Goal: Task Accomplishment & Management: Manage account settings

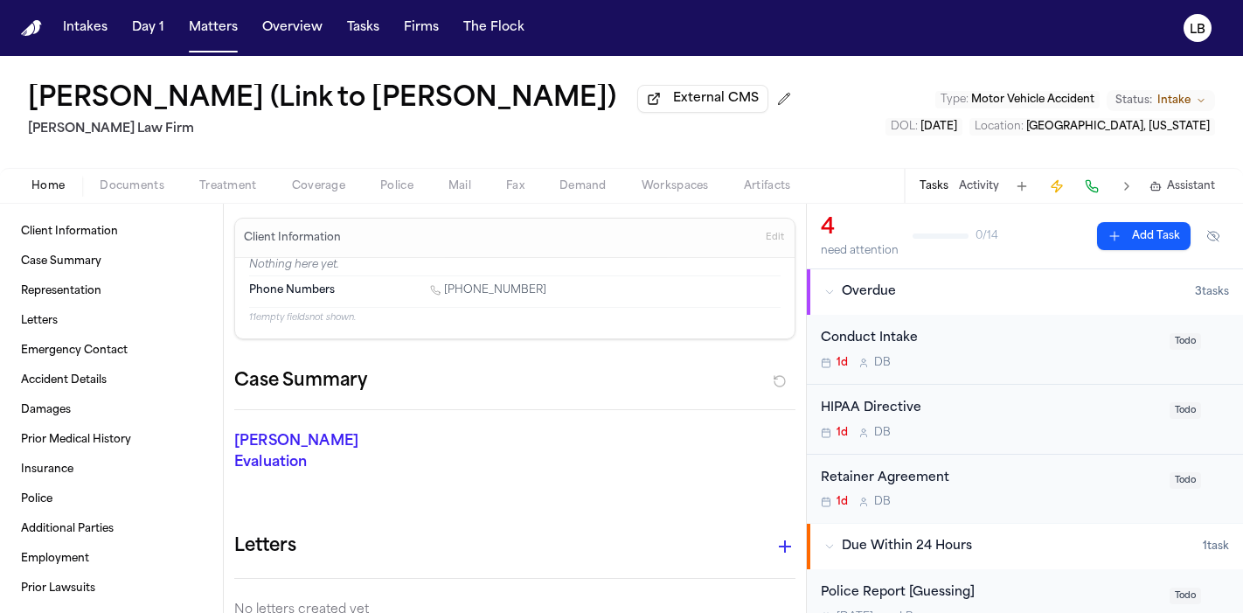
click at [371, 53] on nav "Intakes Day 1 Matters Overview Tasks Firms The Flock LB" at bounding box center [621, 28] width 1243 height 56
click at [364, 38] on span "button" at bounding box center [363, 28] width 46 height 38
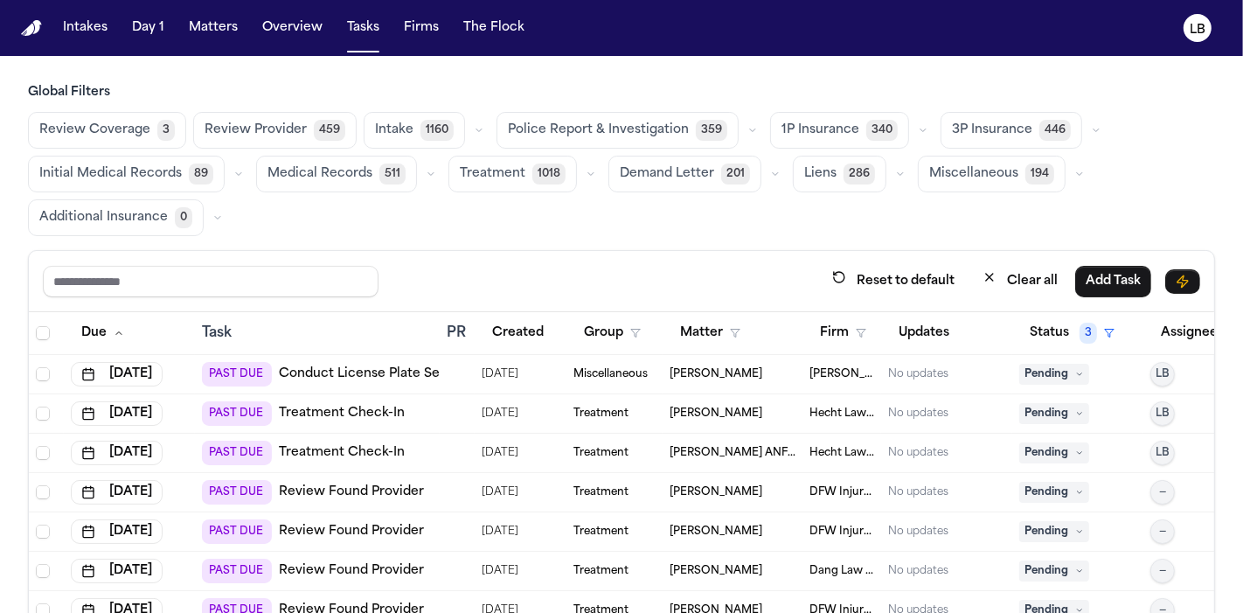
click at [849, 325] on span "button" at bounding box center [621, 522] width 1185 height 420
click at [843, 329] on span "button" at bounding box center [621, 522] width 1185 height 420
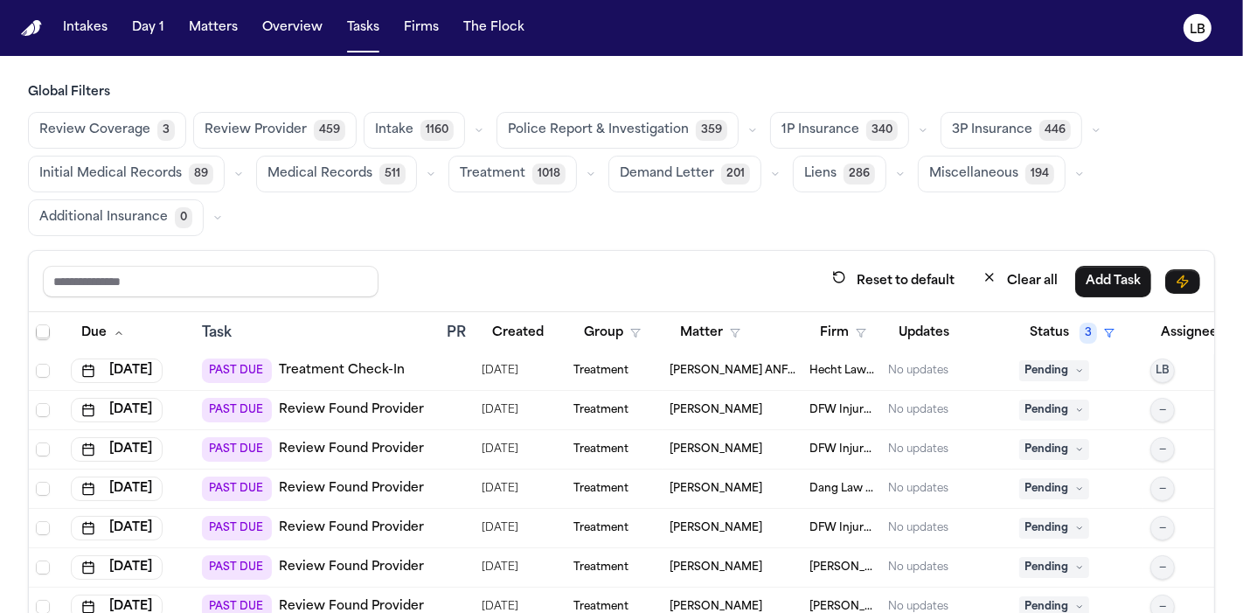
click at [850, 345] on span "button" at bounding box center [621, 440] width 1185 height 420
click at [834, 333] on span "button" at bounding box center [621, 440] width 1185 height 420
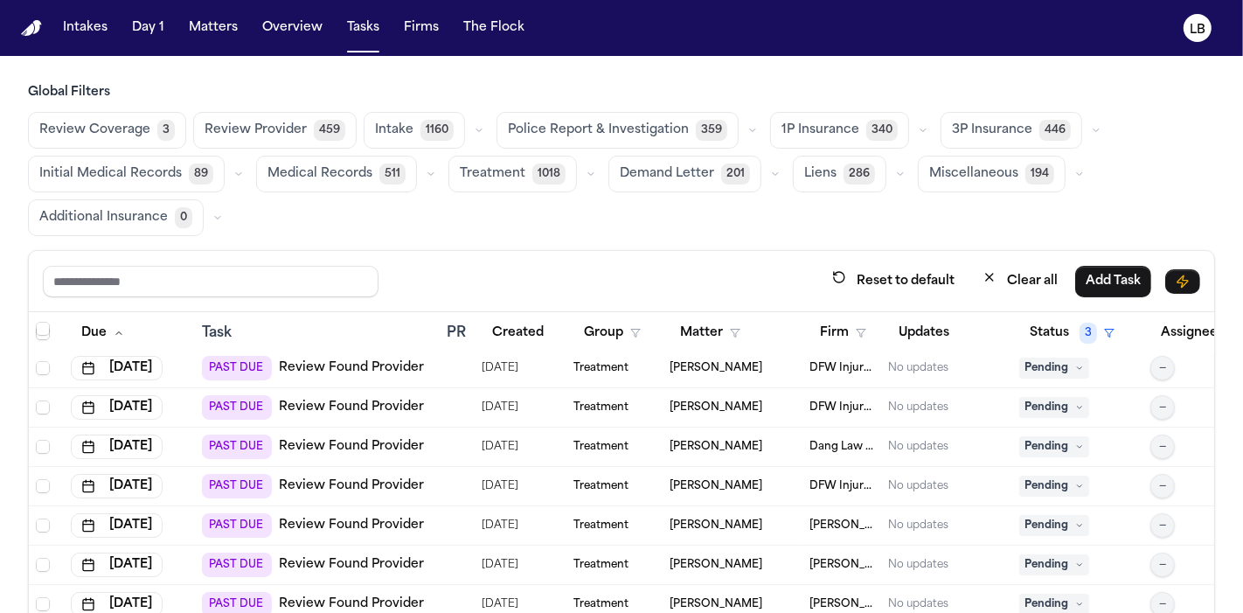
scroll to position [129, 0]
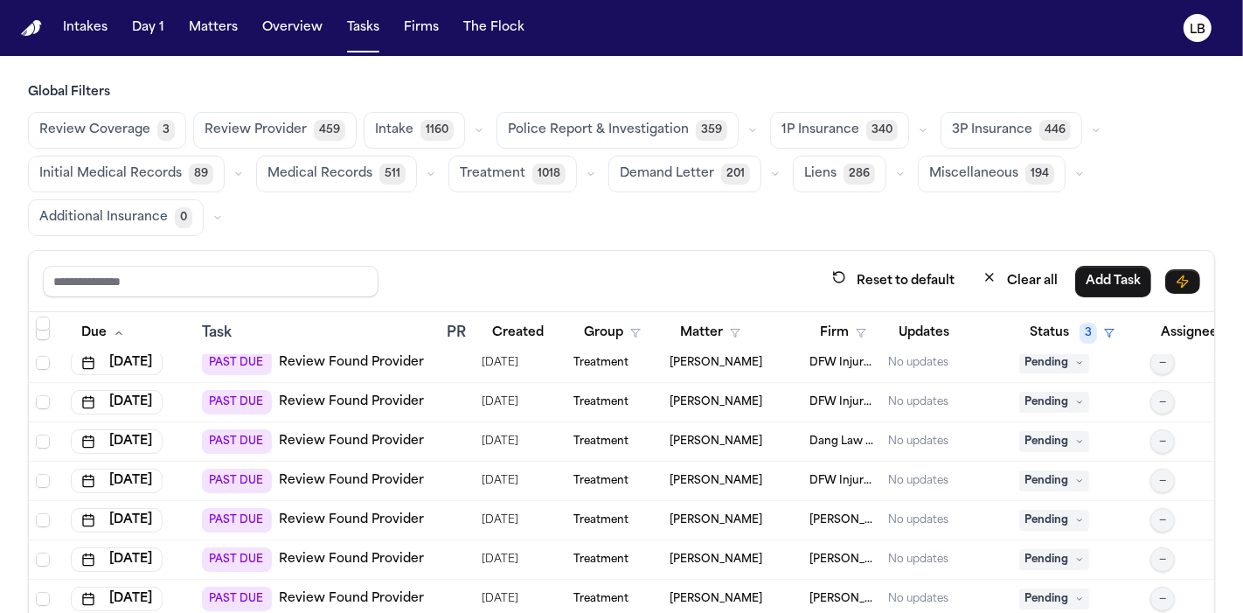
click at [736, 443] on span "button" at bounding box center [621, 393] width 1185 height 420
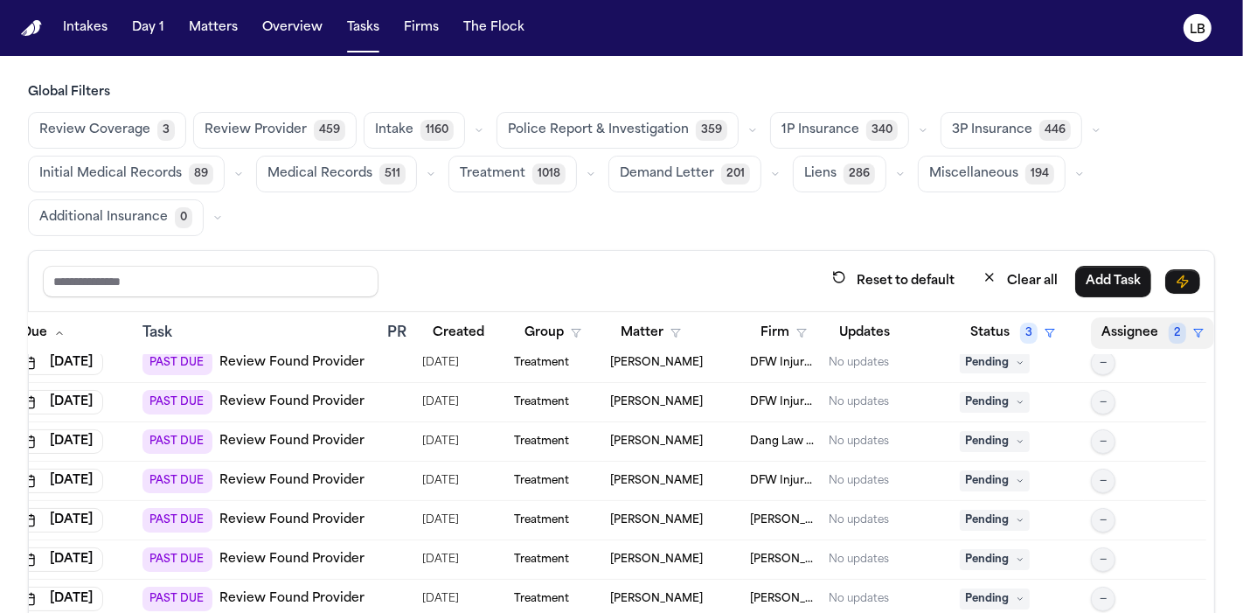
click at [1134, 323] on span "button" at bounding box center [1152, 333] width 121 height 38
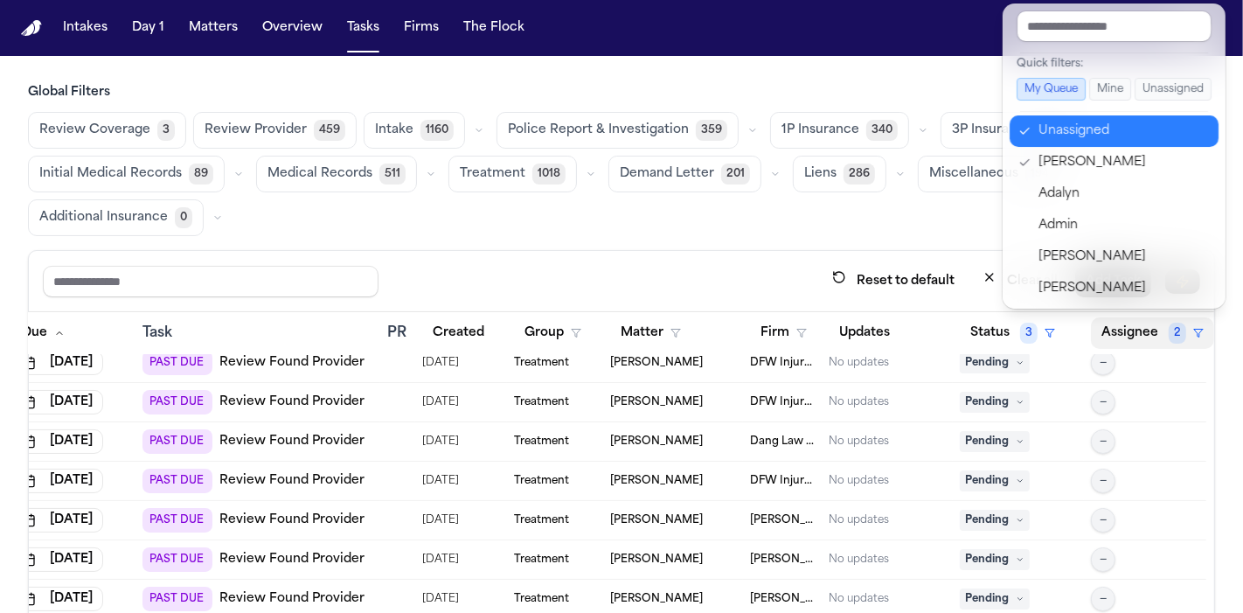
click at [1103, 121] on div "Unassigned" at bounding box center [1123, 131] width 170 height 21
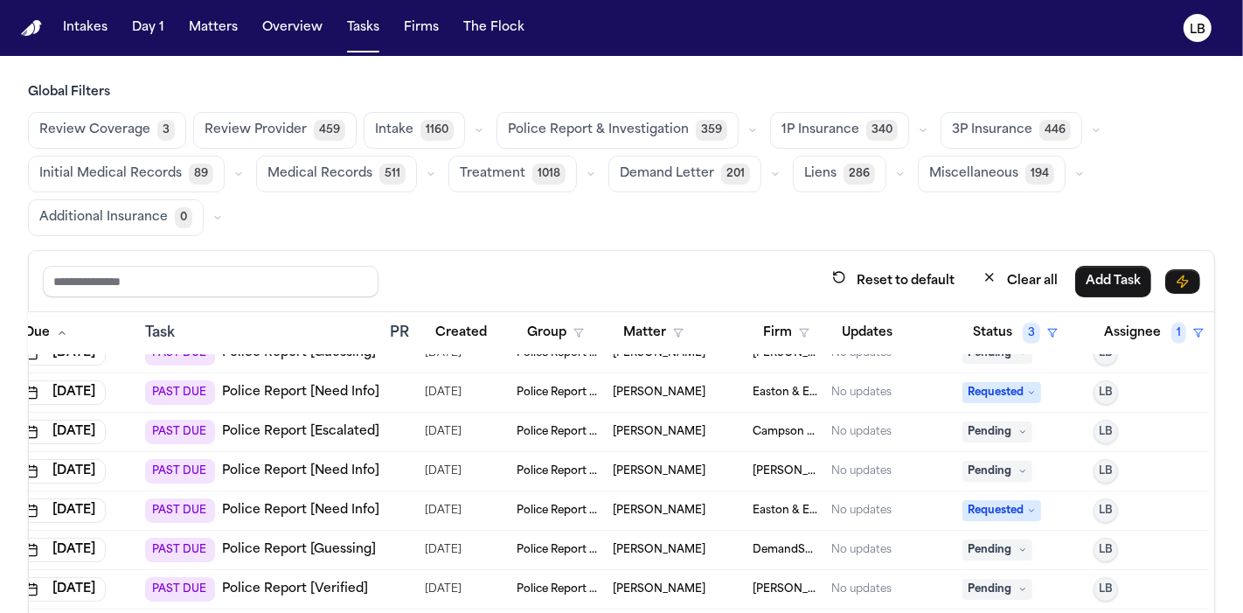
scroll to position [1123, 69]
click at [1003, 586] on span "Pending" at bounding box center [997, 588] width 70 height 21
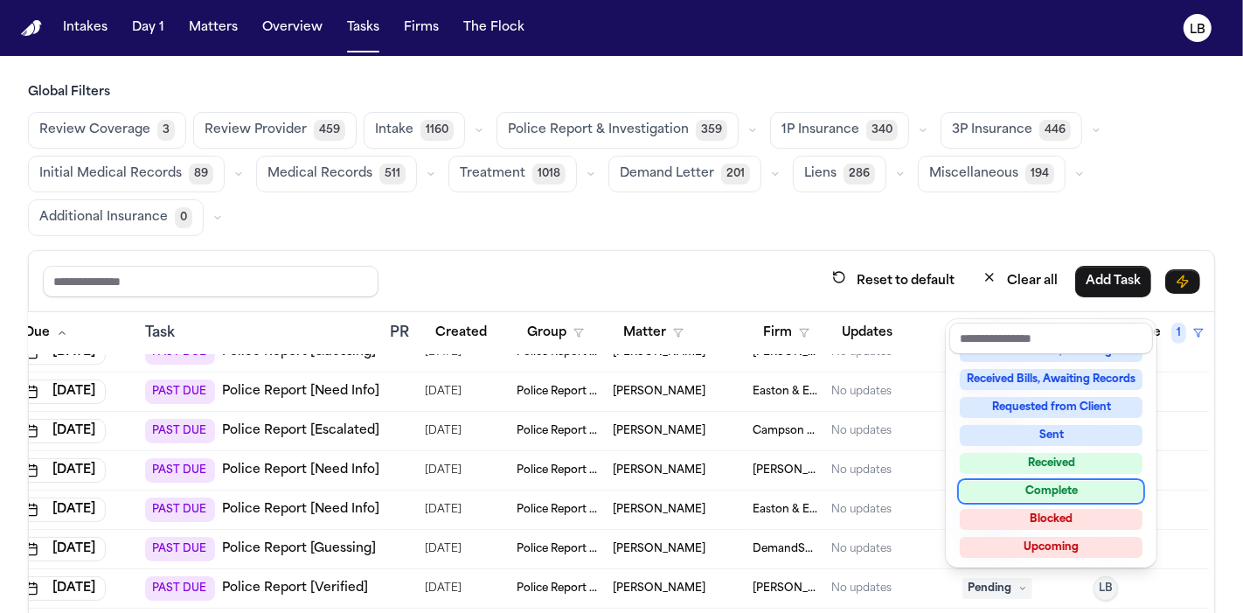
click at [1068, 488] on div "Complete" at bounding box center [1051, 491] width 183 height 21
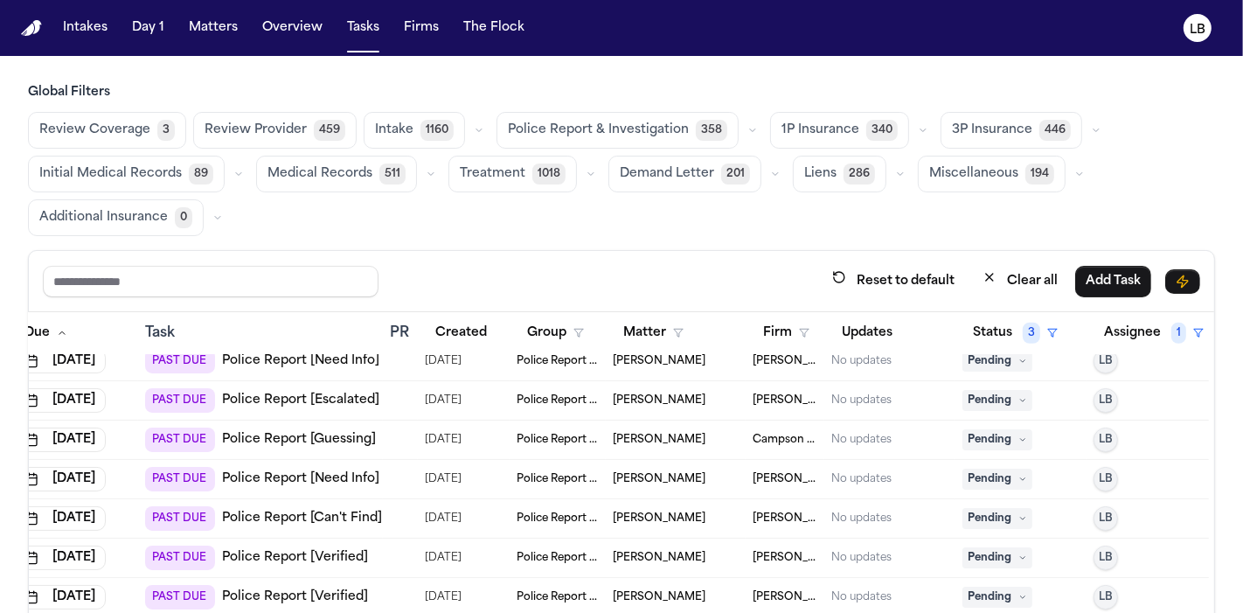
scroll to position [1355, 69]
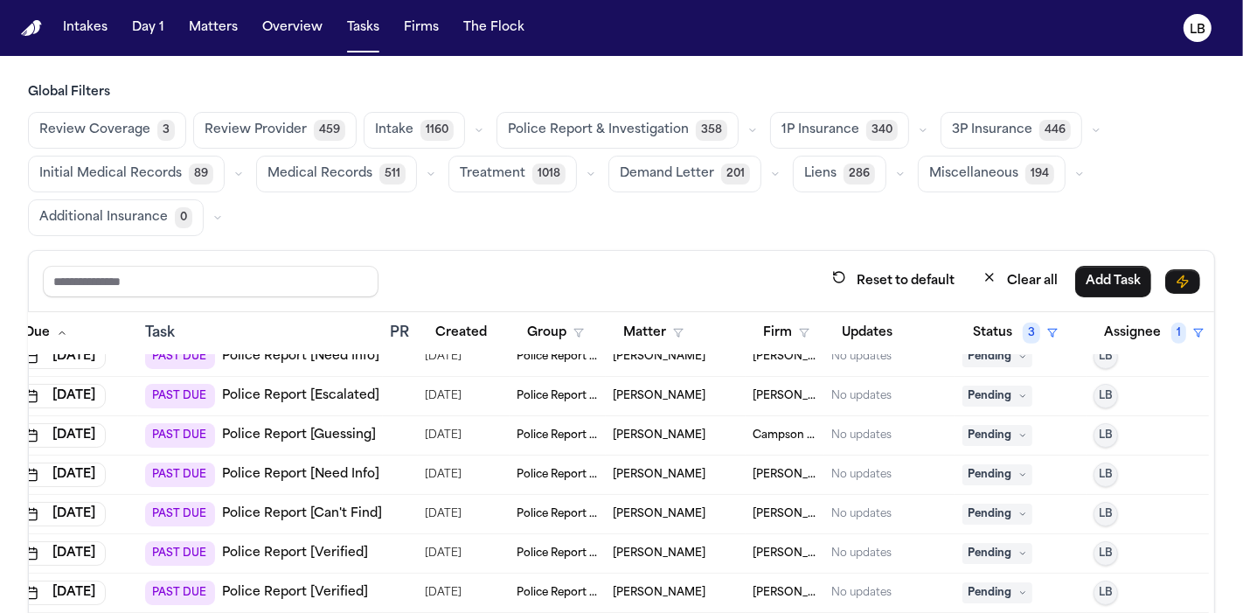
click at [303, 544] on link "Police Report [Verified]" at bounding box center [295, 552] width 146 height 17
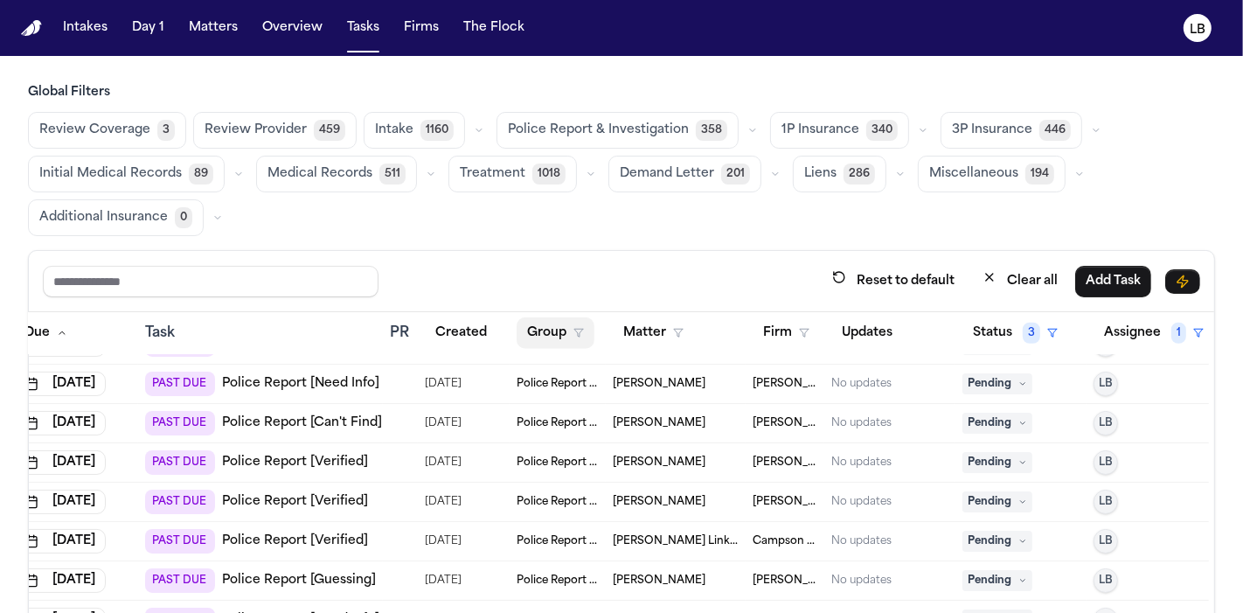
scroll to position [1446, 69]
click at [323, 537] on link "Police Report [Verified]" at bounding box center [295, 539] width 146 height 17
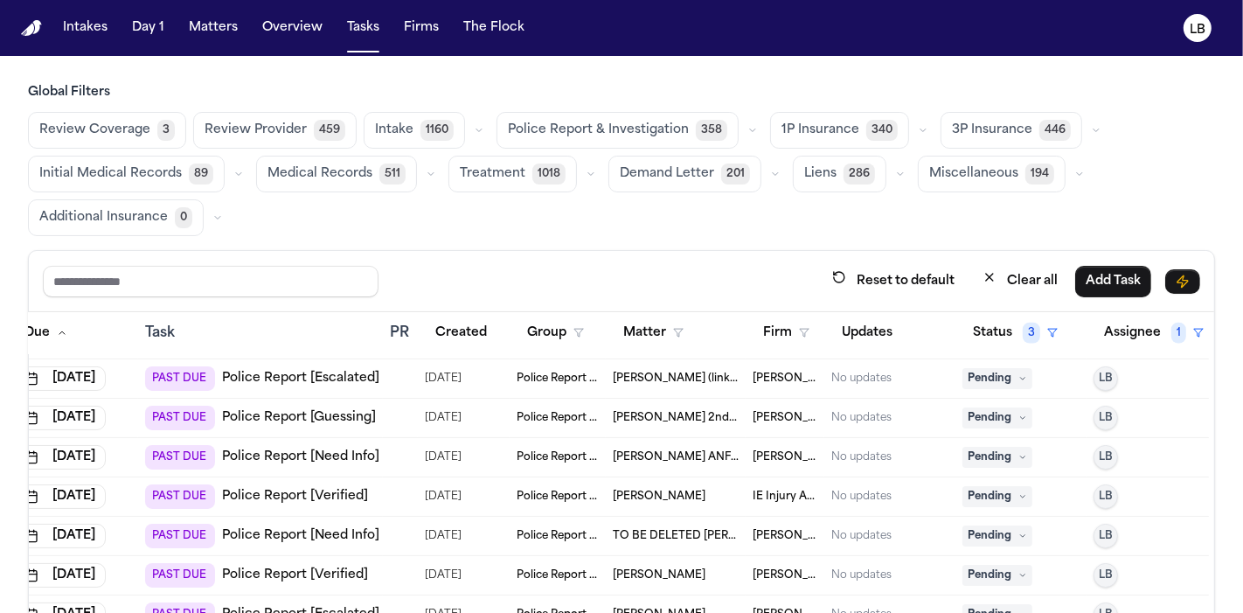
scroll to position [2082, 69]
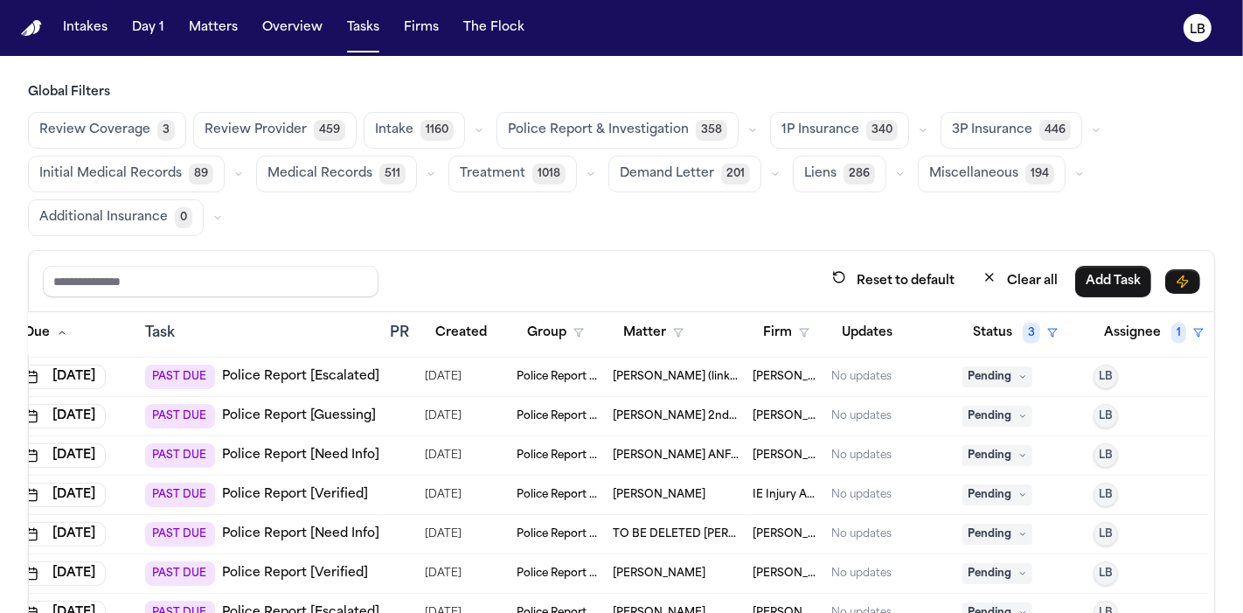
click at [586, 498] on td "Police Report & Investigation" at bounding box center [557, 494] width 96 height 39
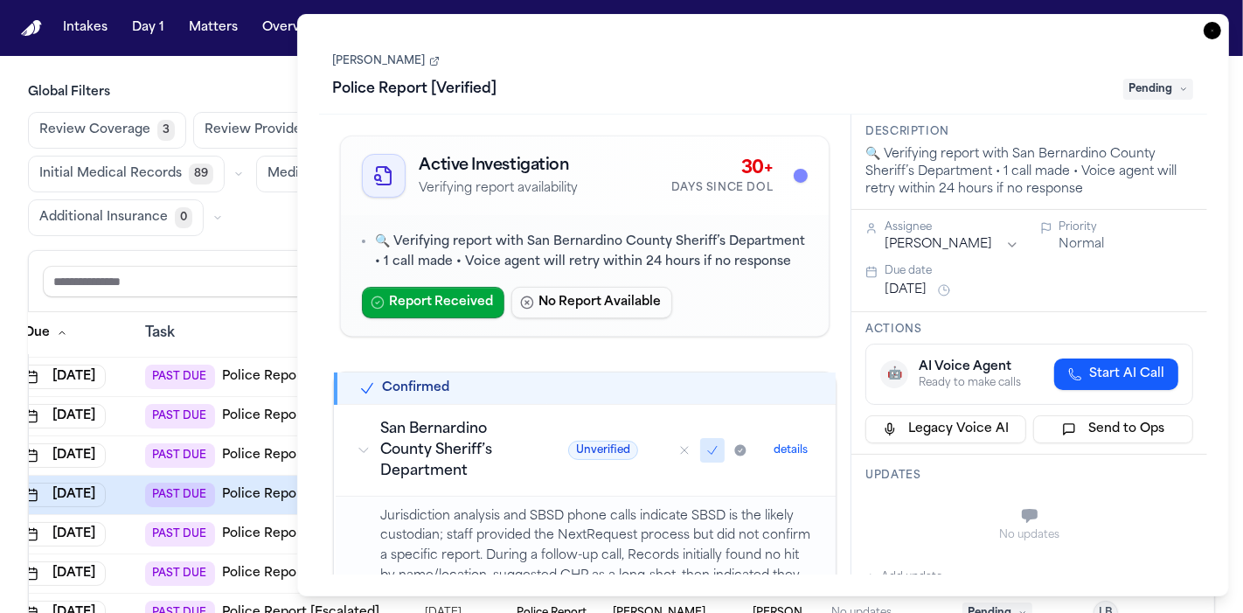
click at [406, 52] on div "Estefany Carver Police Report [Verified] Pending" at bounding box center [763, 76] width 861 height 53
click at [377, 57] on link "[PERSON_NAME]" at bounding box center [386, 61] width 107 height 14
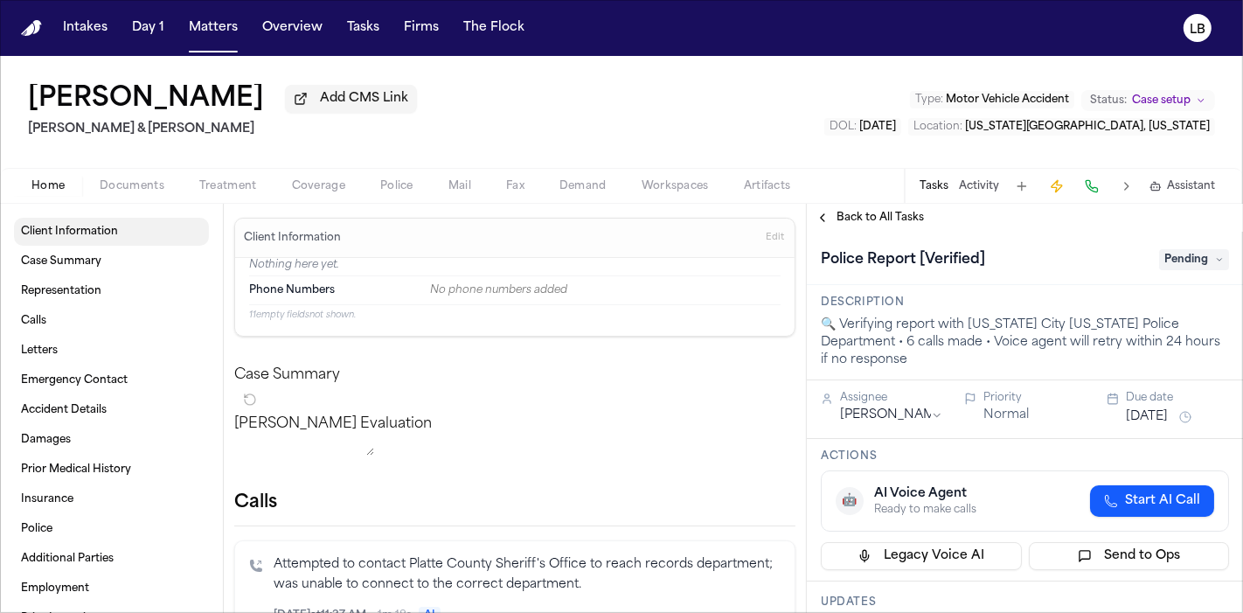
click at [92, 224] on span at bounding box center [111, 231] width 195 height 38
click at [80, 242] on span at bounding box center [111, 261] width 195 height 38
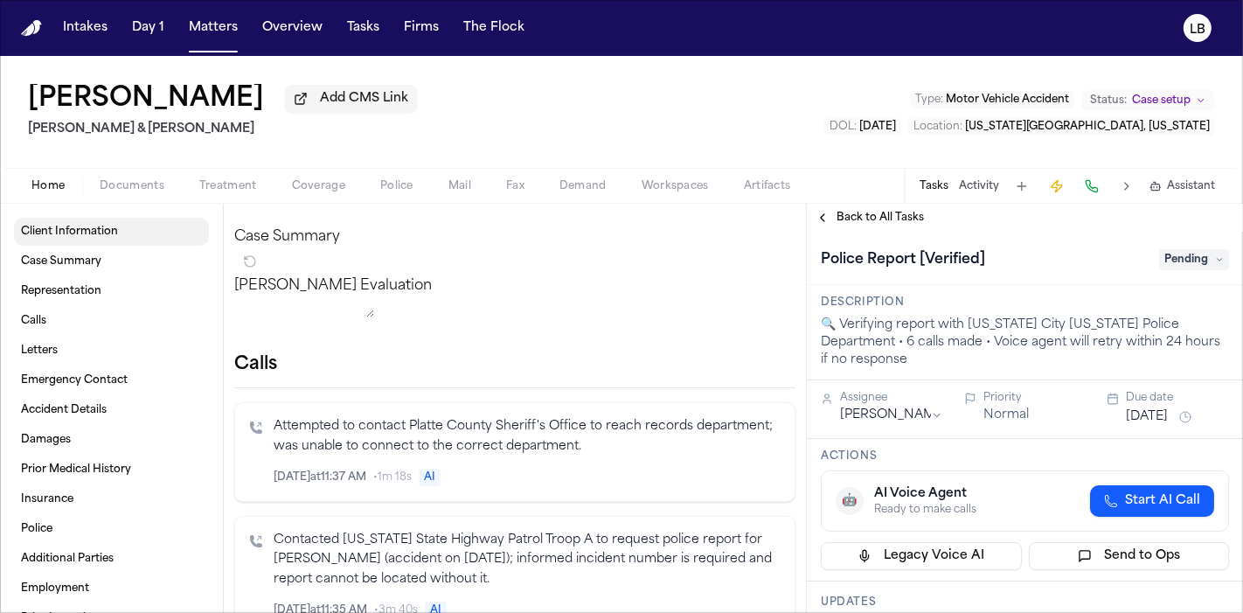
click at [64, 228] on span at bounding box center [111, 231] width 195 height 38
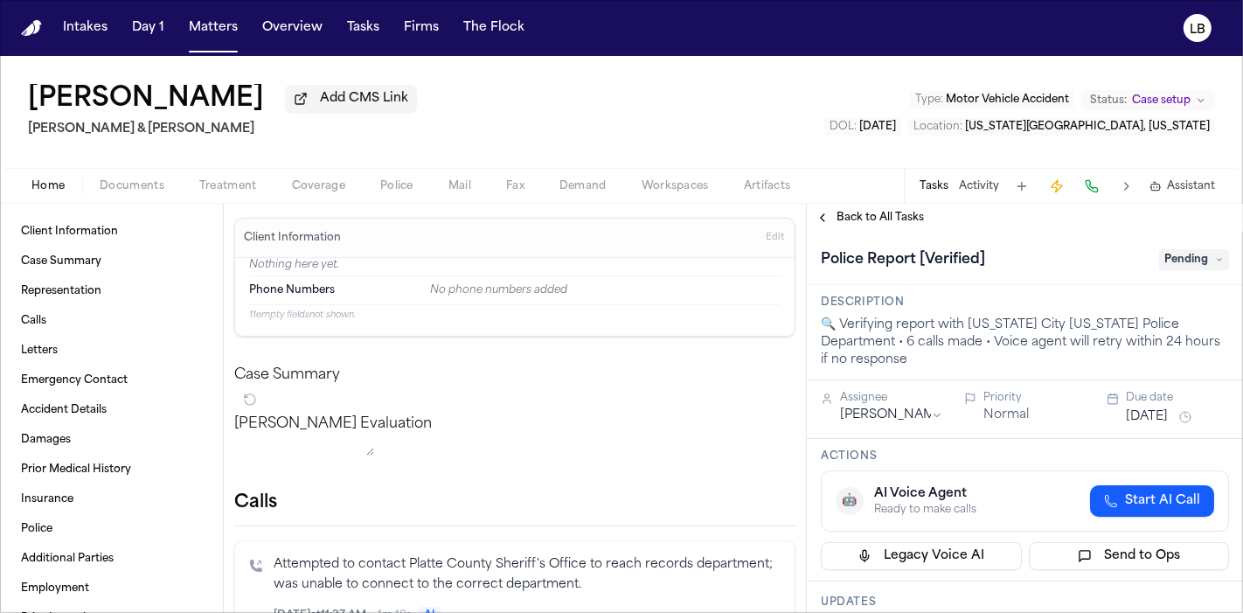
click at [147, 189] on span "Documents" at bounding box center [132, 186] width 65 height 14
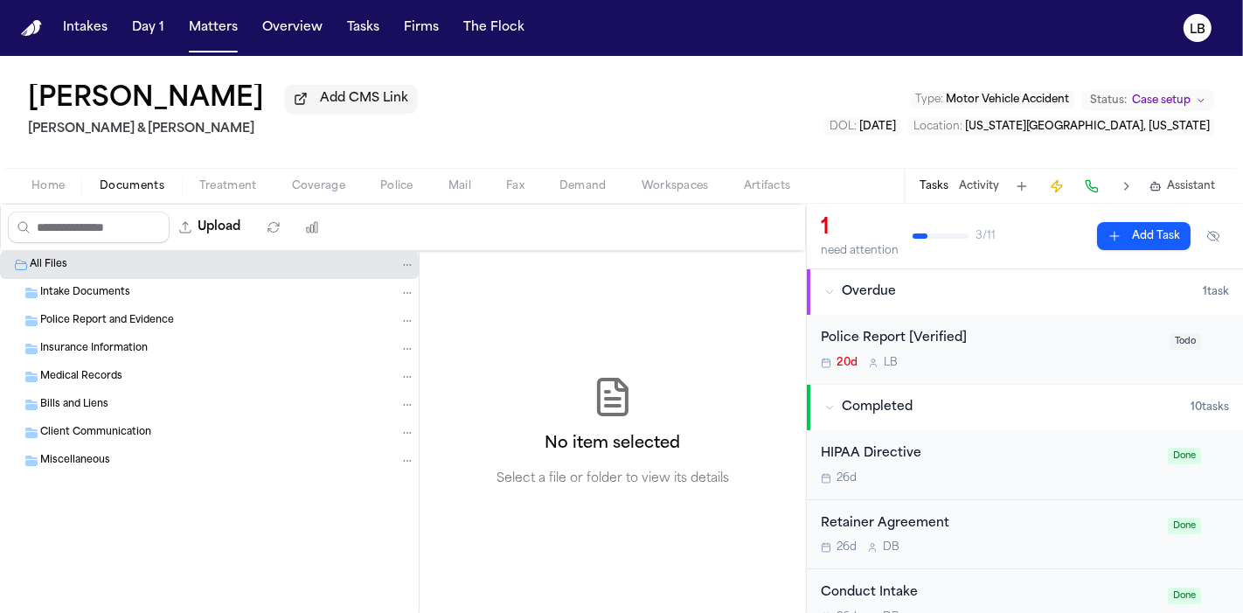
click at [108, 286] on span "Intake Documents" at bounding box center [85, 293] width 90 height 15
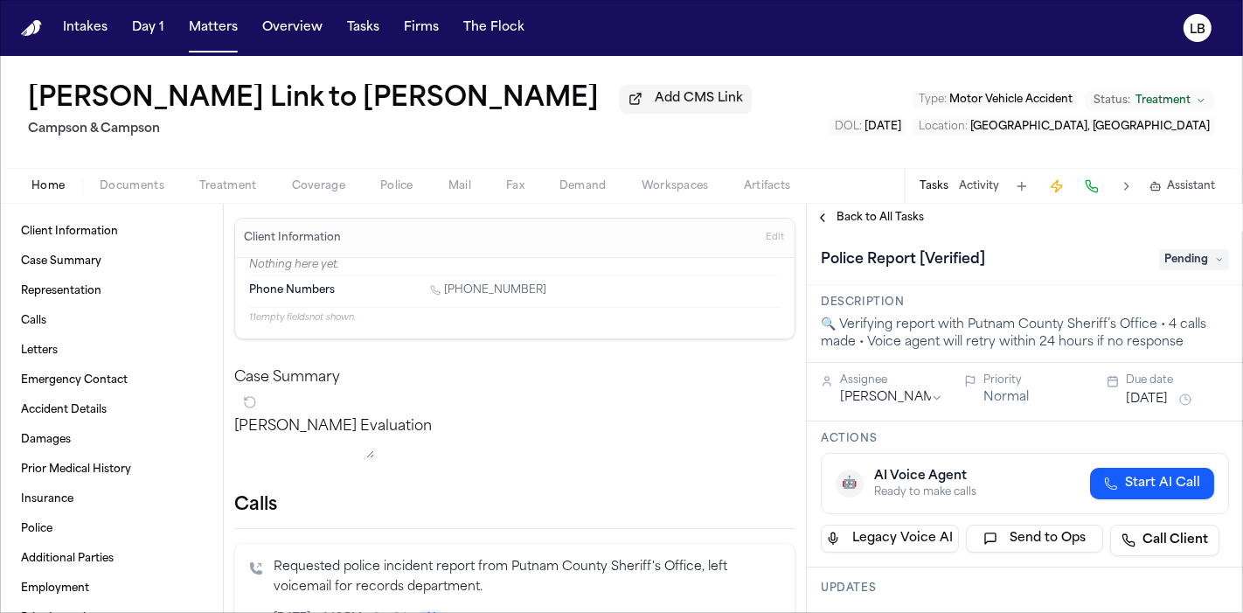
click at [284, 100] on h1 "[PERSON_NAME] Link to [PERSON_NAME]" at bounding box center [313, 99] width 571 height 31
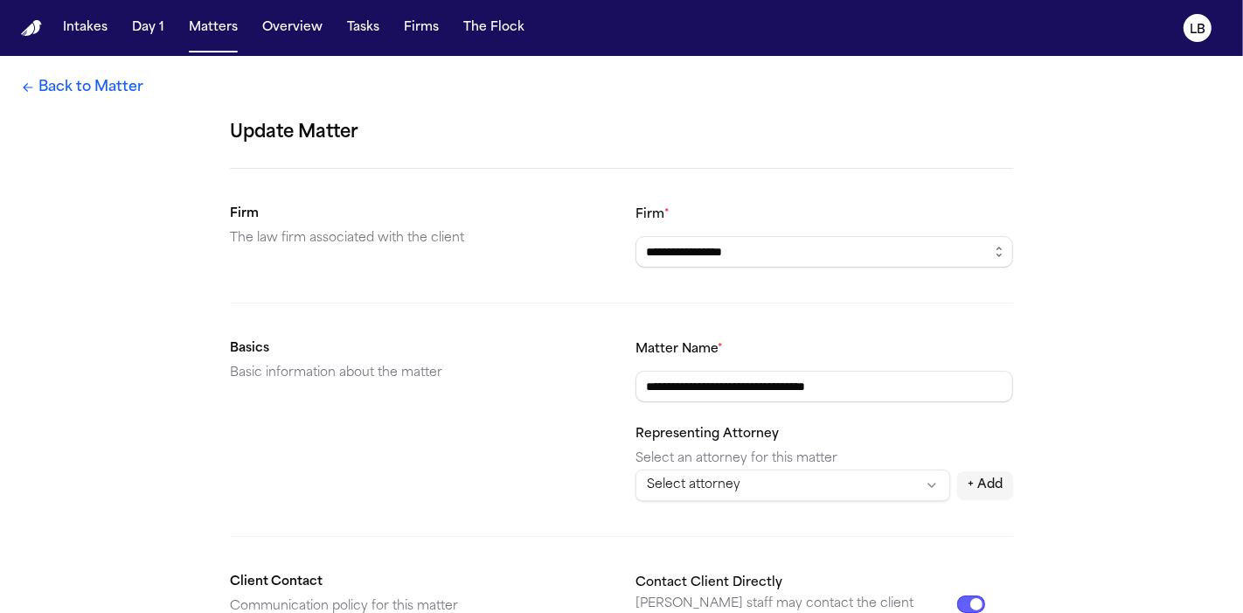
click at [97, 83] on link "Back to Matter" at bounding box center [82, 87] width 122 height 21
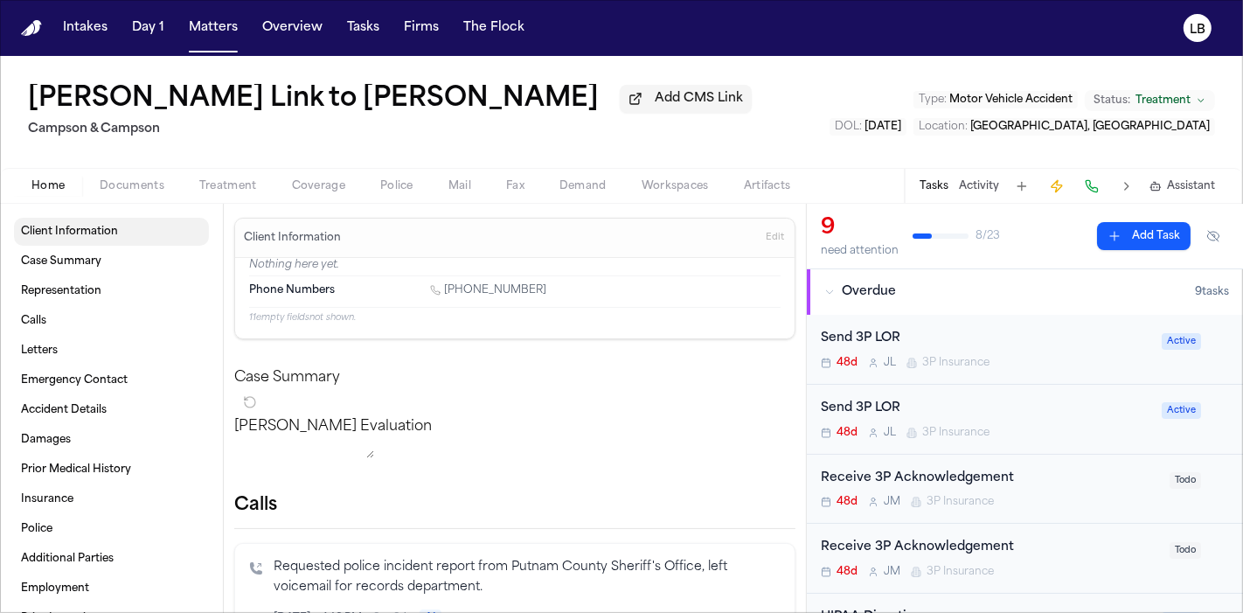
click at [127, 185] on span "Documents" at bounding box center [132, 186] width 65 height 14
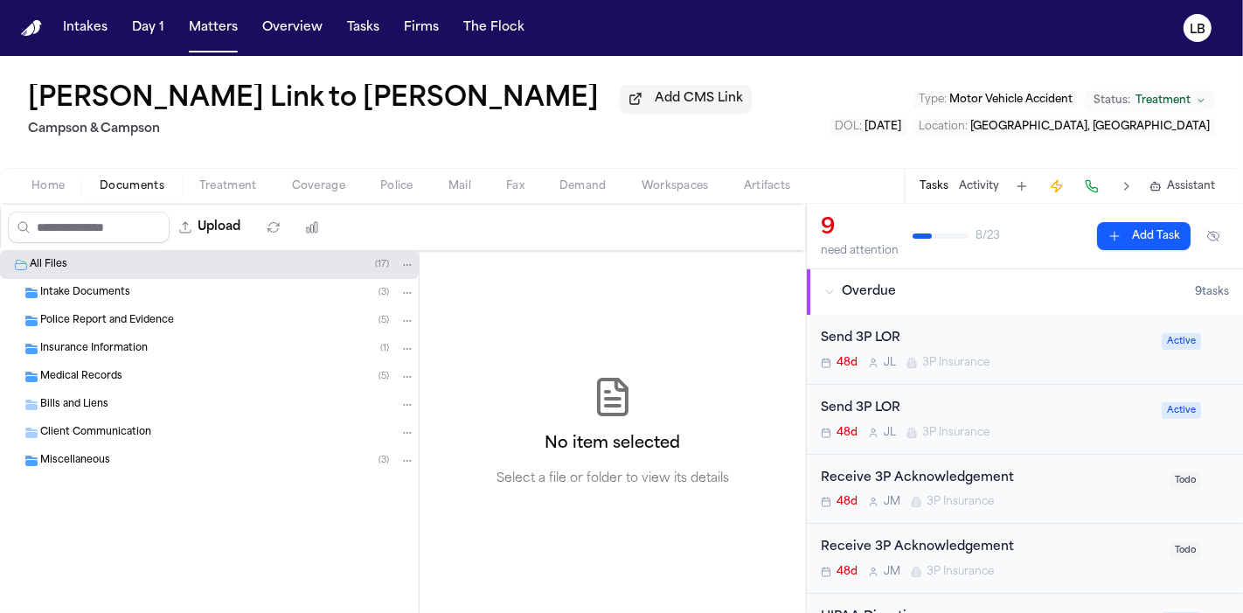
click at [105, 282] on div "Intake Documents ( 3 )" at bounding box center [209, 293] width 419 height 28
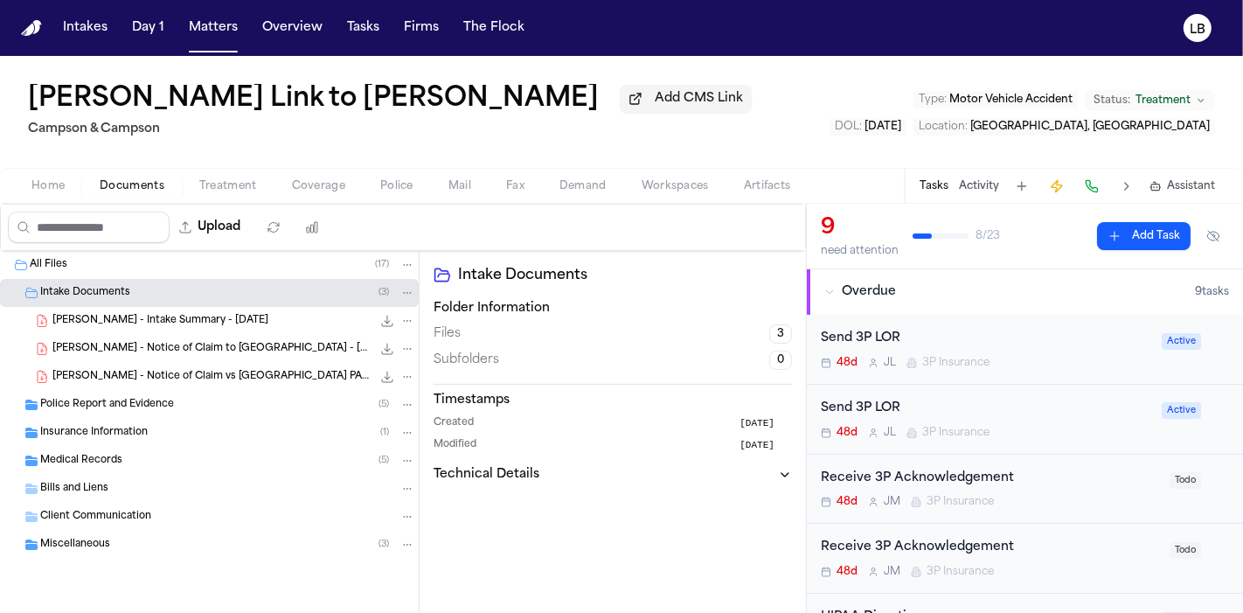
click at [100, 397] on div "Police Report and Evidence ( 5 )" at bounding box center [227, 405] width 375 height 16
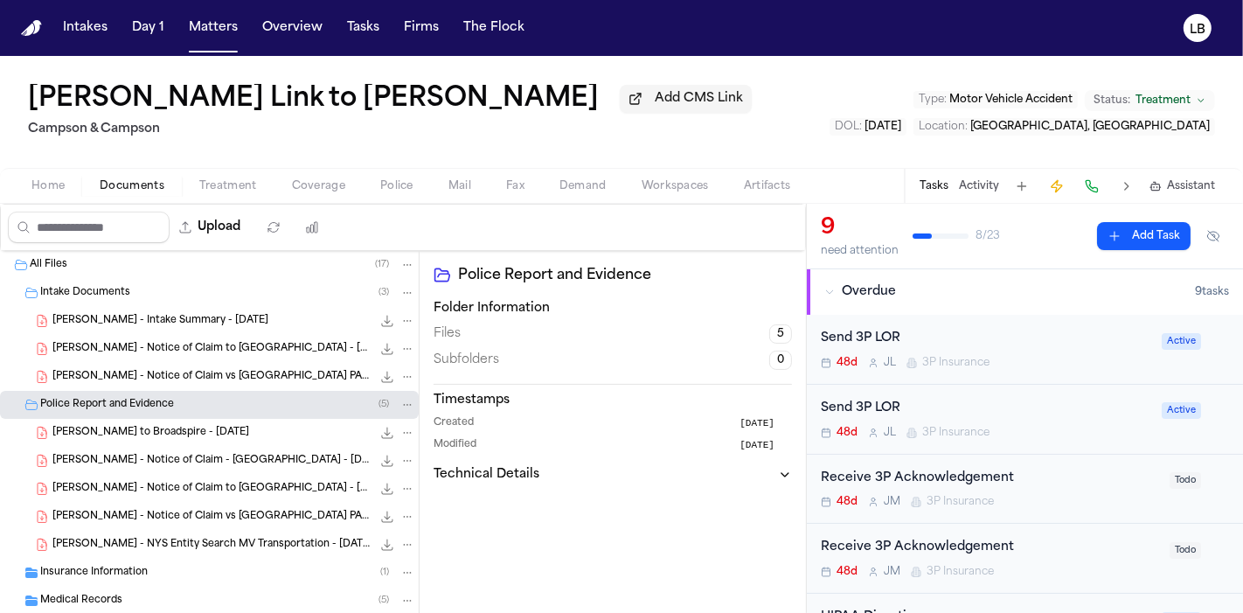
click at [143, 314] on span "J. Faivre - Intake Summary - 1.16.25" at bounding box center [160, 321] width 216 height 15
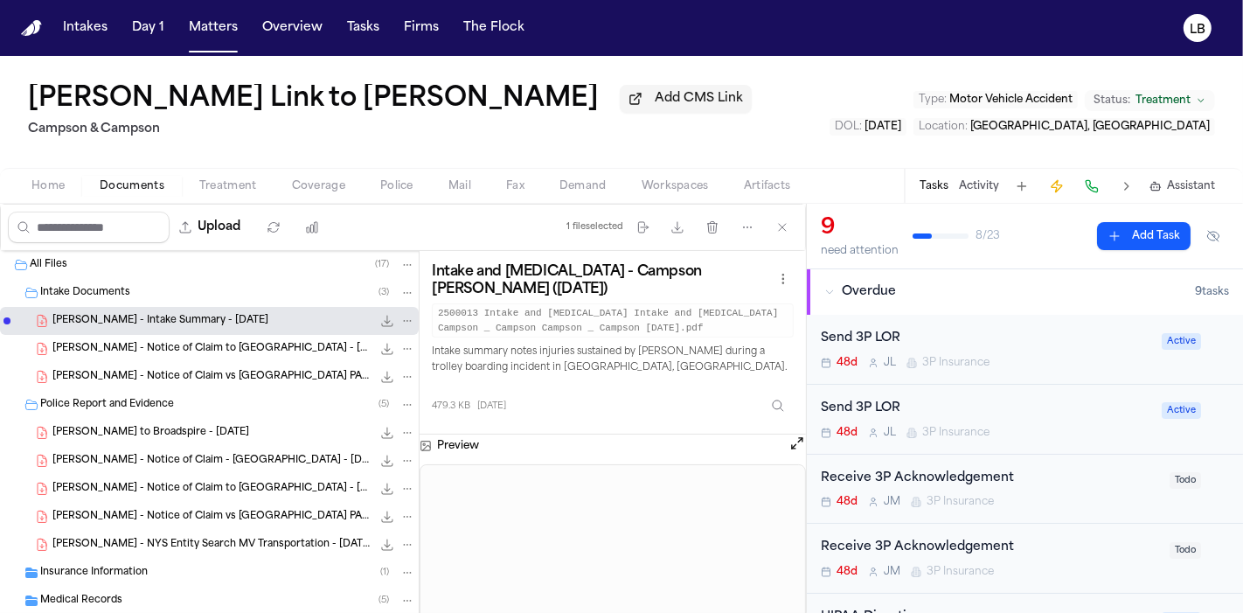
click at [260, 191] on button "Treatment" at bounding box center [228, 186] width 93 height 21
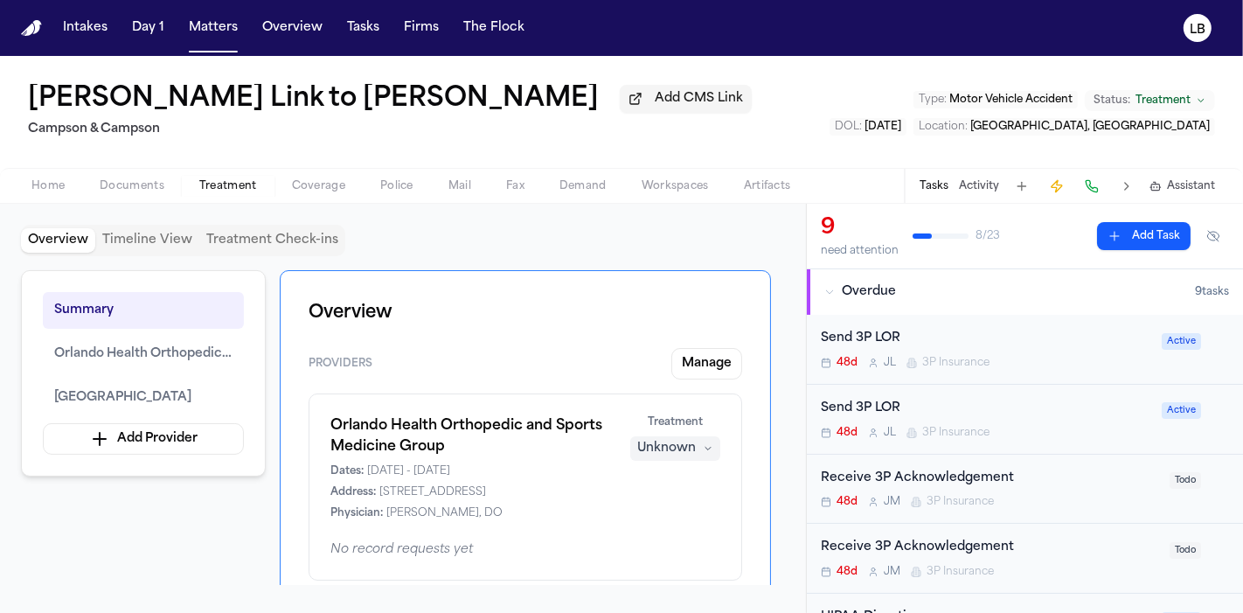
click at [142, 185] on span "Documents" at bounding box center [132, 186] width 65 height 14
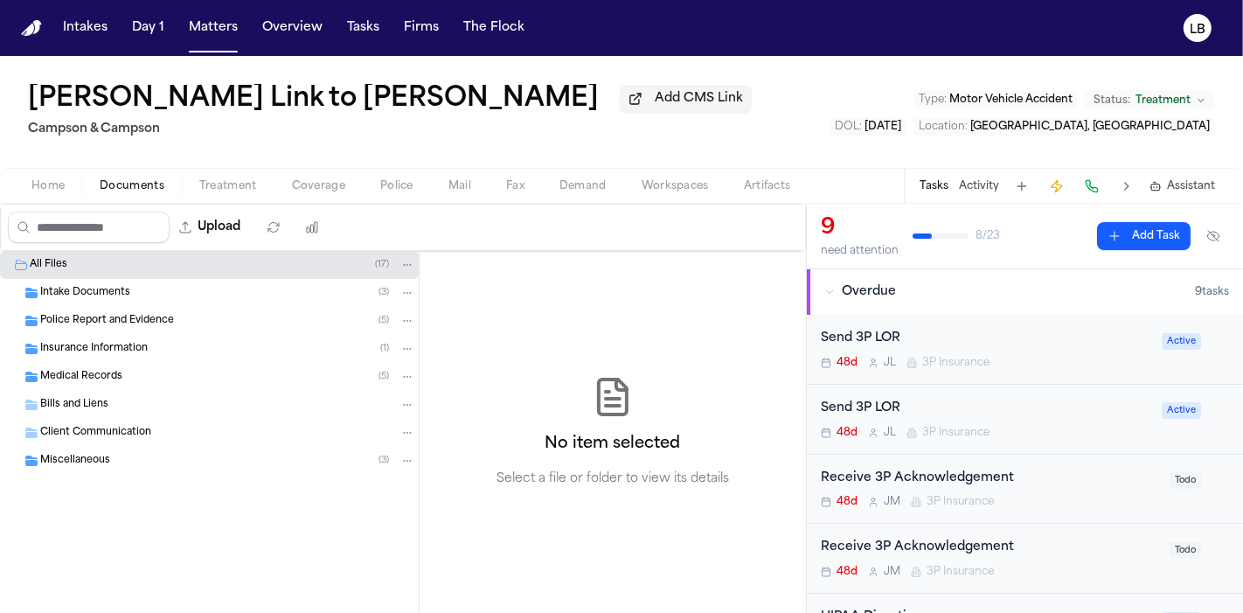
click at [50, 173] on div "Home Documents Treatment Coverage Police Mail Fax Demand Workspaces Artifacts T…" at bounding box center [621, 185] width 1243 height 35
click at [52, 189] on span "Home" at bounding box center [47, 186] width 33 height 14
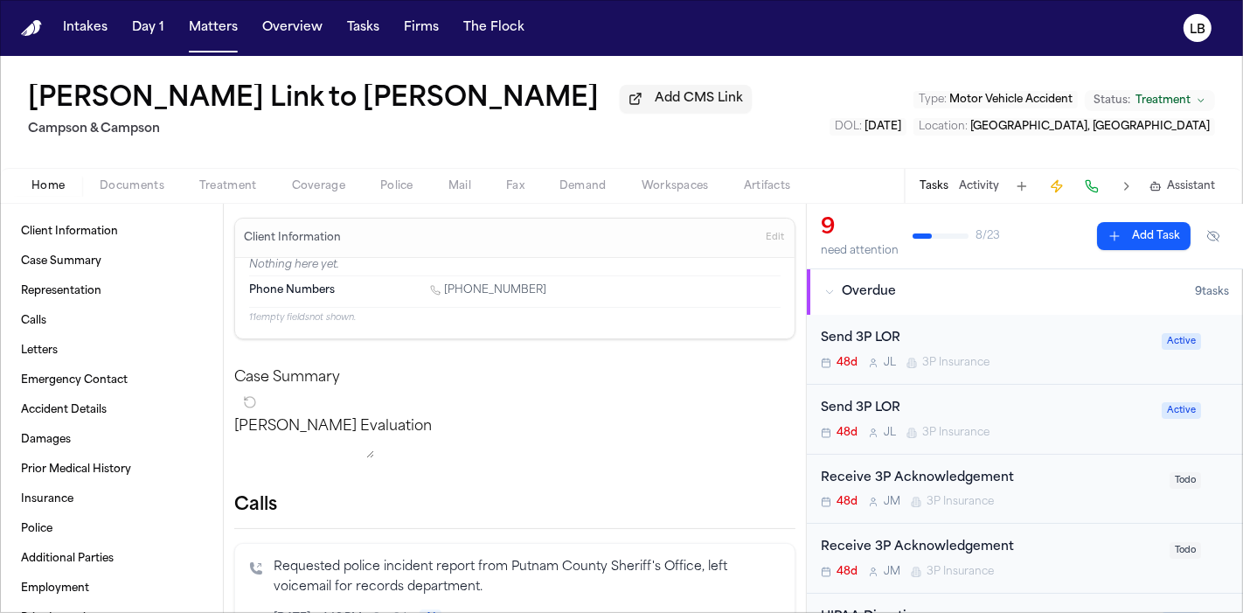
click at [951, 188] on div "Tasks Activity Assistant" at bounding box center [1066, 186] width 325 height 34
click at [976, 189] on button "Activity" at bounding box center [979, 186] width 40 height 14
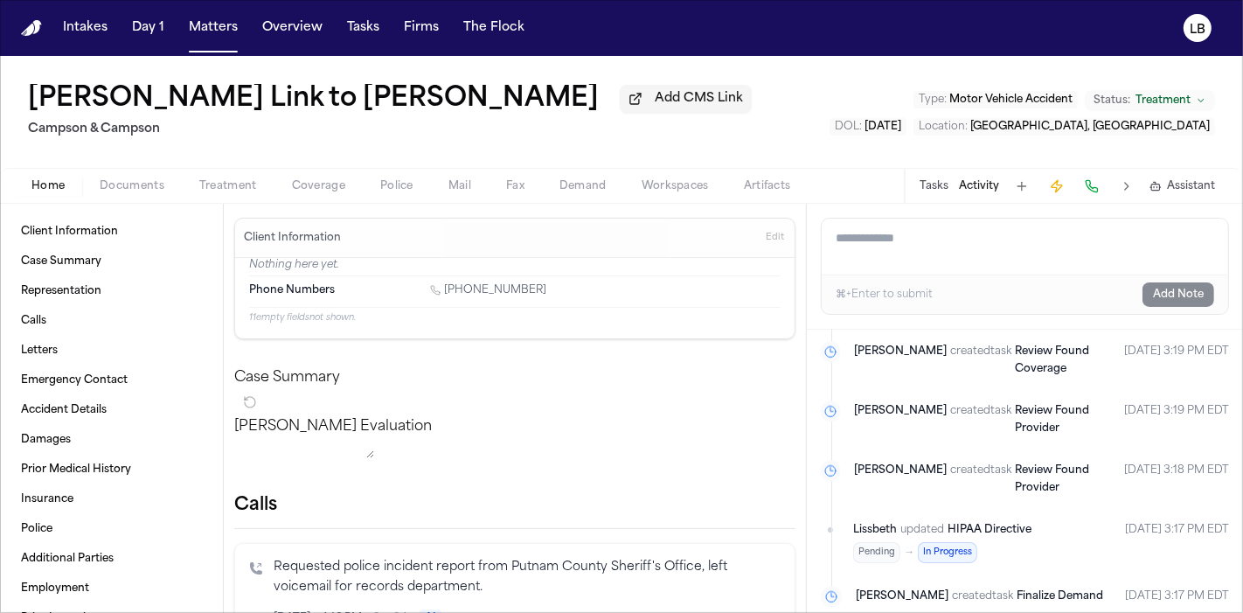
scroll to position [3168, 0]
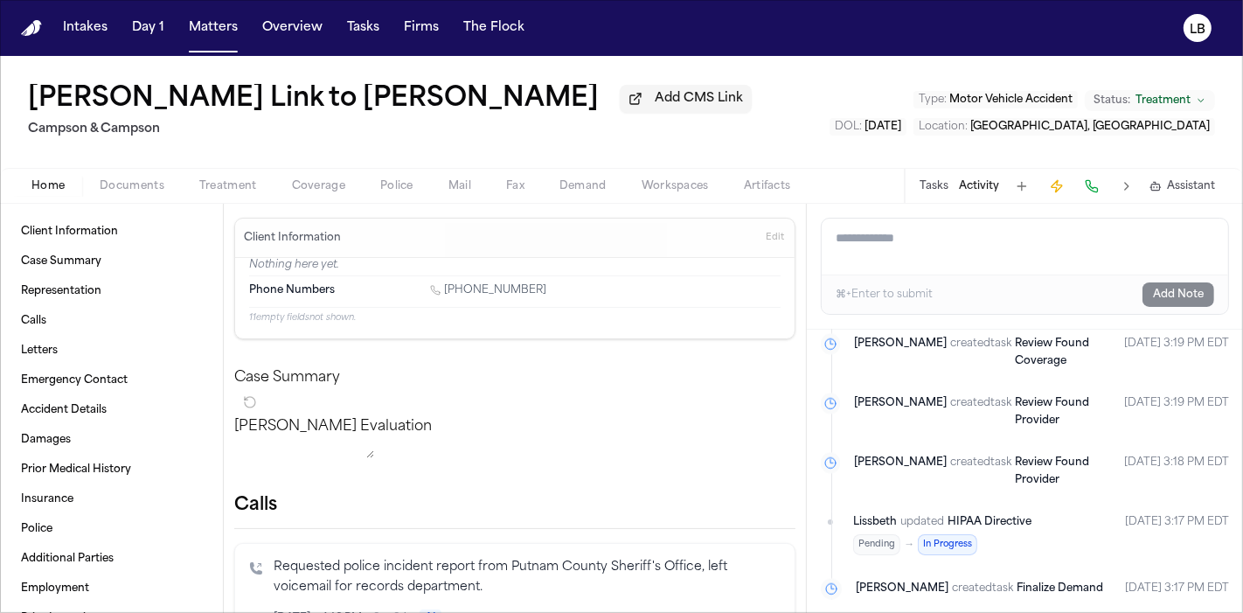
click at [934, 185] on button "Tasks" at bounding box center [933, 186] width 29 height 14
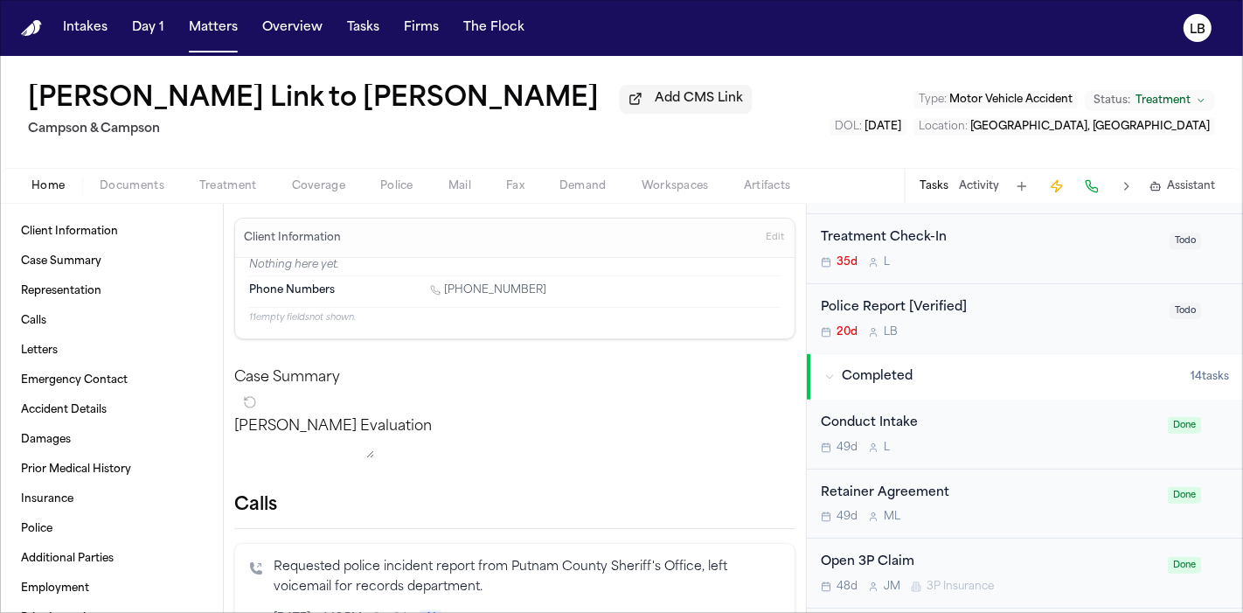
scroll to position [574, 0]
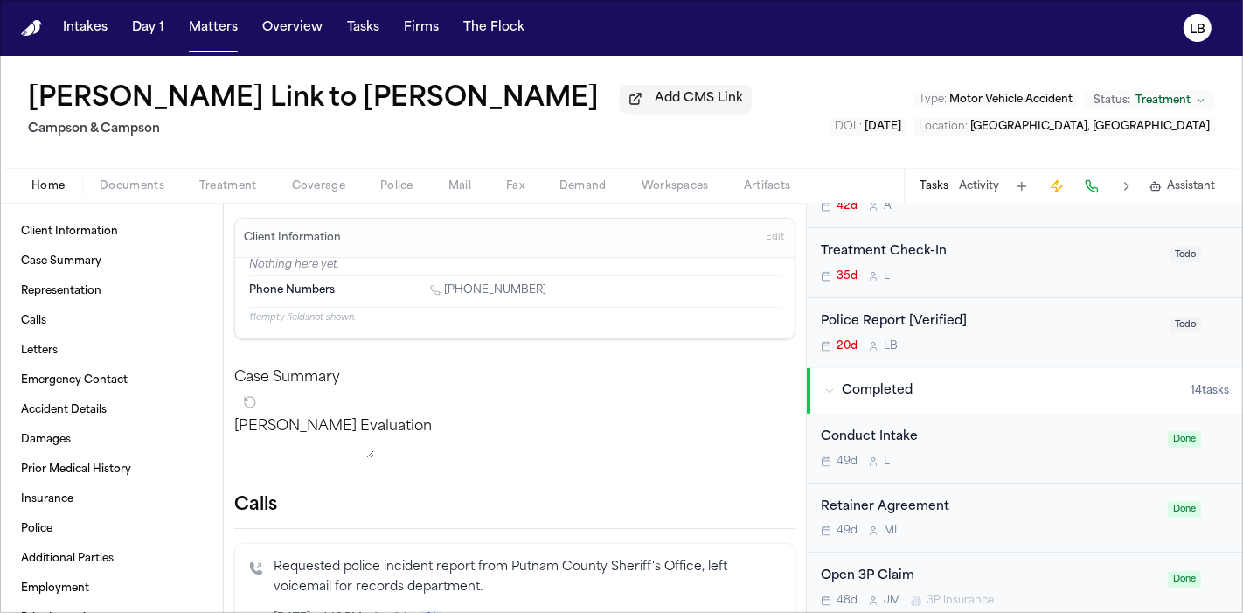
click at [404, 186] on span "Police" at bounding box center [396, 186] width 33 height 14
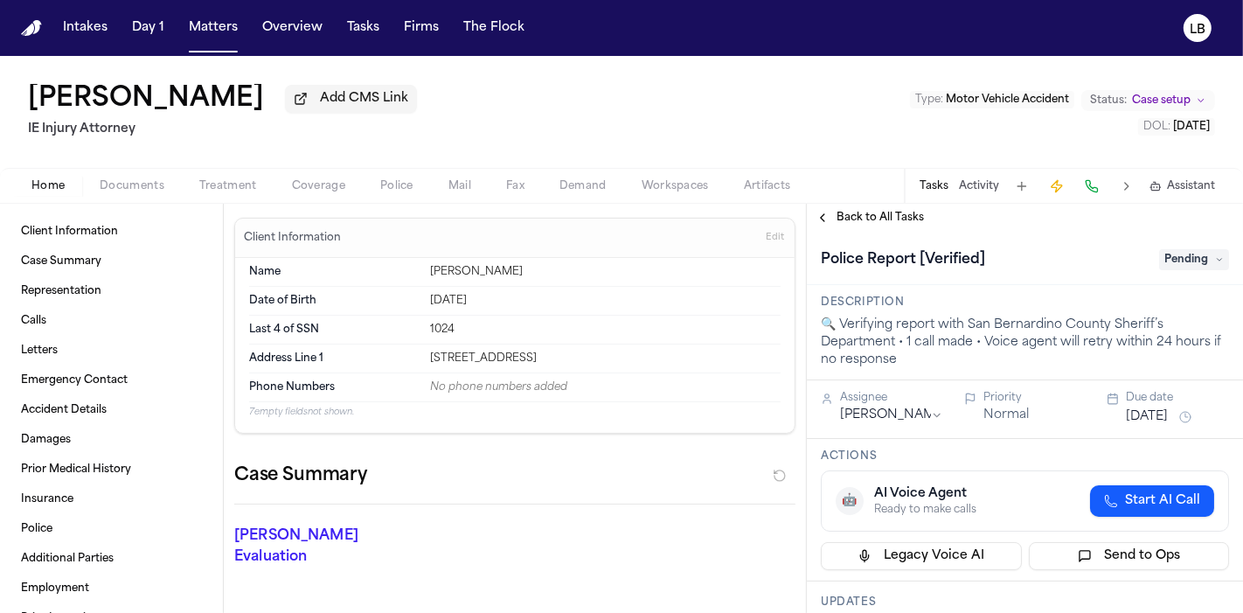
click at [146, 186] on span "Documents" at bounding box center [132, 186] width 65 height 14
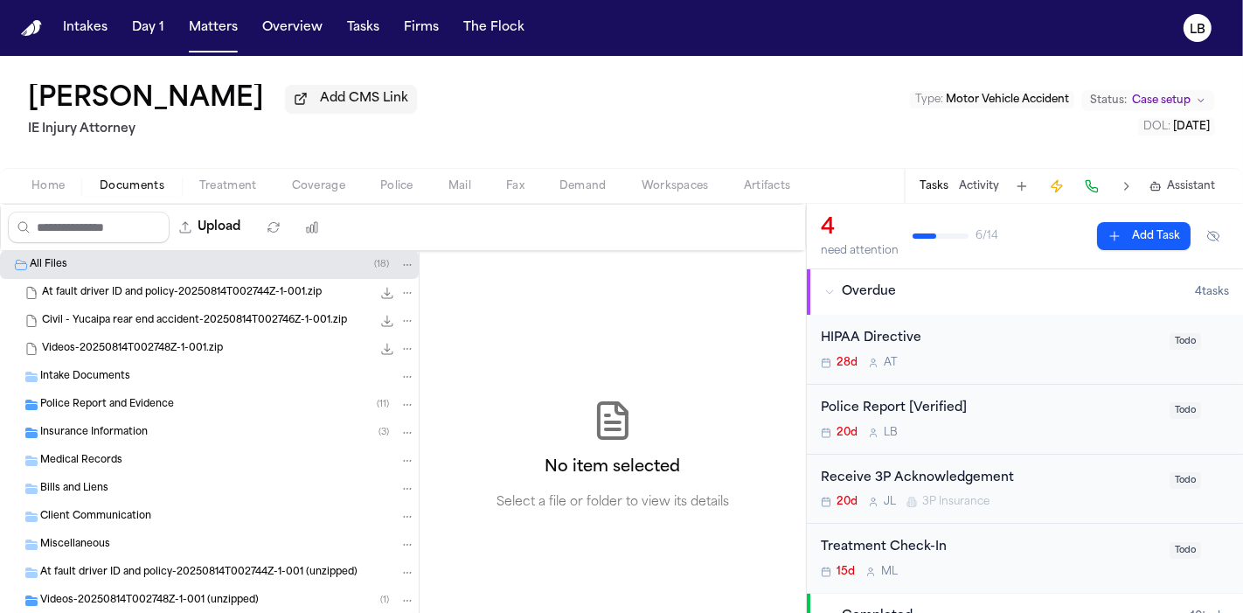
click at [126, 398] on span "Police Report and Evidence" at bounding box center [107, 405] width 134 height 15
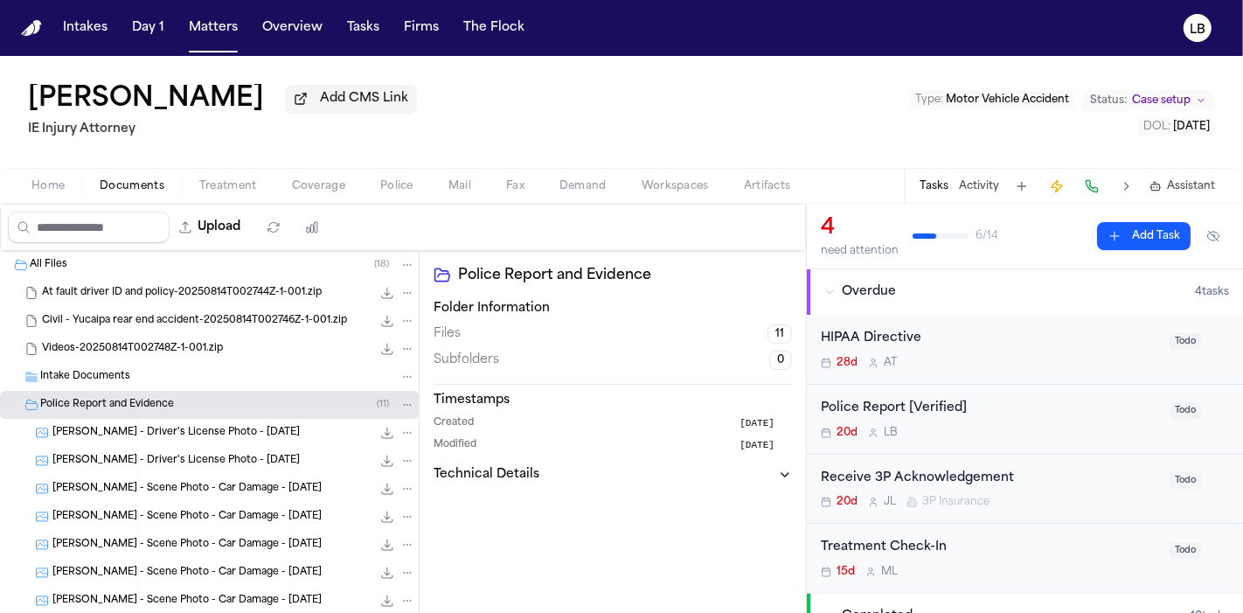
click at [52, 186] on span "Home" at bounding box center [47, 186] width 33 height 14
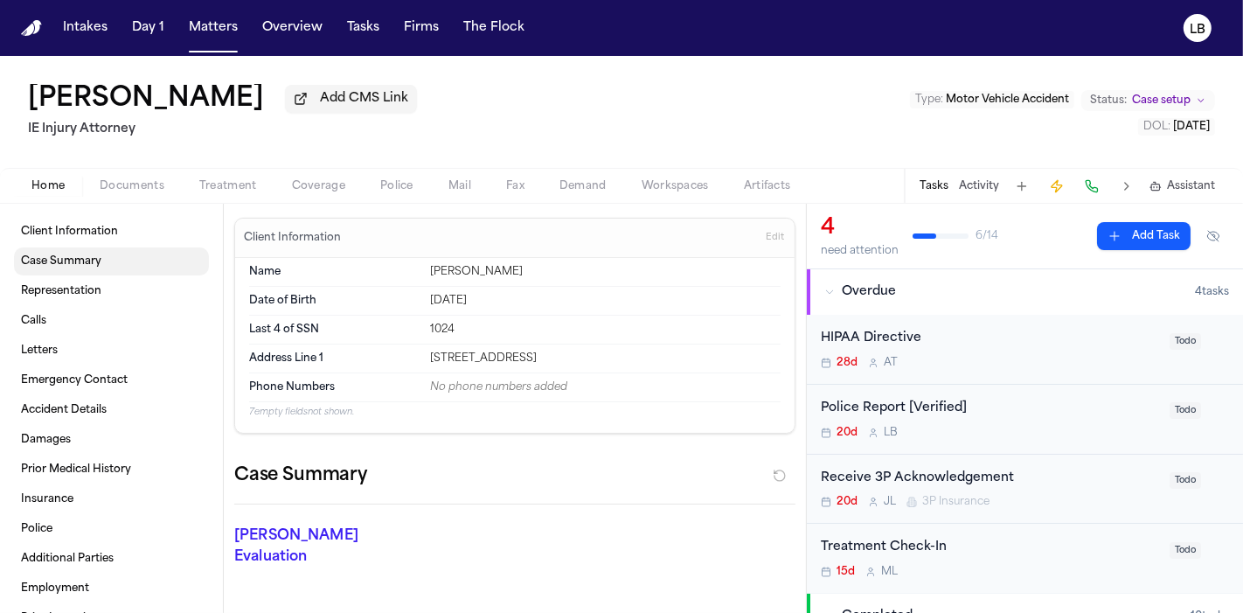
click at [115, 251] on span at bounding box center [111, 261] width 195 height 38
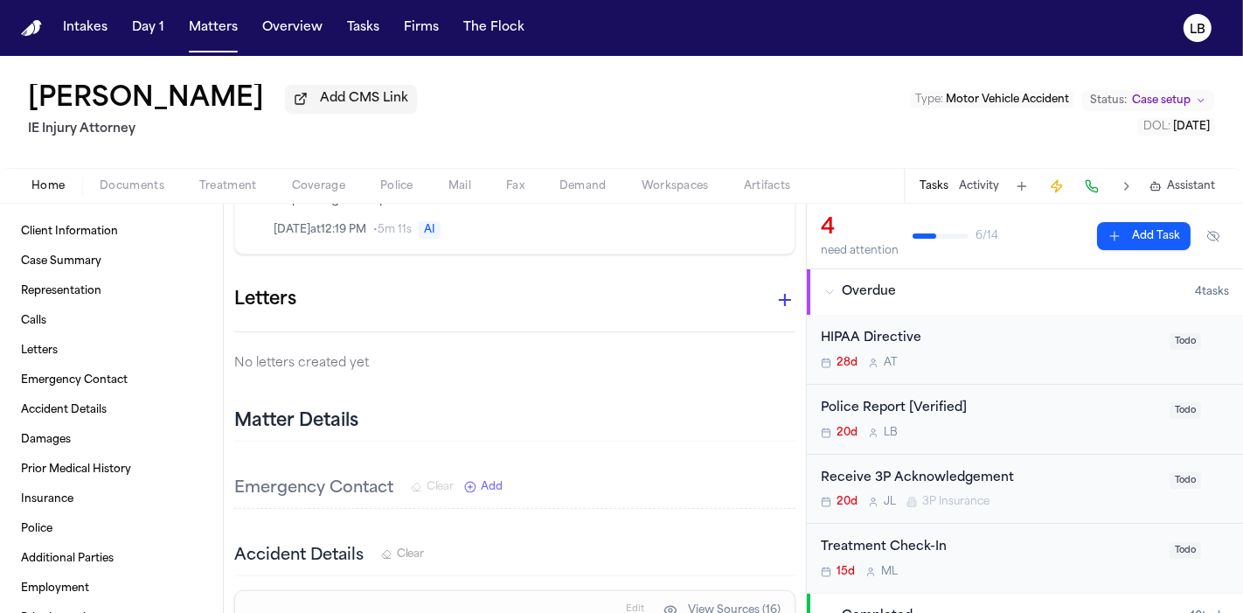
scroll to position [1031, 0]
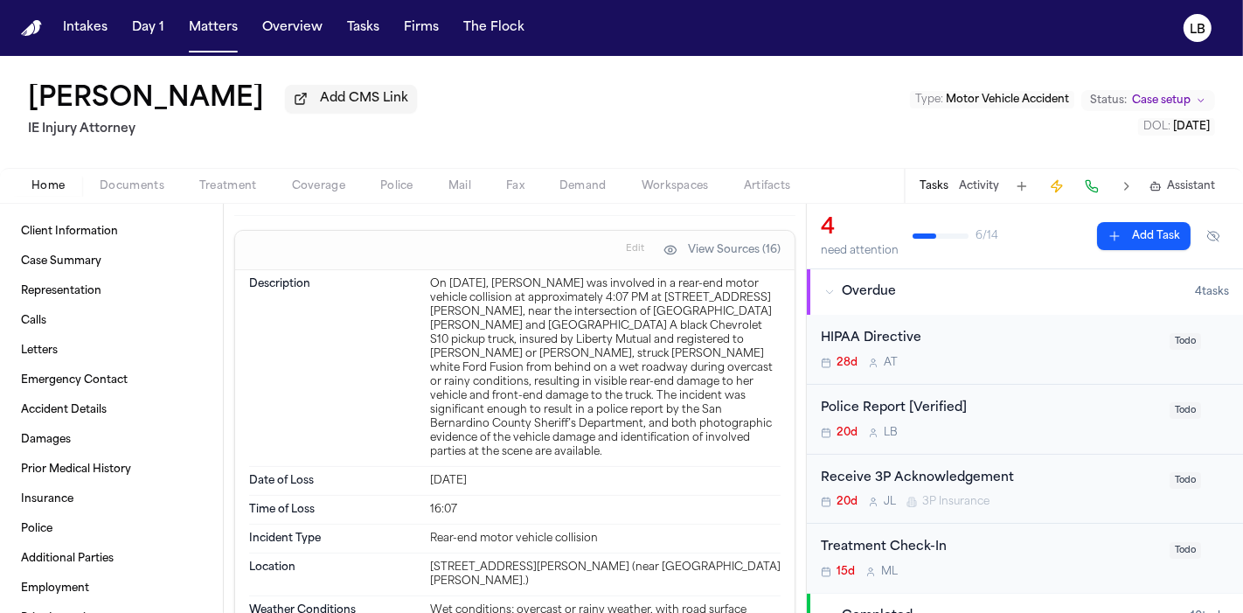
click at [145, 184] on span "Documents" at bounding box center [132, 186] width 65 height 14
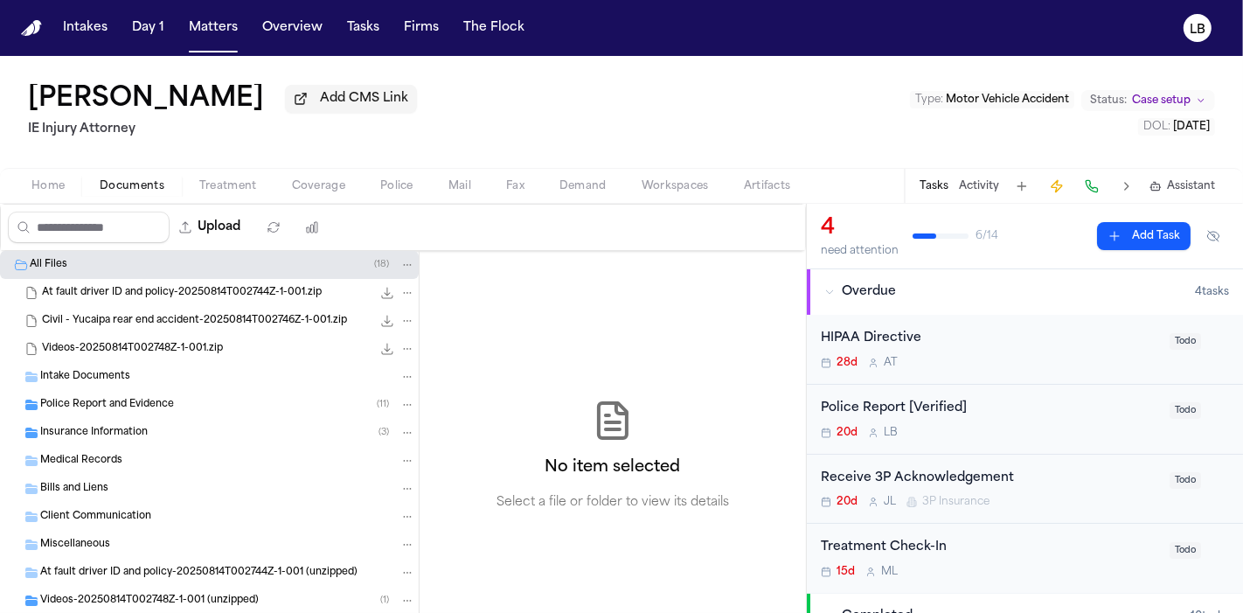
click at [243, 295] on span "At fault driver ID and policy-20250814T002744Z-1-001.zip" at bounding box center [182, 293] width 280 height 15
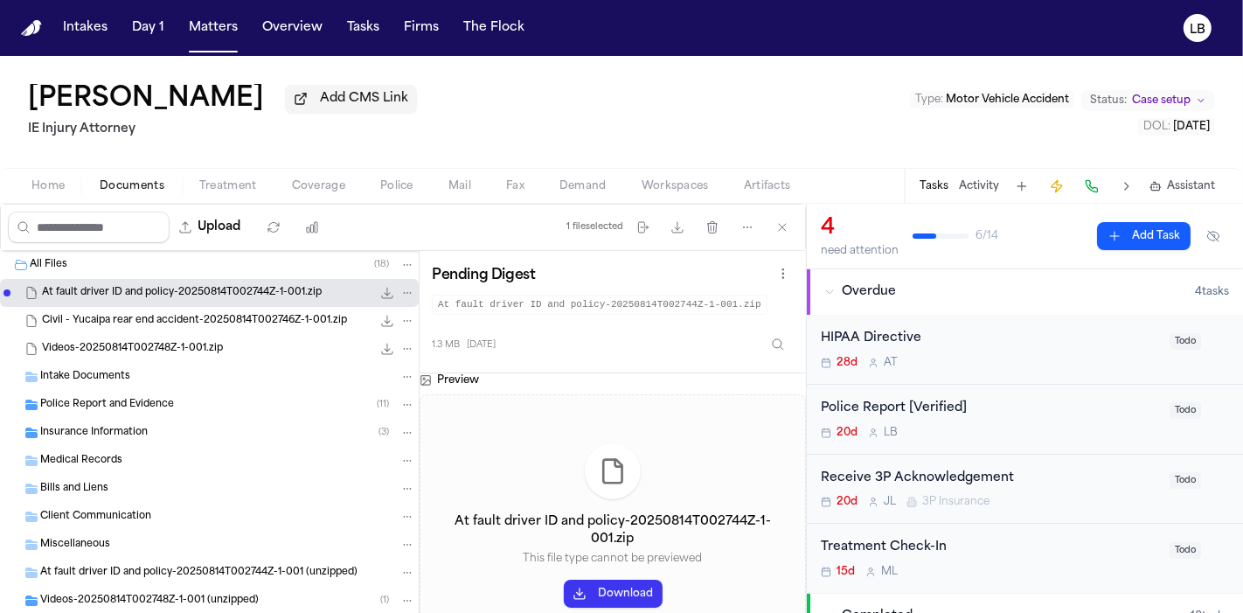
click at [246, 318] on span "Civil - Yucaipa rear end accident-20250814T002746Z-1-001.zip" at bounding box center [194, 321] width 305 height 15
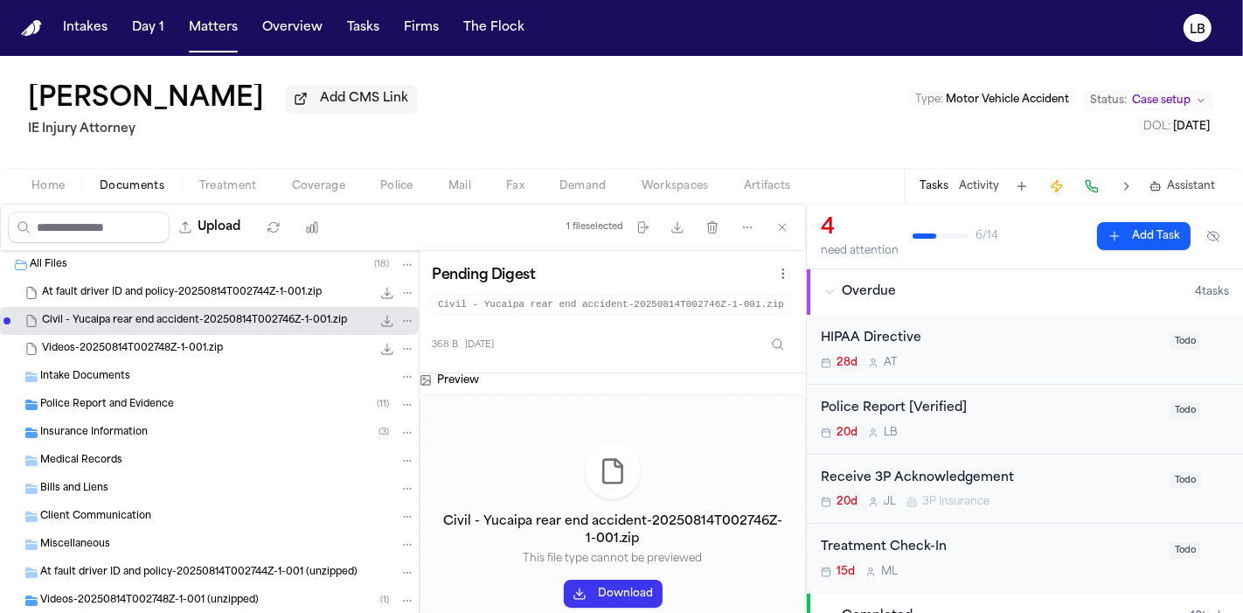
click at [210, 340] on div "Videos-20250814T002748Z-1-001.zip 11.4 MB • ZIP" at bounding box center [228, 348] width 373 height 17
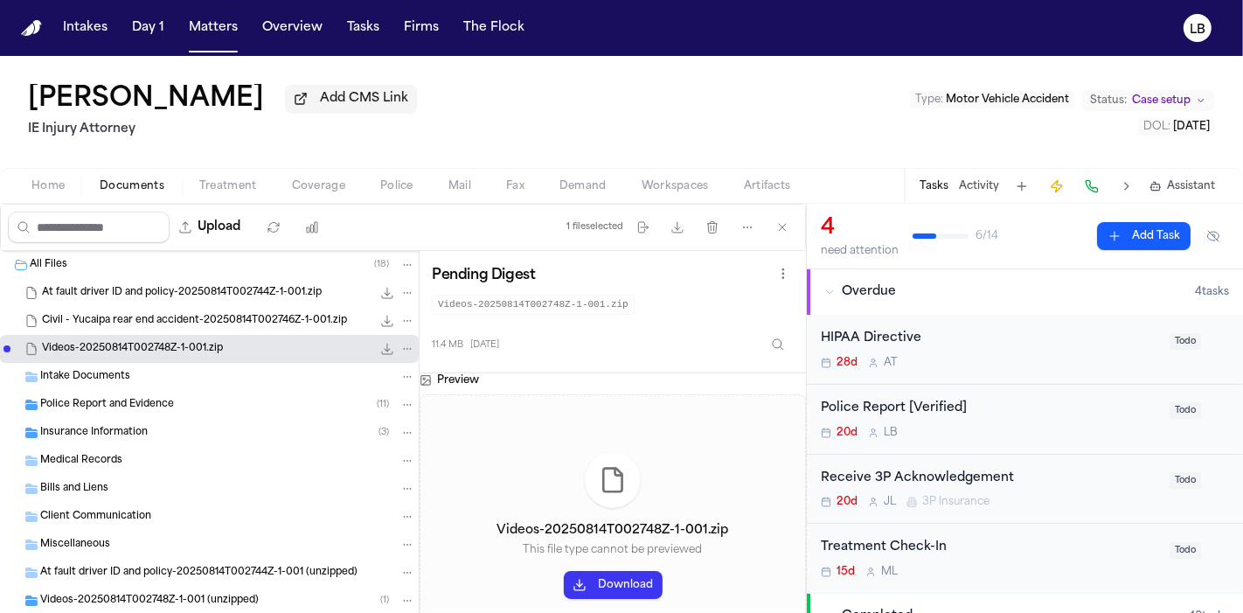
click at [129, 398] on span "Police Report and Evidence" at bounding box center [107, 405] width 134 height 15
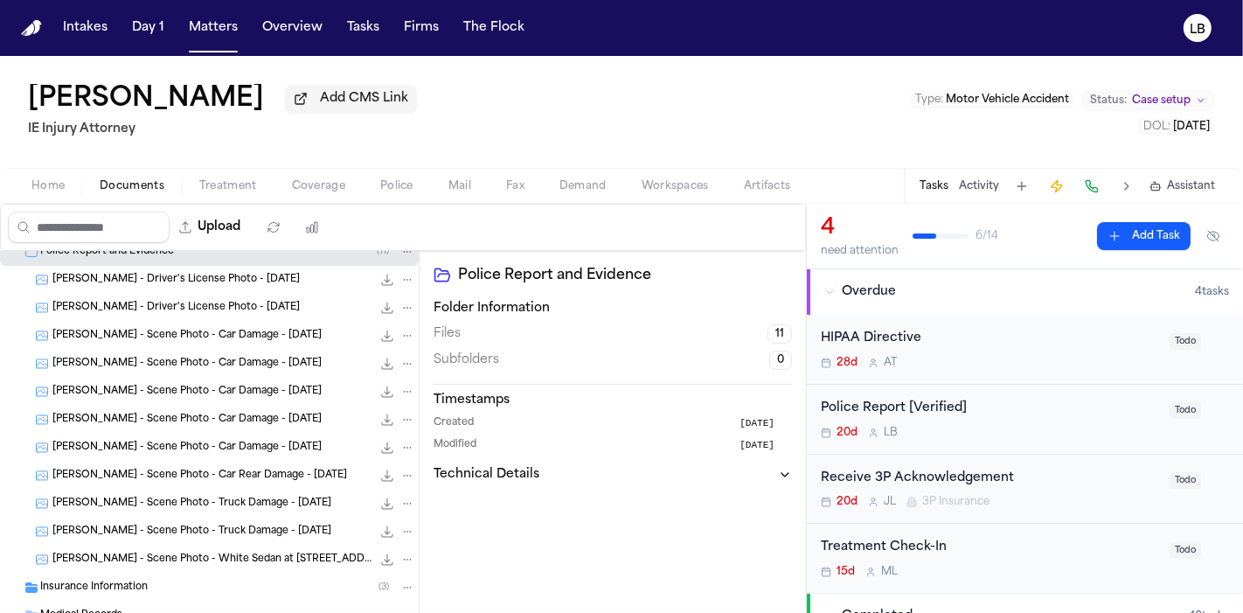
click at [986, 181] on button "Activity" at bounding box center [979, 186] width 40 height 14
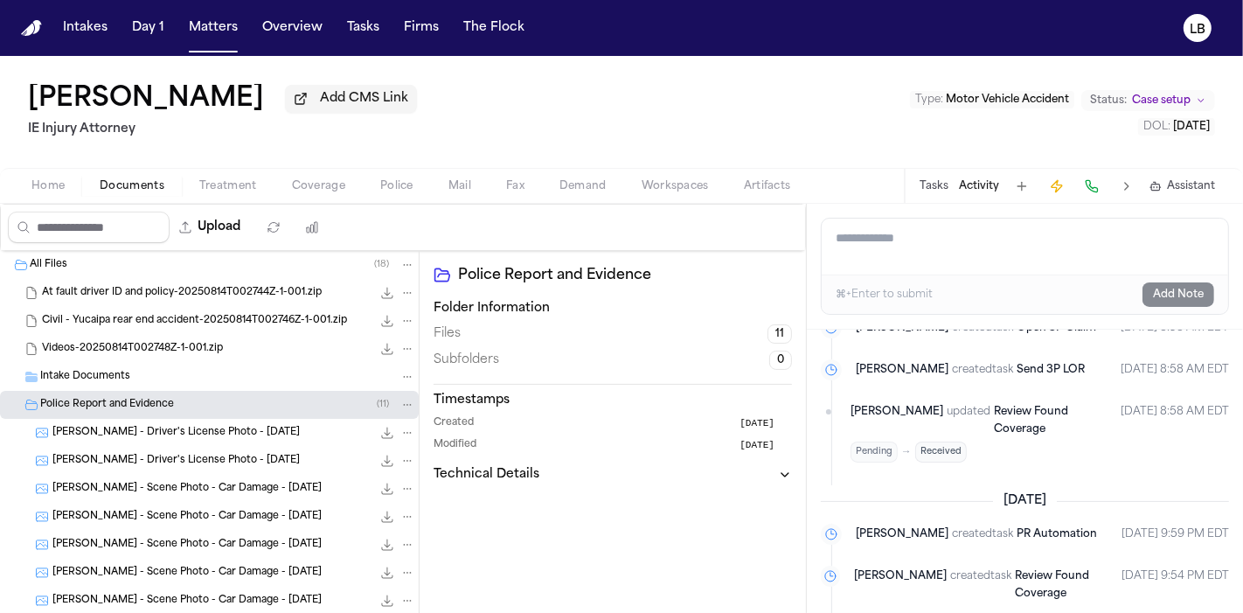
click at [142, 181] on span "Documents" at bounding box center [132, 186] width 65 height 14
click at [59, 179] on span "Home" at bounding box center [47, 186] width 33 height 14
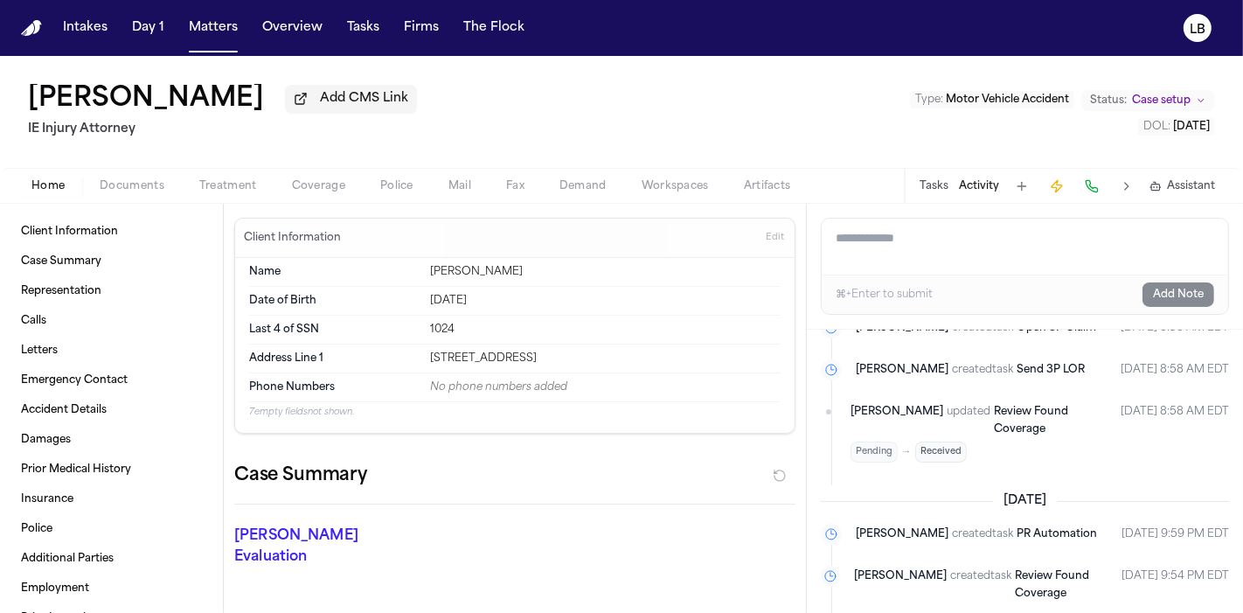
click at [106, 195] on span "button" at bounding box center [132, 196] width 86 height 2
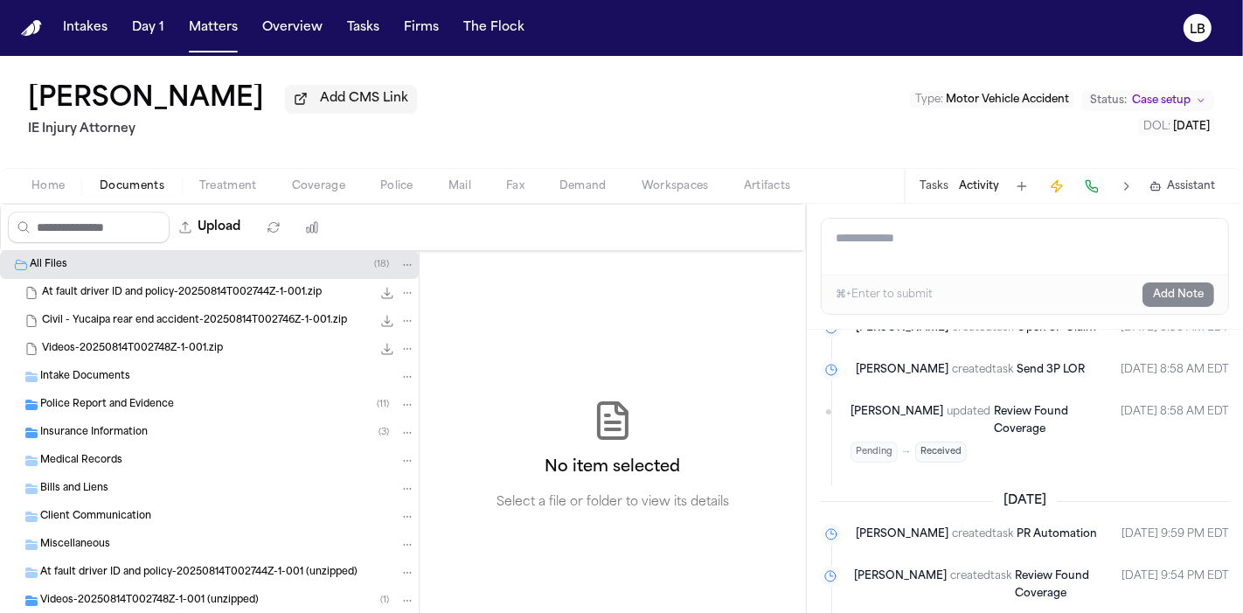
click at [128, 398] on span "Police Report and Evidence" at bounding box center [107, 405] width 134 height 15
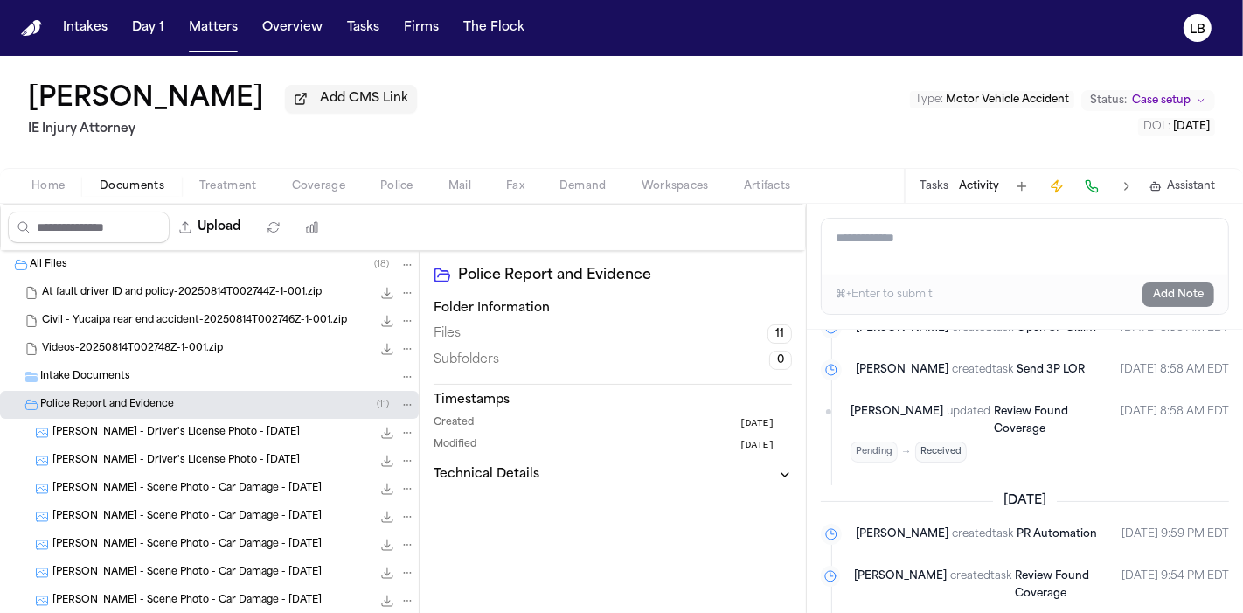
click at [52, 185] on span "Home" at bounding box center [47, 186] width 33 height 14
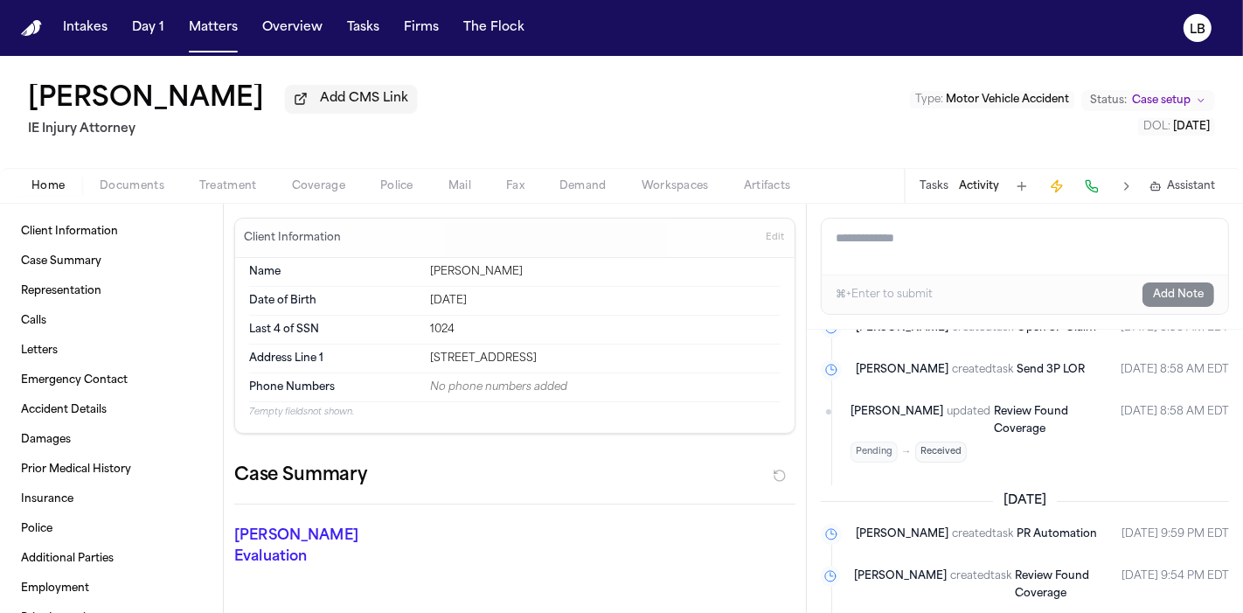
click at [114, 186] on span "Documents" at bounding box center [132, 186] width 65 height 14
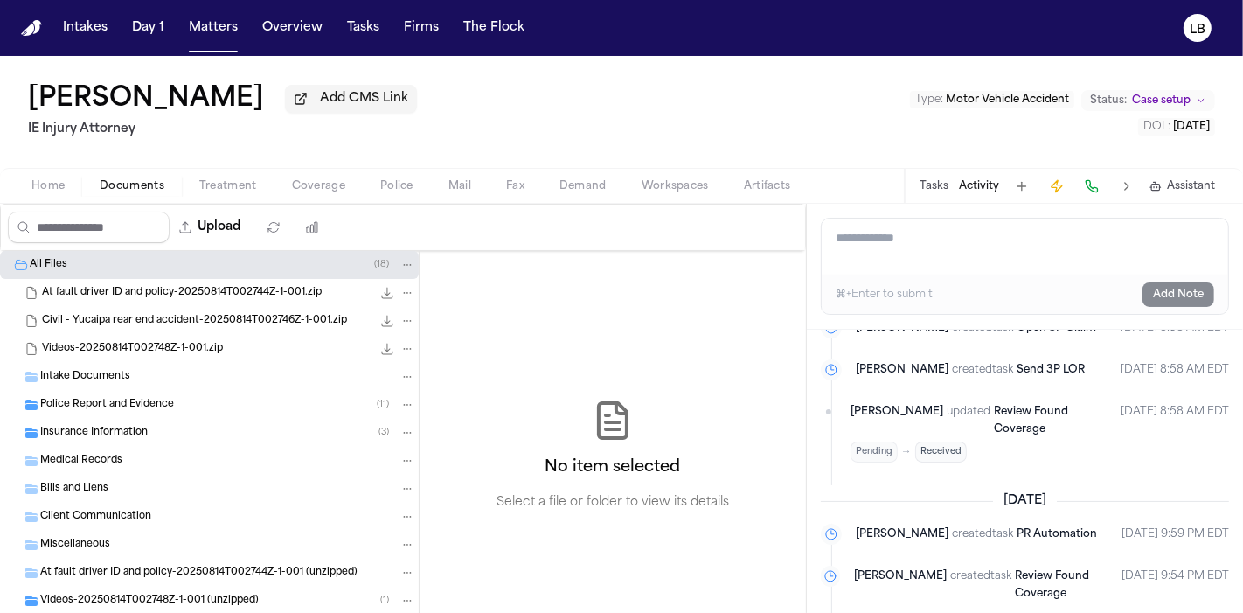
click at [80, 186] on button "Home" at bounding box center [48, 186] width 68 height 21
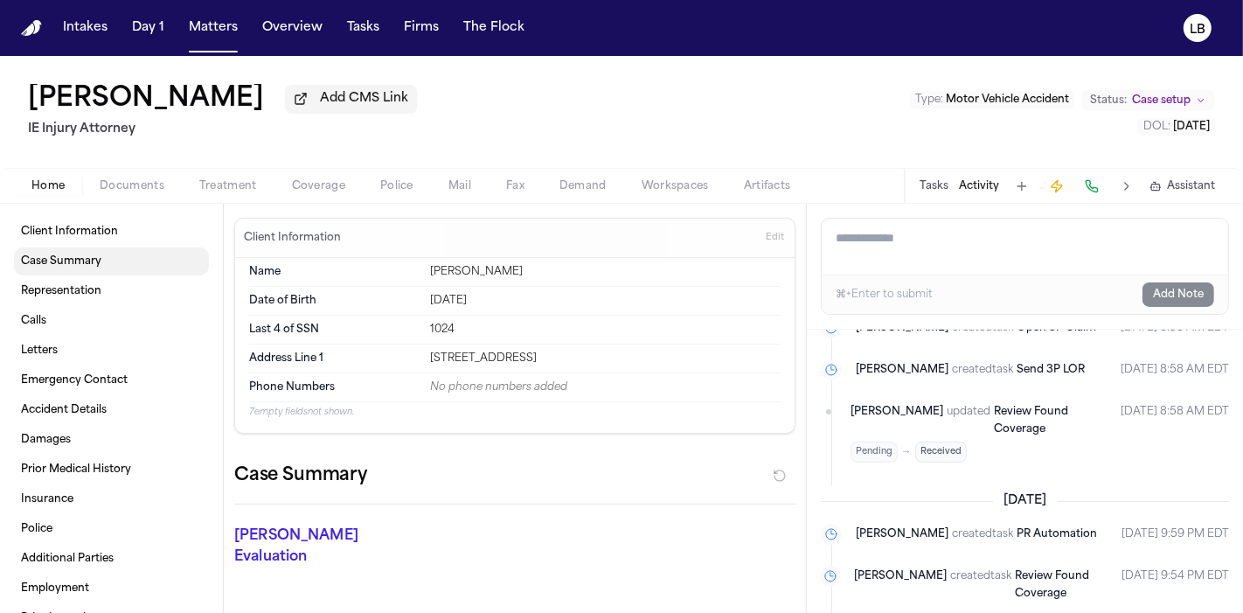
click at [103, 246] on span at bounding box center [111, 261] width 195 height 38
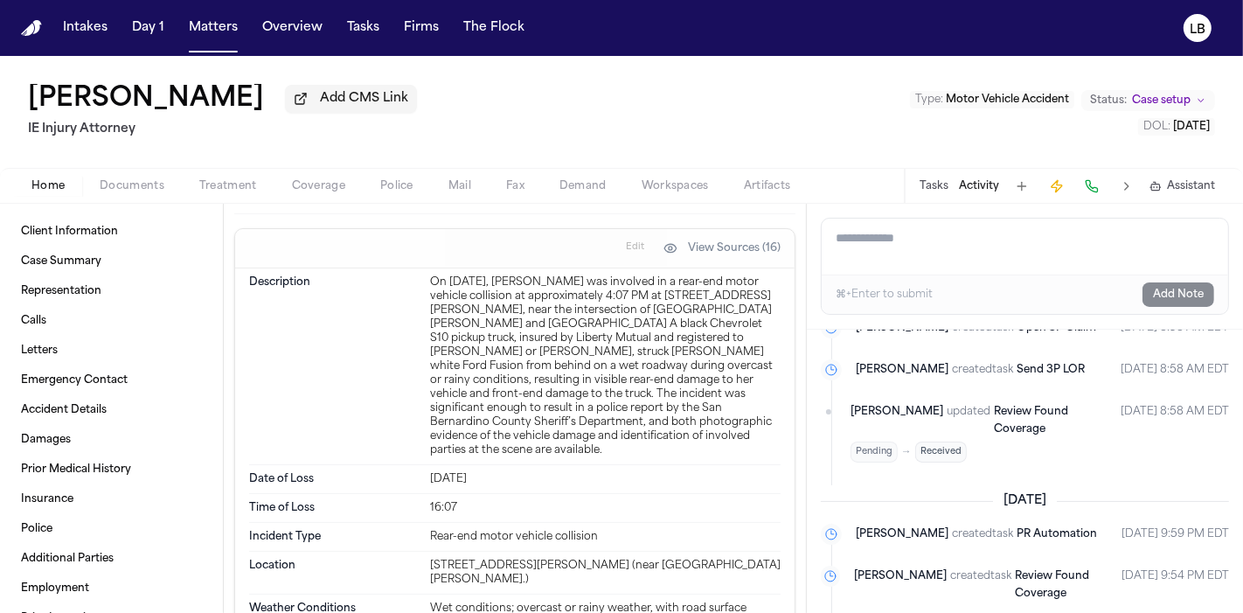
scroll to position [1034, 0]
drag, startPoint x: 607, startPoint y: 299, endPoint x: 690, endPoint y: 295, distance: 82.2
click at [690, 295] on div "On May 5, 2025, Estefany Carver was involved in a rear-end motor vehicle collis…" at bounding box center [605, 365] width 350 height 182
copy div "f Oak Glen Road"
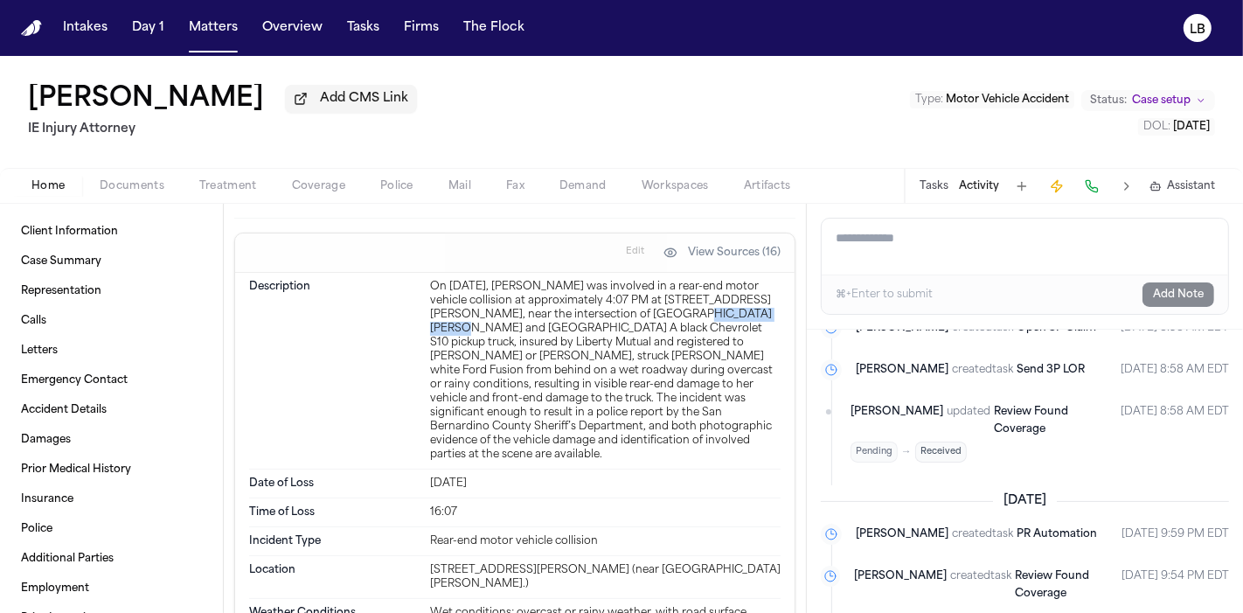
click at [878, 246] on textarea "Add a note to this matter" at bounding box center [1024, 246] width 406 height 56
paste textarea "**********"
type textarea "**********"
click at [1195, 294] on button "Add Note" at bounding box center [1178, 294] width 72 height 24
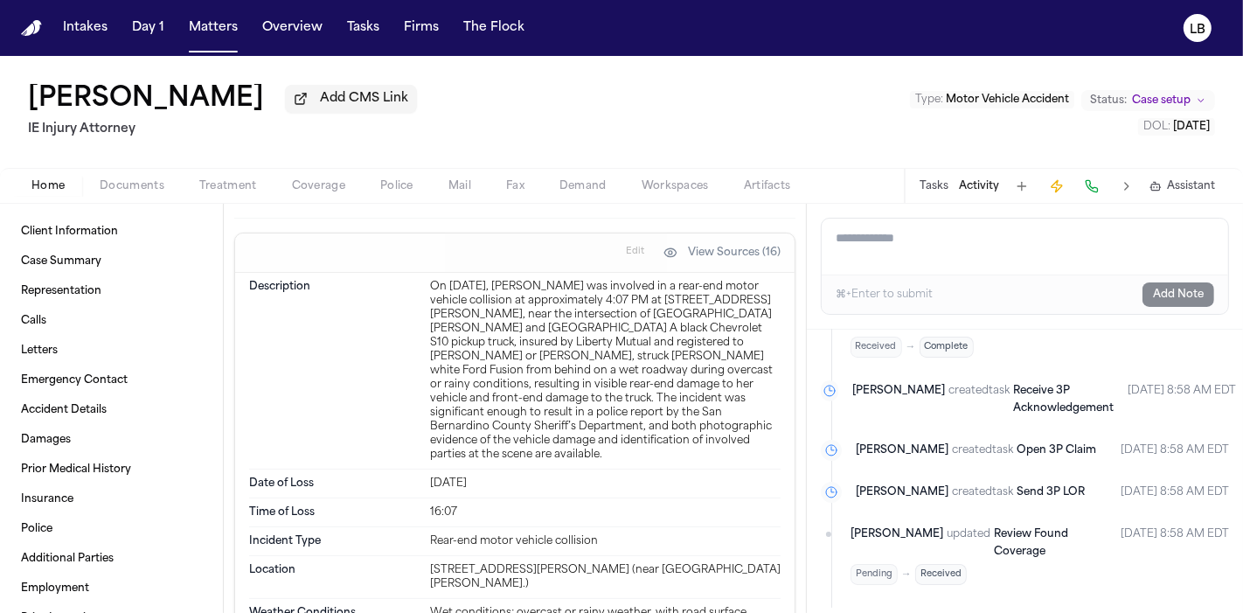
click at [932, 204] on div "Add a note to this matter ⌘+Enter to submit Add Note" at bounding box center [1025, 267] width 436 height 126
click at [937, 174] on div "Tasks Activity Assistant" at bounding box center [1066, 186] width 325 height 34
click at [961, 223] on textarea "Add a note to this matter" at bounding box center [1024, 246] width 407 height 56
paste textarea "**********"
type textarea "**********"
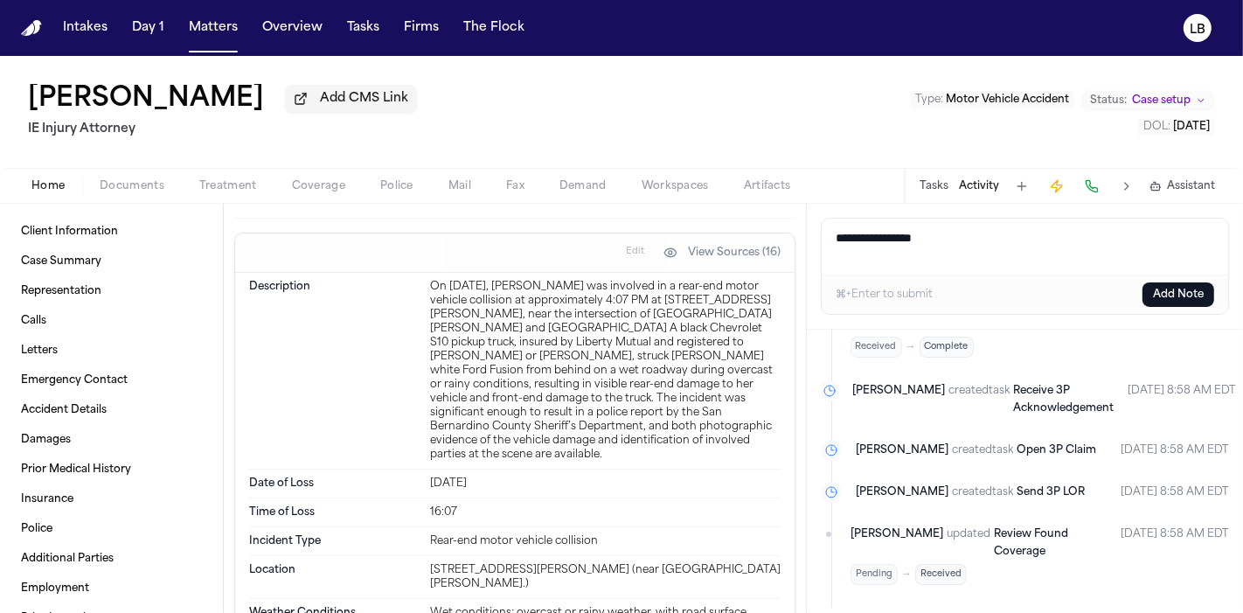
click at [1168, 294] on button "Add Note" at bounding box center [1178, 294] width 72 height 24
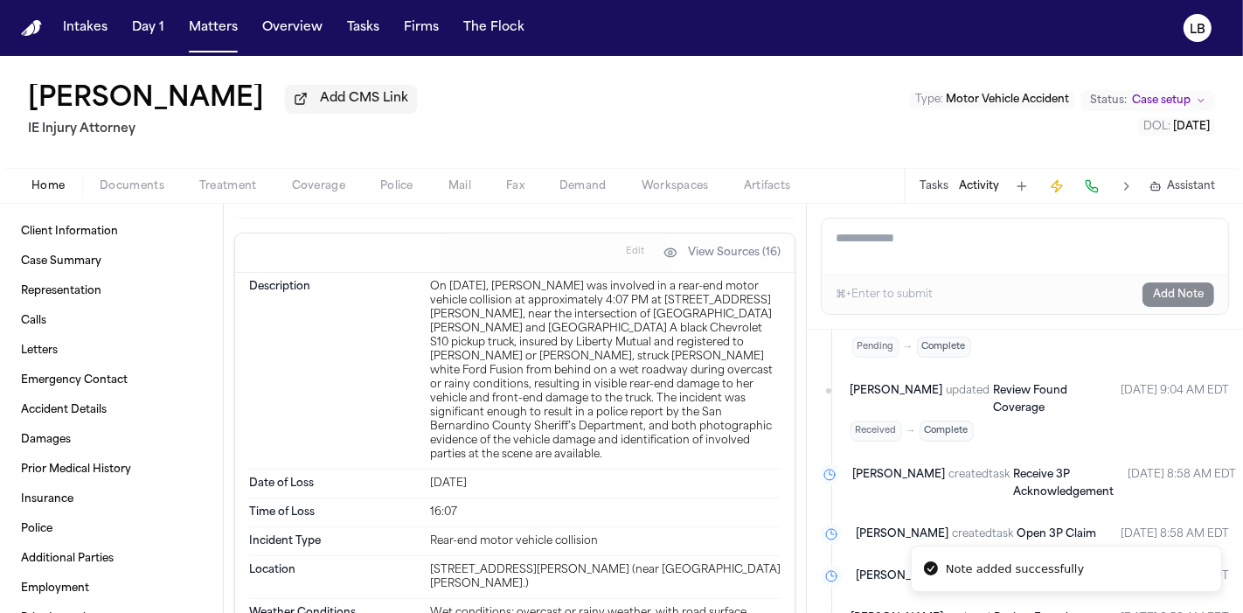
scroll to position [418, 0]
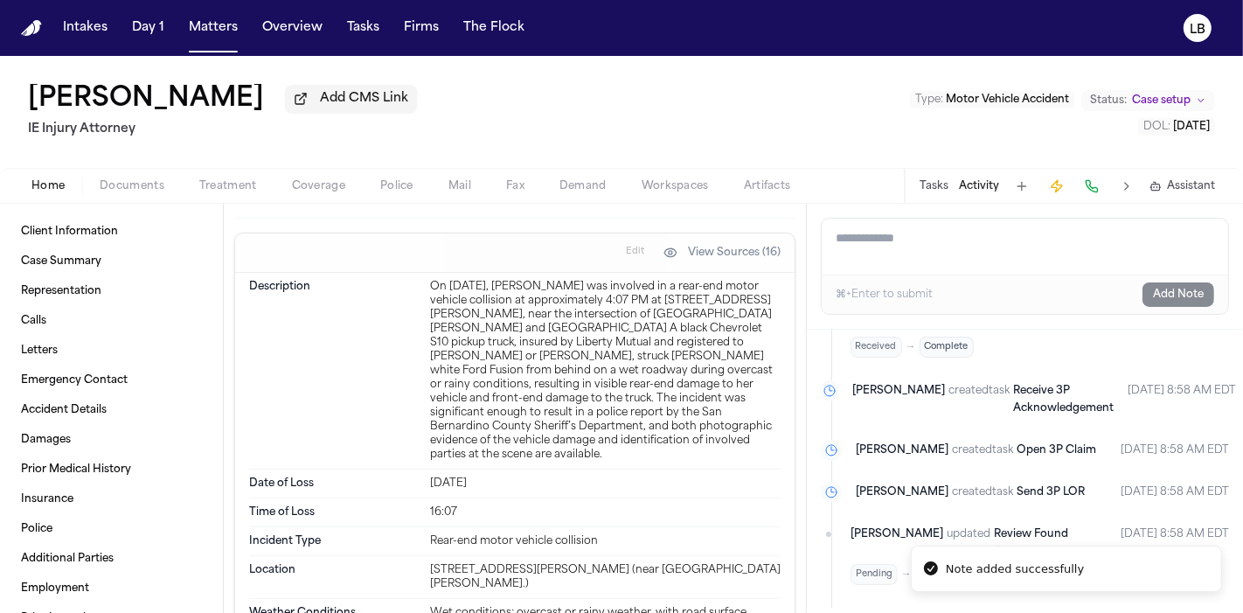
drag, startPoint x: 240, startPoint y: 114, endPoint x: 30, endPoint y: 100, distance: 211.0
click at [30, 100] on div "Estefany Carver Add CMS Link" at bounding box center [222, 99] width 389 height 31
copy h1 "Estefany Carver"
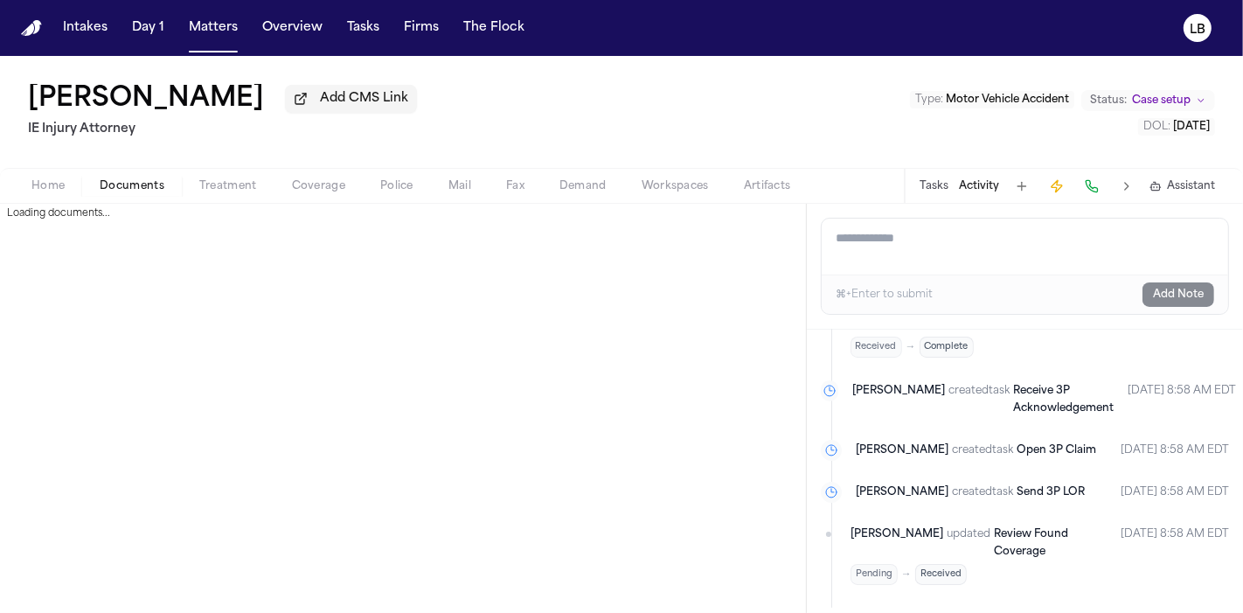
click at [146, 184] on span "Documents" at bounding box center [132, 186] width 65 height 14
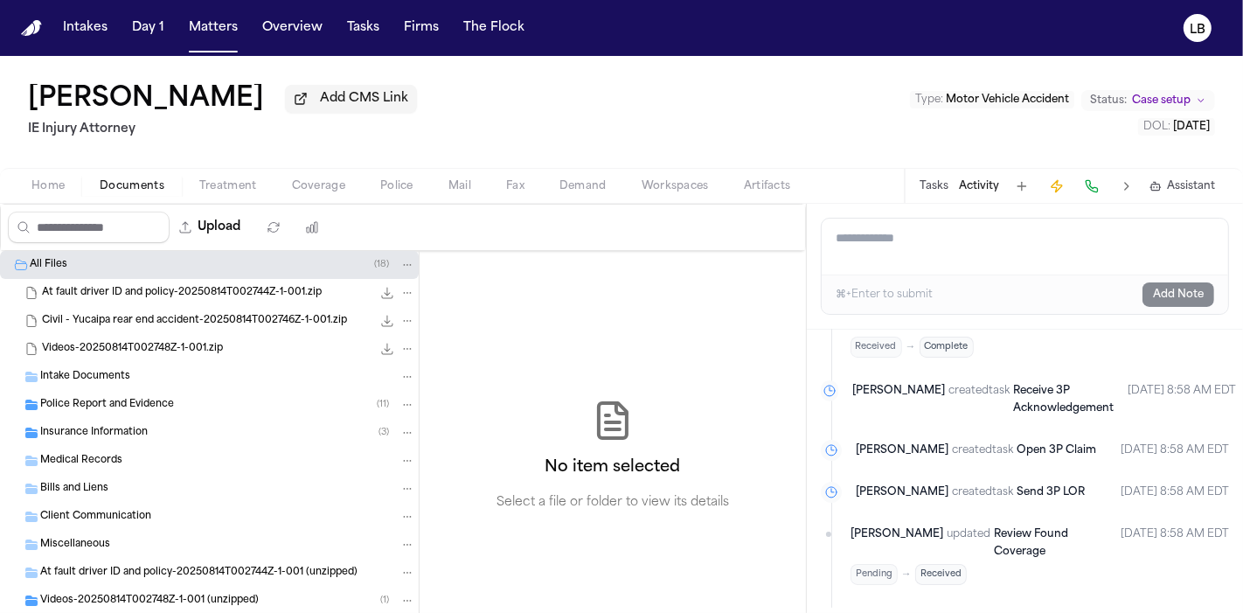
click at [940, 196] on div "Tasks Activity Assistant" at bounding box center [1066, 186] width 325 height 34
click at [936, 185] on button "Tasks" at bounding box center [933, 186] width 29 height 14
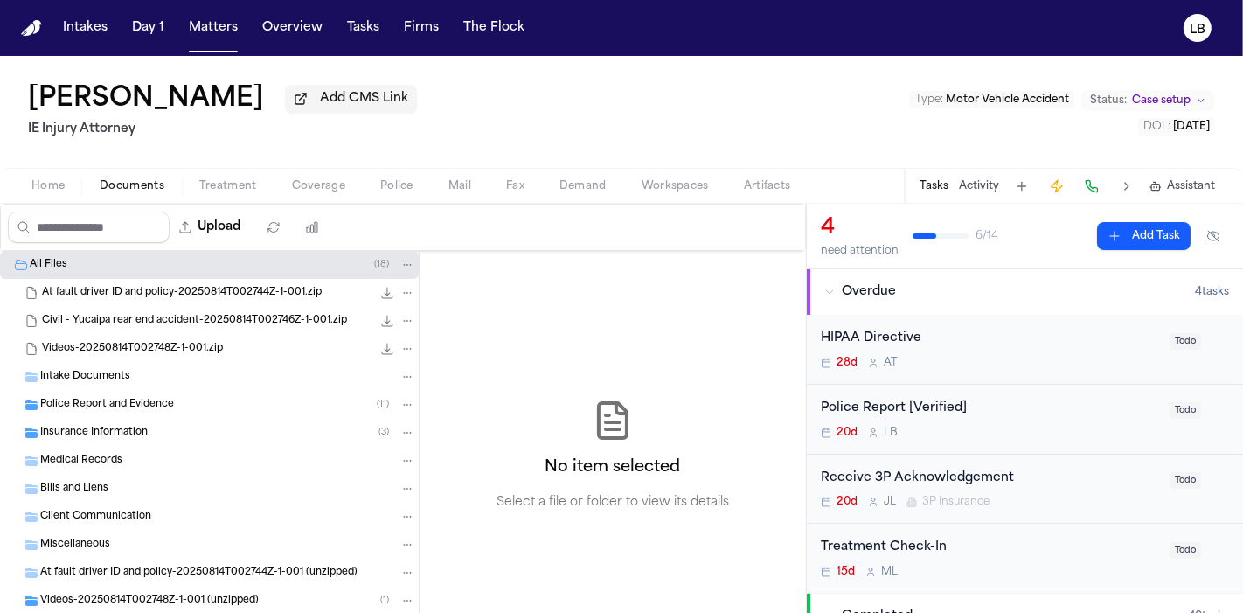
click at [981, 184] on button "Activity" at bounding box center [979, 186] width 40 height 14
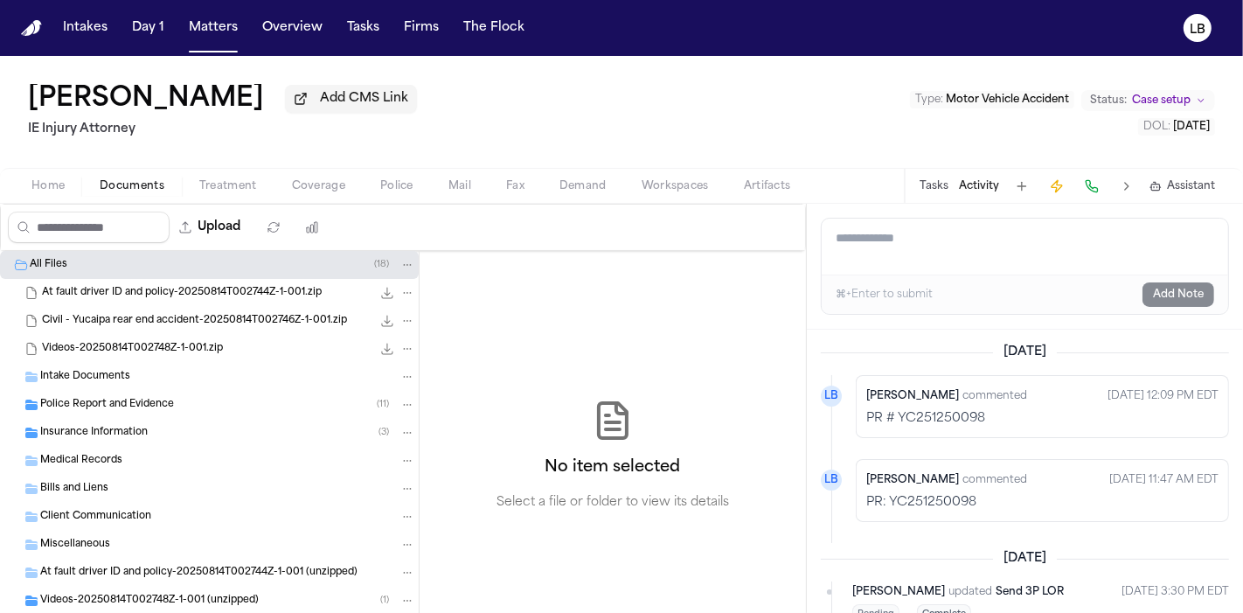
click at [906, 243] on textarea "Add a note to this matter" at bounding box center [1024, 246] width 406 height 56
paste textarea "**********"
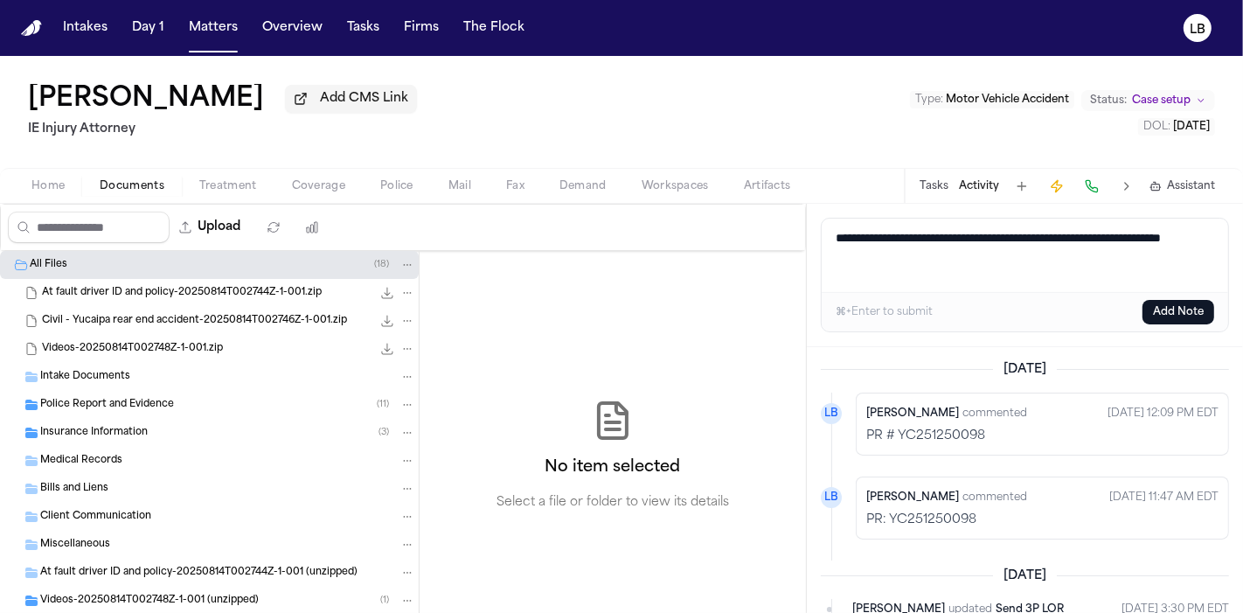
type textarea "**********"
click at [1187, 313] on button "Add Note" at bounding box center [1178, 312] width 72 height 24
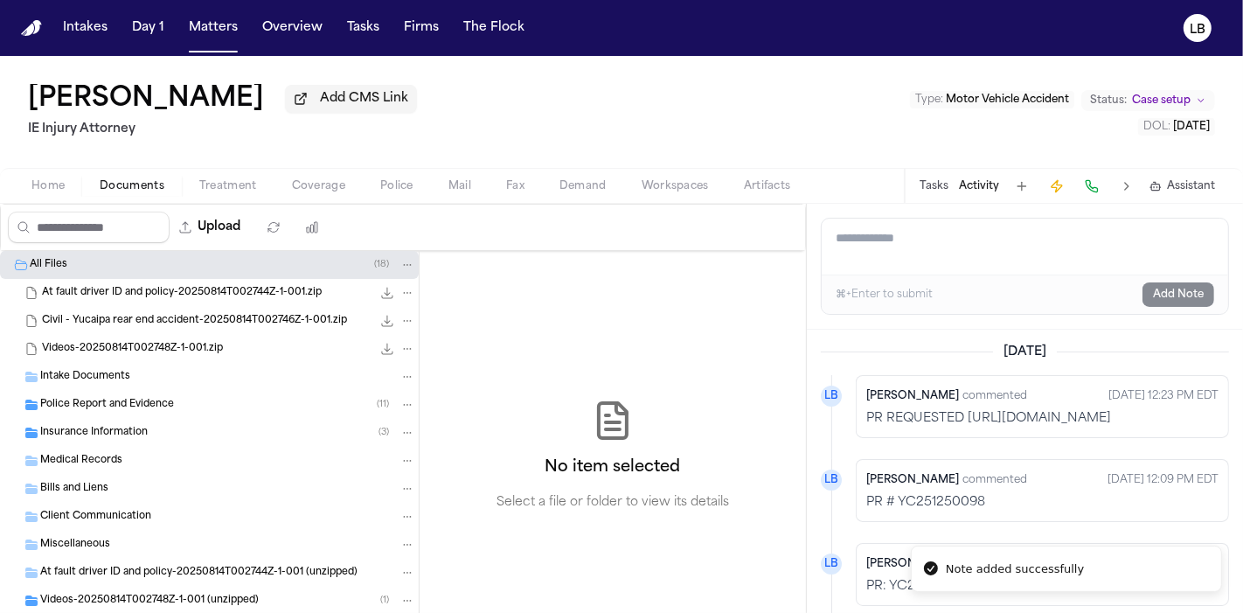
click at [110, 372] on span "Intake Documents" at bounding box center [85, 377] width 90 height 15
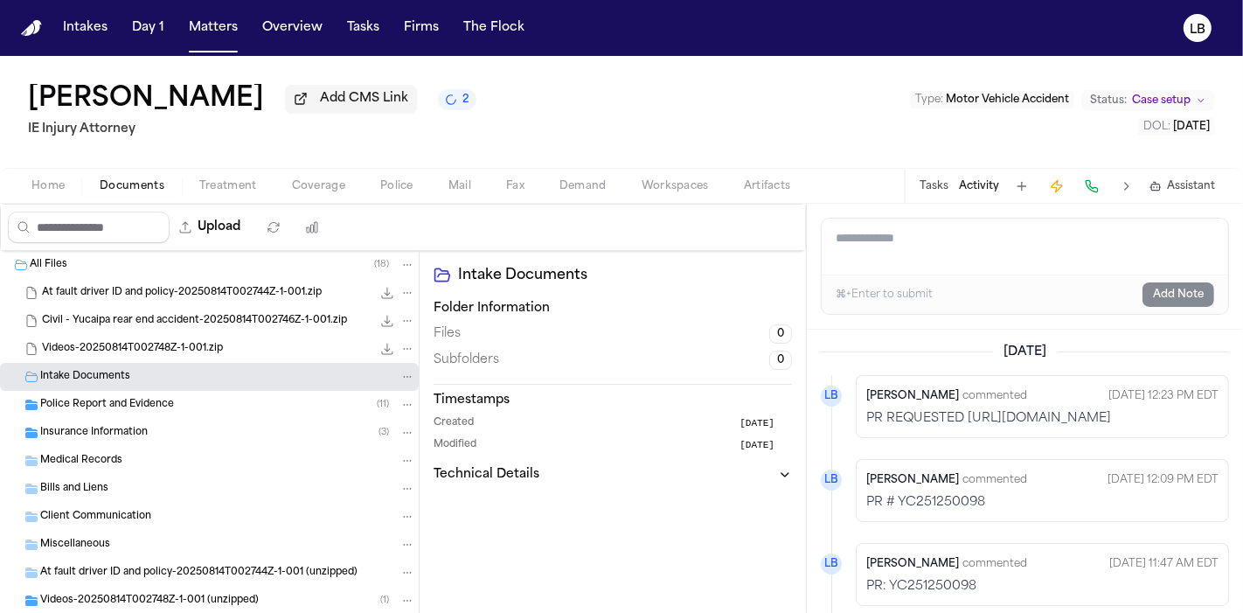
click at [84, 394] on div "Police Report and Evidence ( 11 )" at bounding box center [209, 405] width 419 height 28
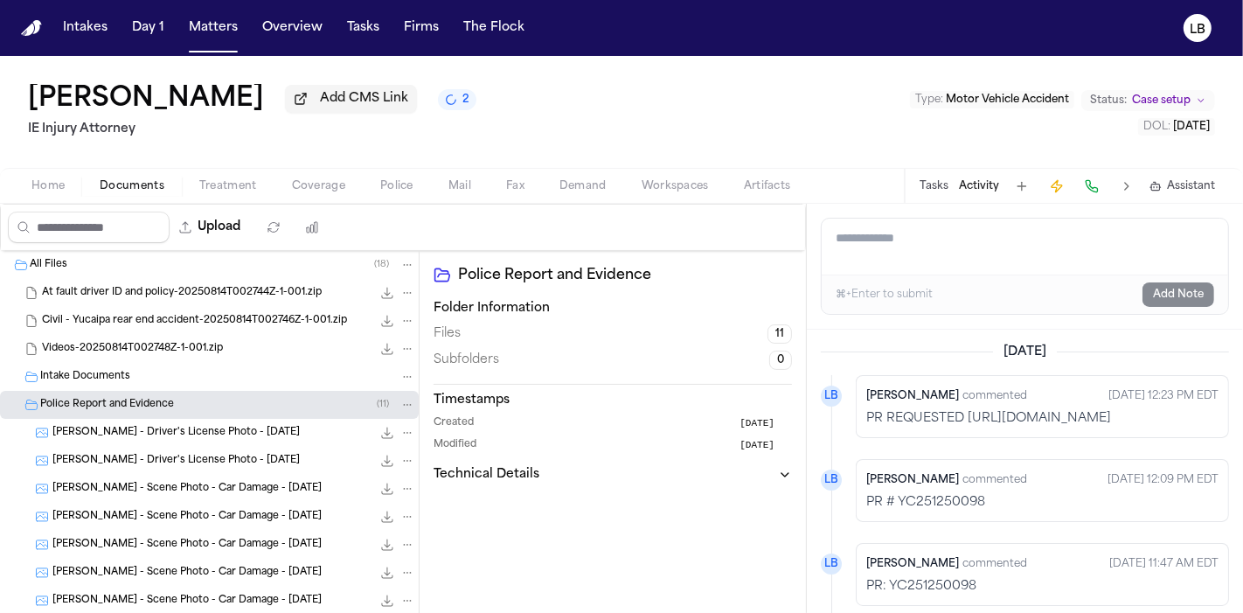
click at [109, 315] on span "Civil - Yucaipa rear end accident-20250814T002746Z-1-001.zip" at bounding box center [194, 321] width 305 height 15
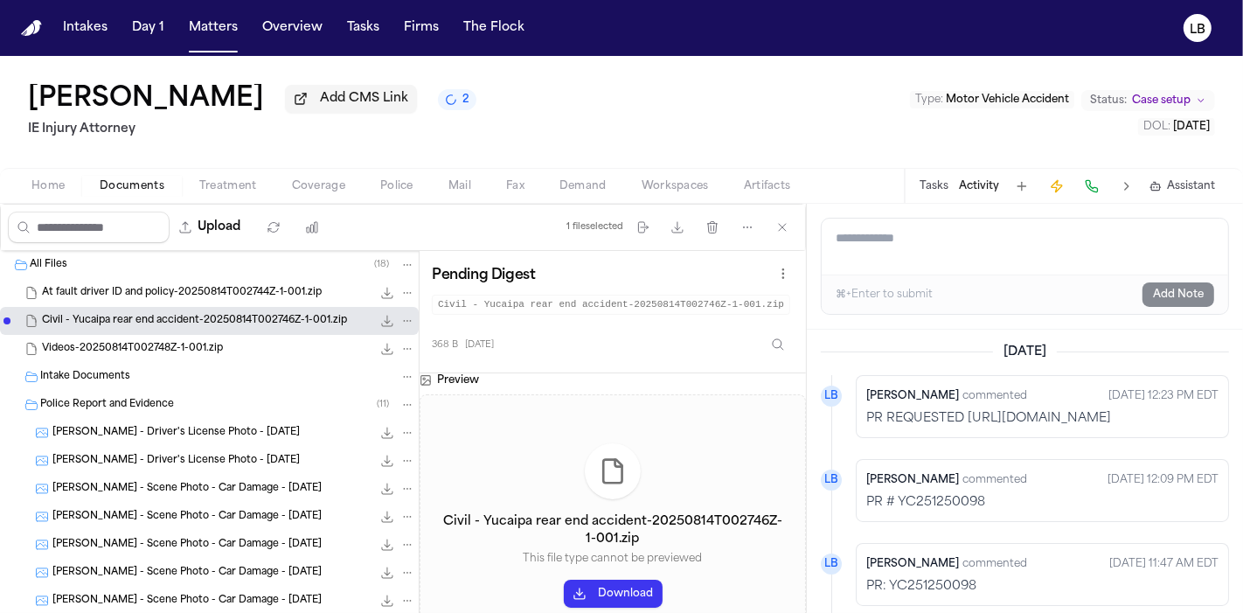
click at [593, 585] on button "Download" at bounding box center [613, 593] width 99 height 28
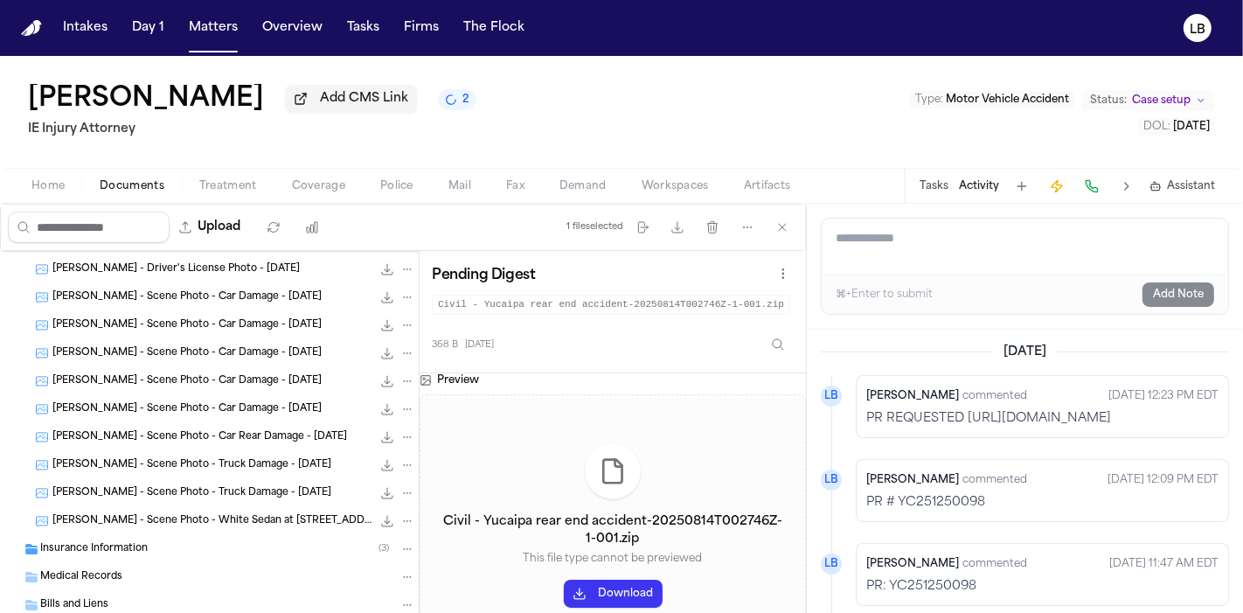
scroll to position [193, 0]
click at [113, 551] on span "Insurance Information" at bounding box center [93, 547] width 107 height 15
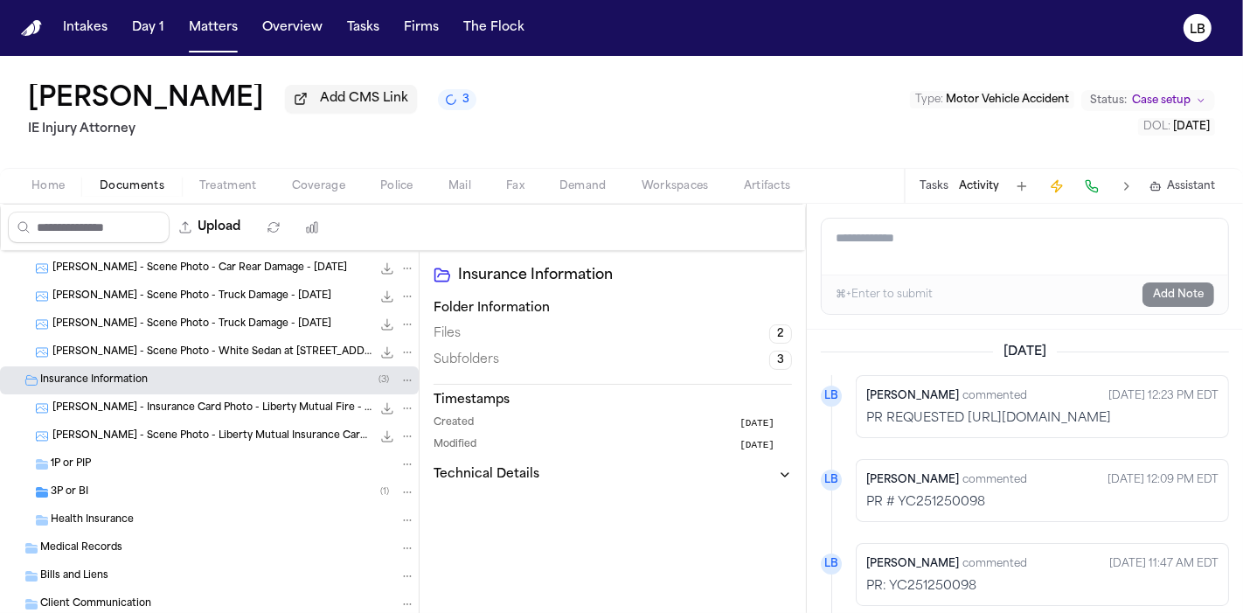
scroll to position [361, 0]
click at [77, 473] on div "1P or PIP" at bounding box center [209, 463] width 419 height 28
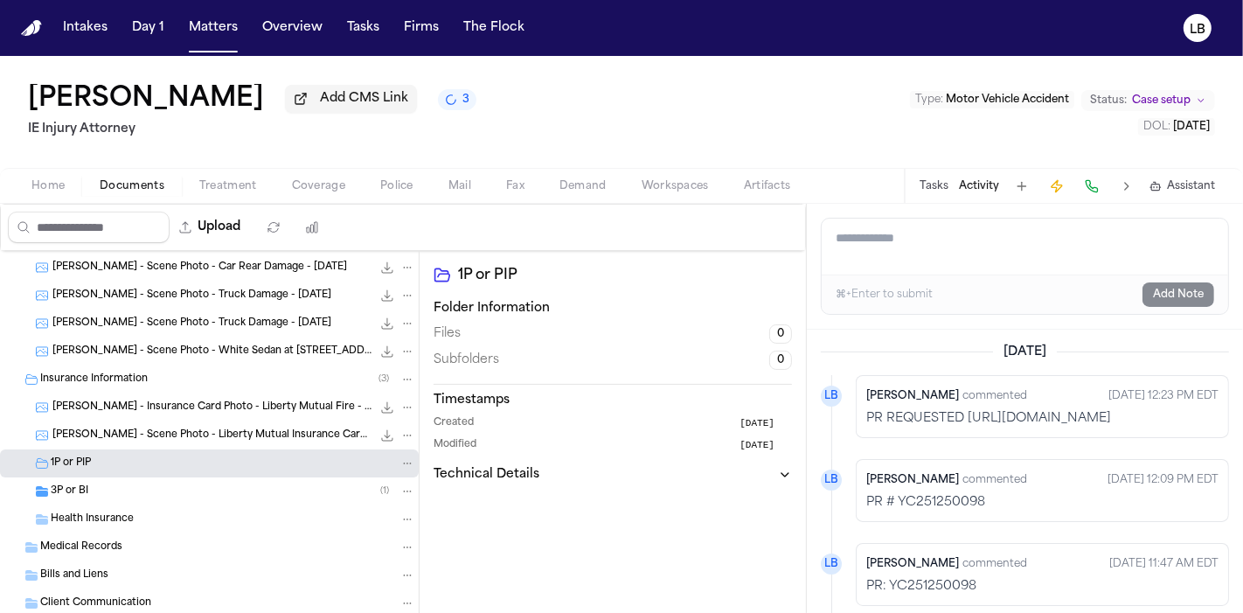
click at [80, 488] on span "3P or BI" at bounding box center [70, 491] width 38 height 15
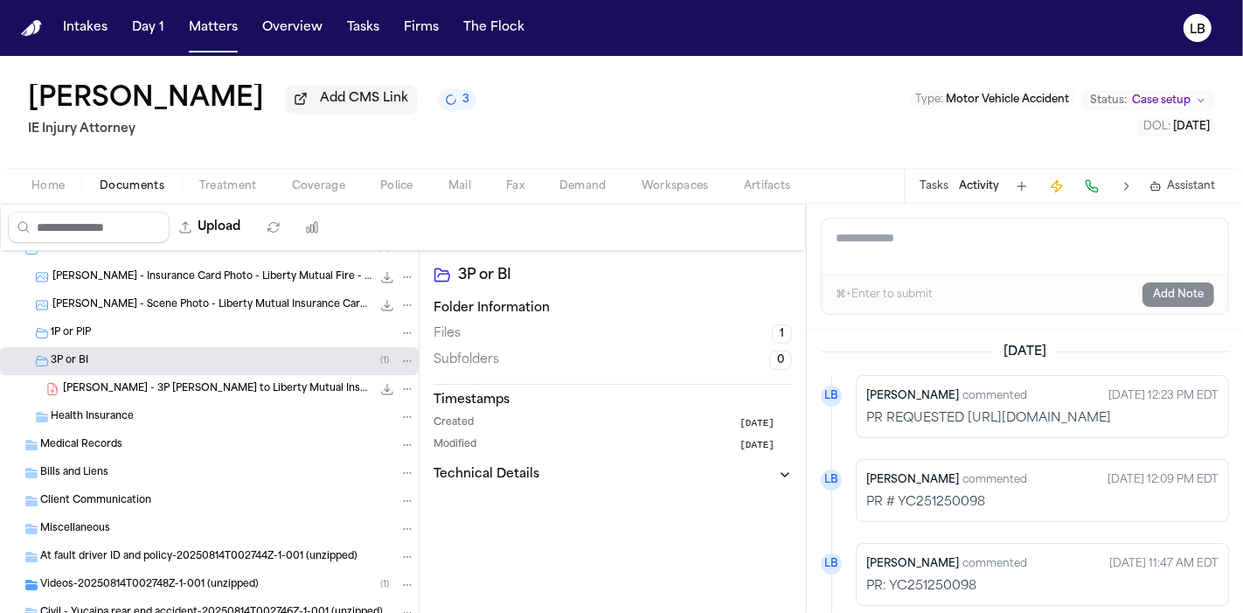
scroll to position [544, 0]
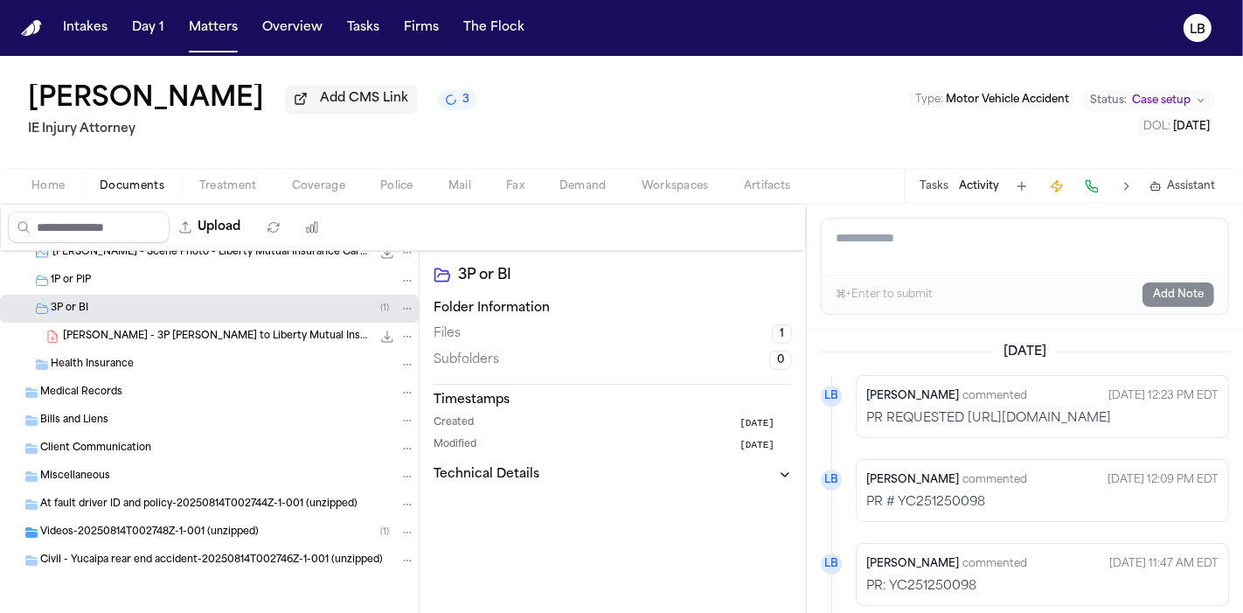
click at [197, 555] on span "Civil - Yucaipa rear end accident-20250814T002746Z-1-001 (unzipped)" at bounding box center [211, 560] width 343 height 15
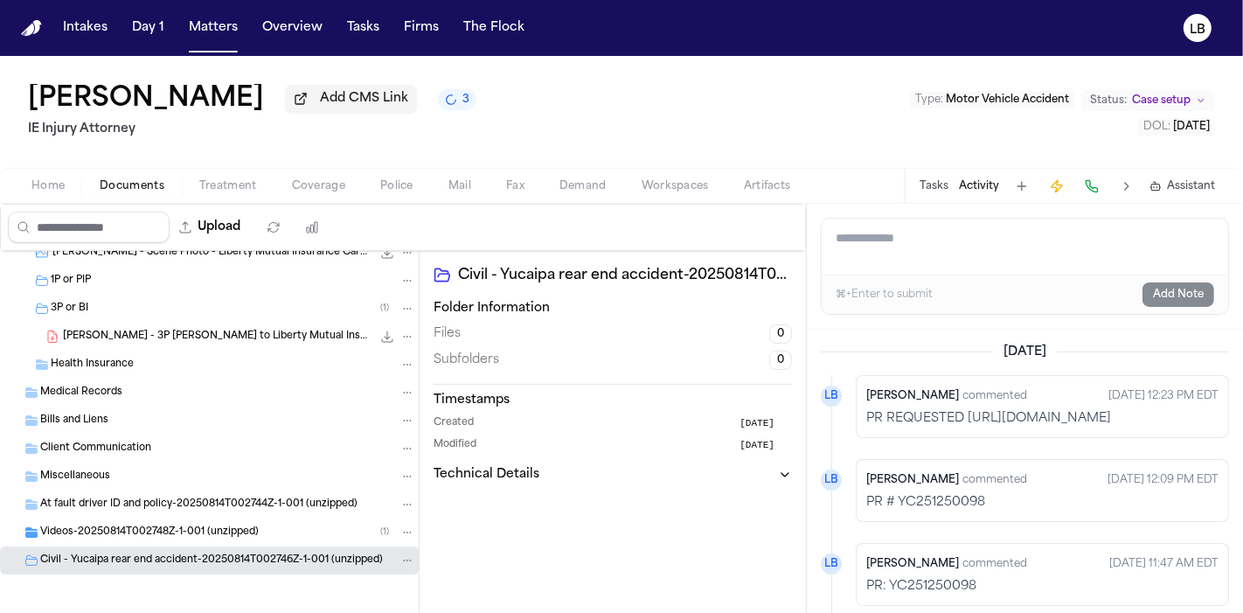
click at [197, 555] on span "Civil - Yucaipa rear end accident-20250814T002746Z-1-001 (unzipped)" at bounding box center [211, 560] width 343 height 15
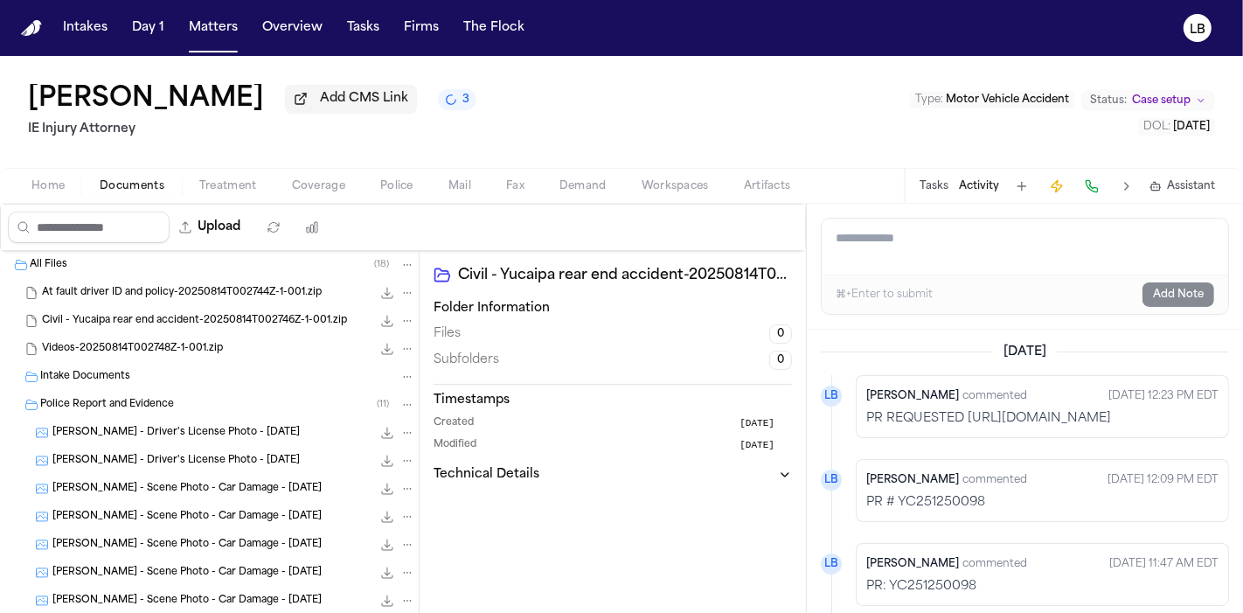
click at [54, 181] on span "Home" at bounding box center [47, 186] width 33 height 14
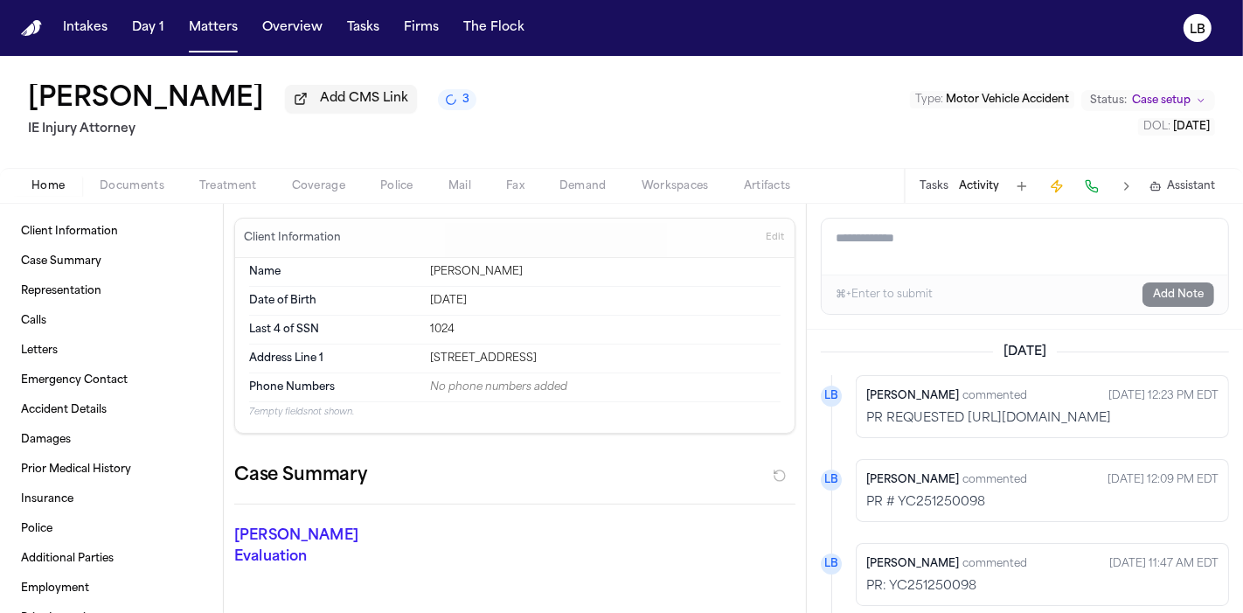
click at [122, 176] on button "Documents" at bounding box center [132, 186] width 100 height 21
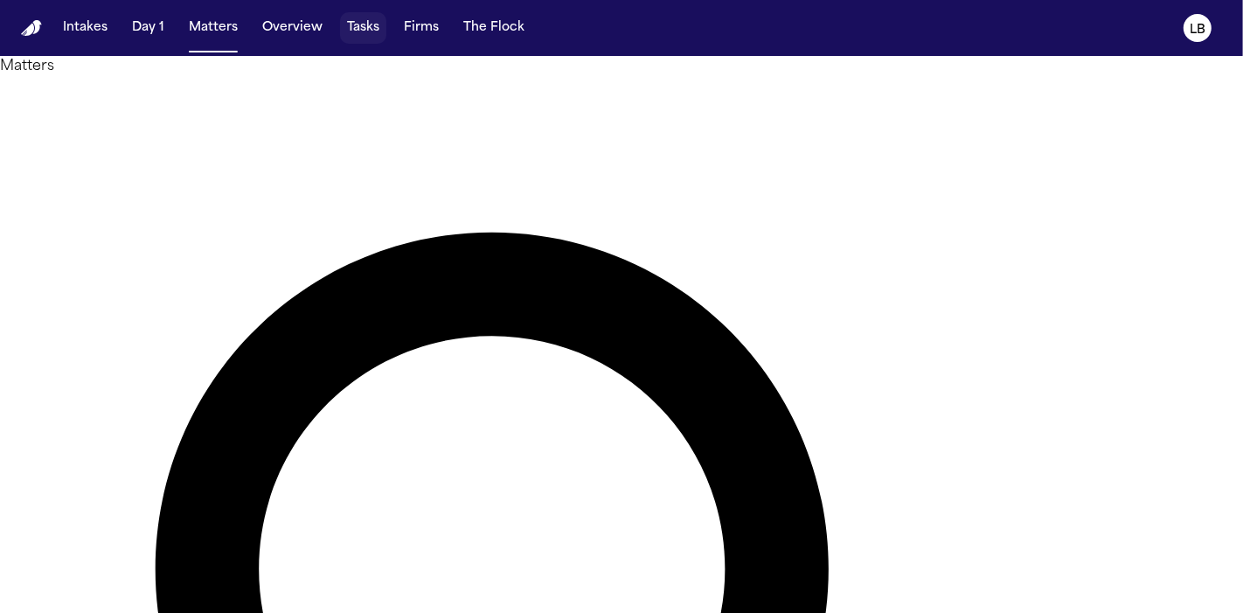
click at [364, 25] on button "Tasks" at bounding box center [363, 27] width 46 height 31
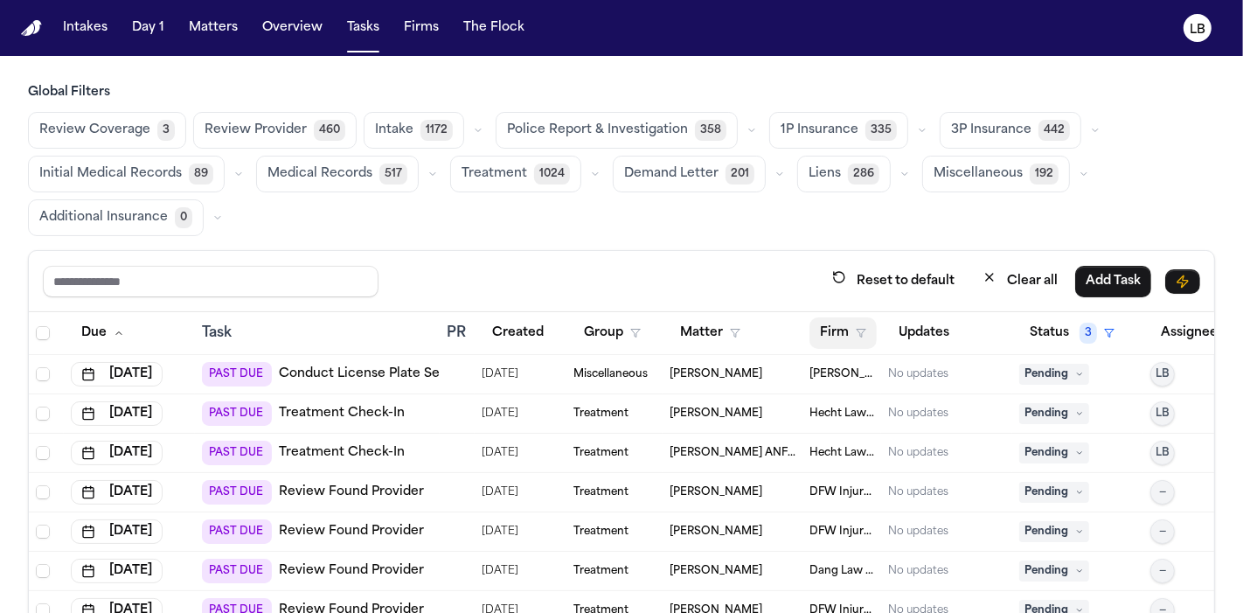
click at [833, 341] on button "Firm" at bounding box center [842, 332] width 67 height 31
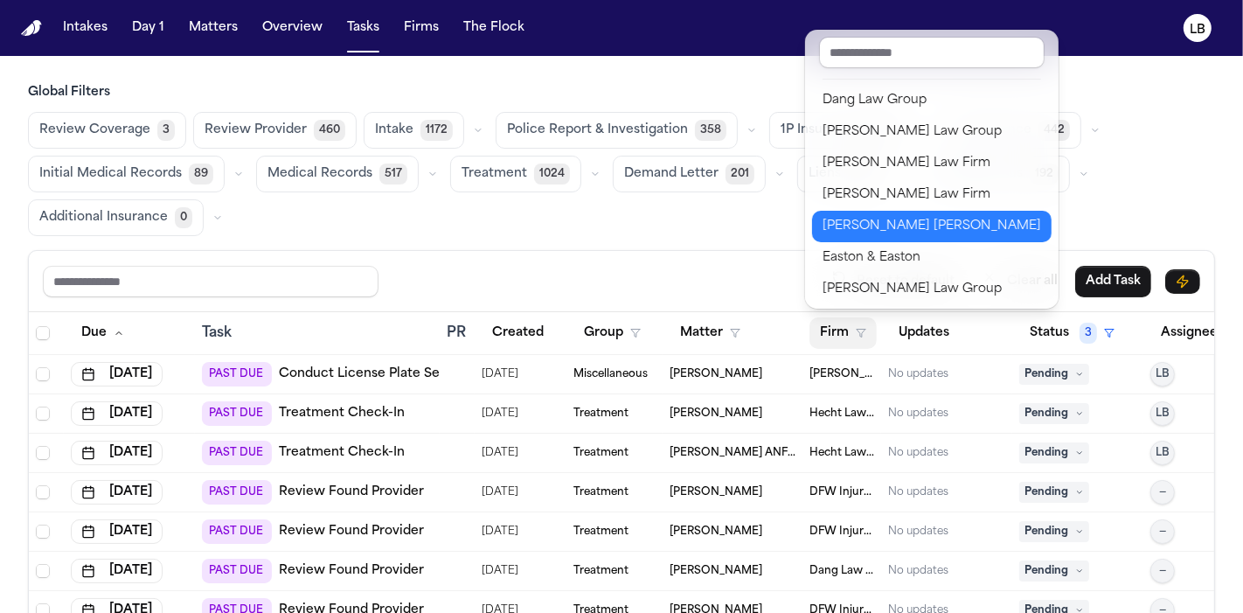
scroll to position [96, 0]
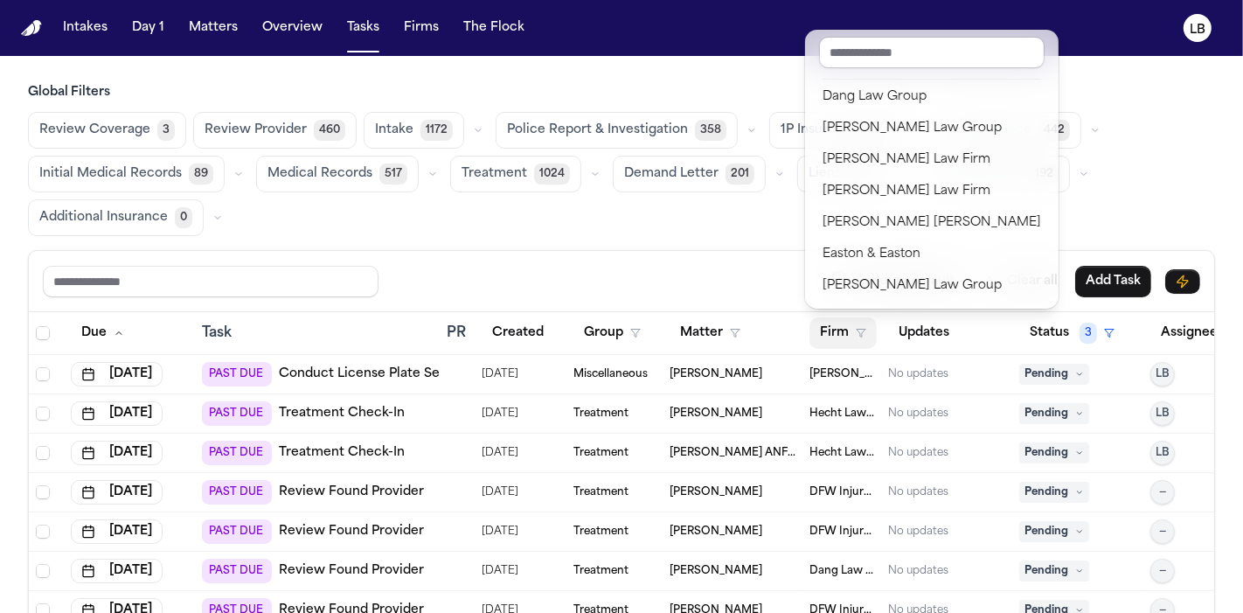
click at [727, 254] on div "Reset to default Clear all Add Task Due Task PR Created Group Matter Firm Updat…" at bounding box center [621, 491] width 1187 height 483
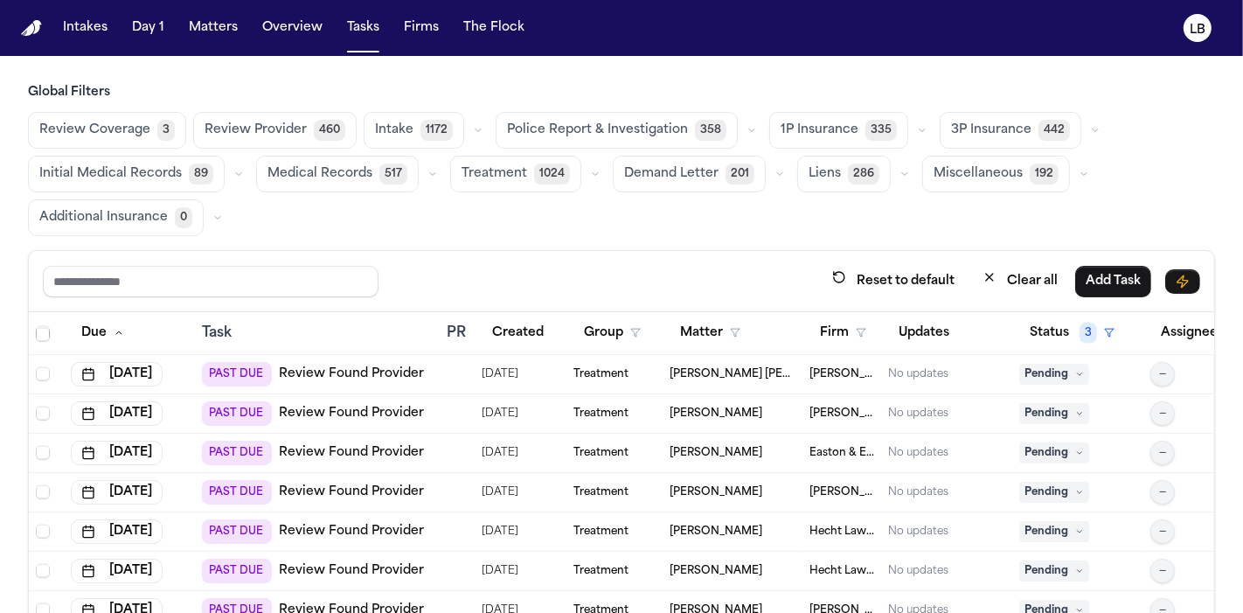
scroll to position [2165, 0]
click at [859, 330] on icon "button" at bounding box center [861, 333] width 10 height 10
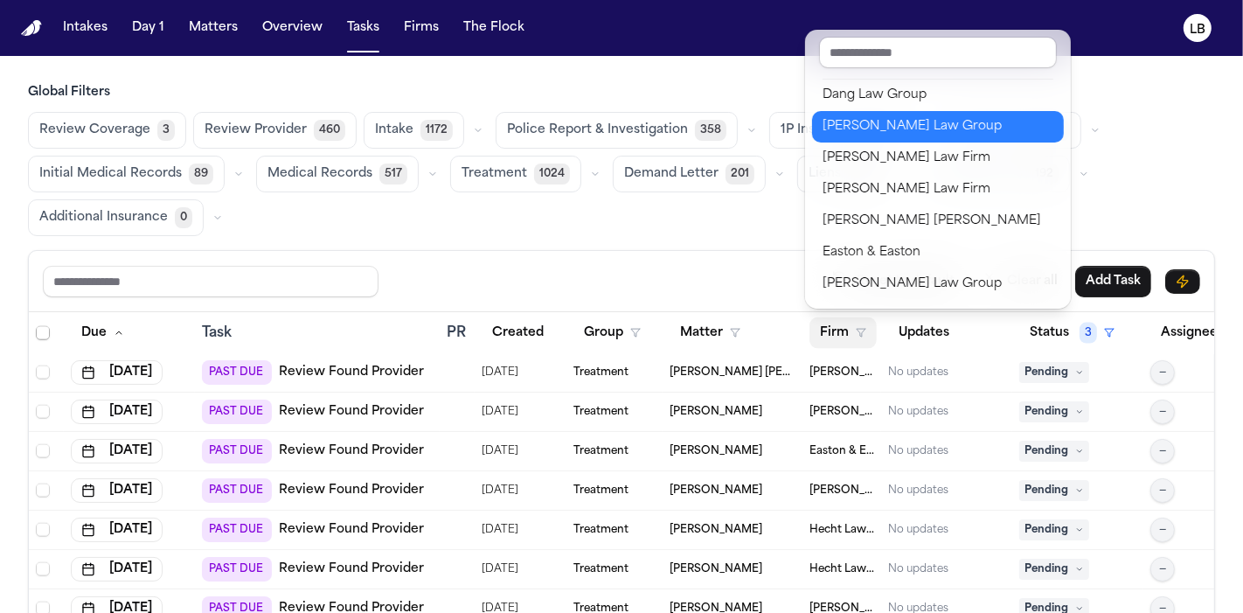
scroll to position [0, 0]
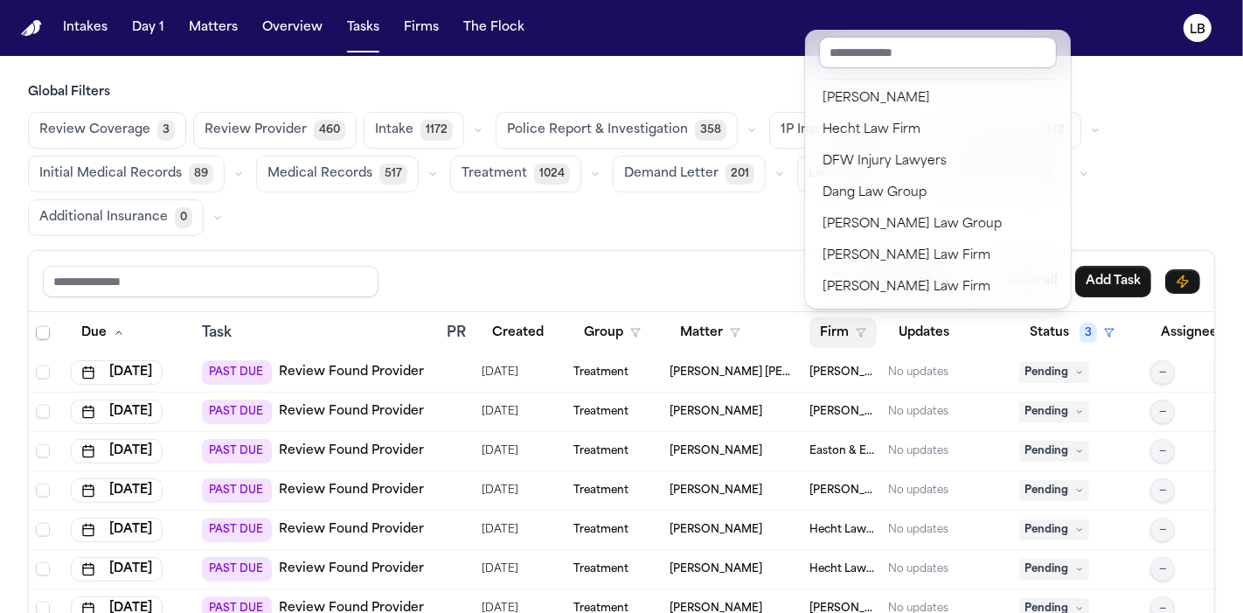
click at [849, 37] on input "text" at bounding box center [938, 52] width 238 height 31
type input "**"
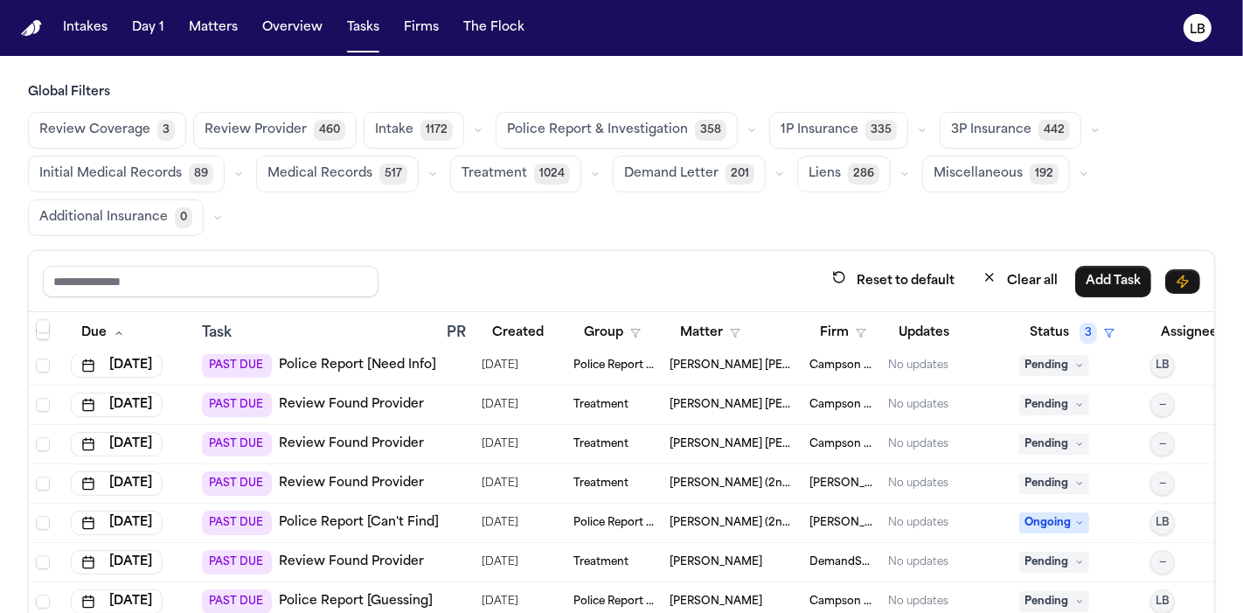
scroll to position [5335, 0]
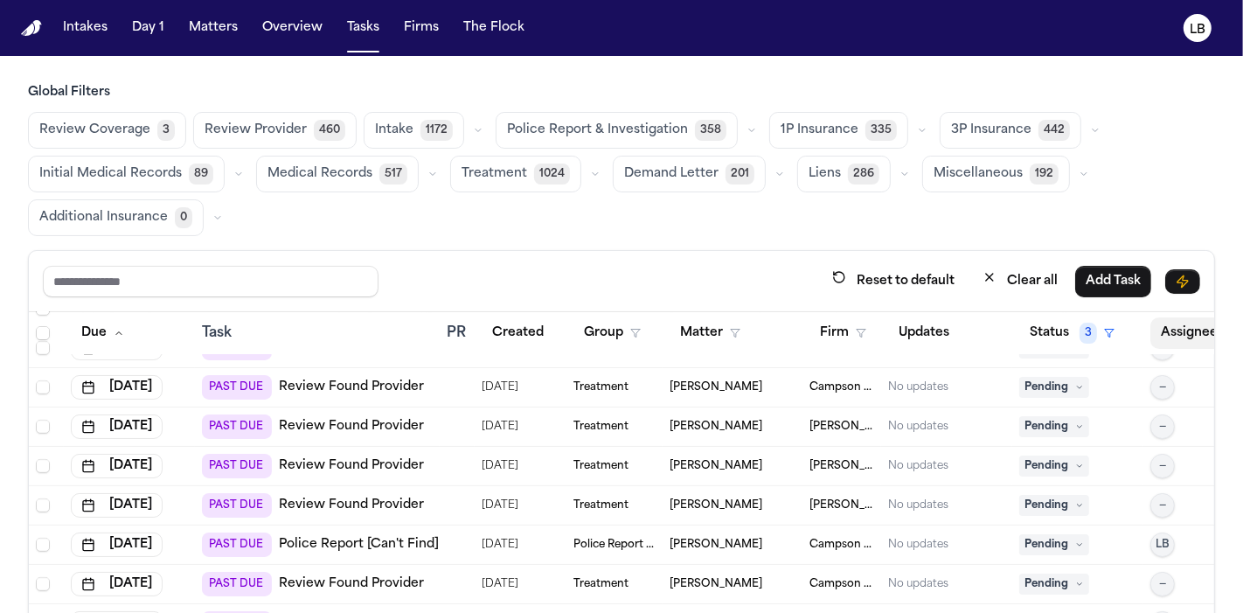
click at [1168, 324] on button "Assignee 2" at bounding box center [1211, 332] width 123 height 31
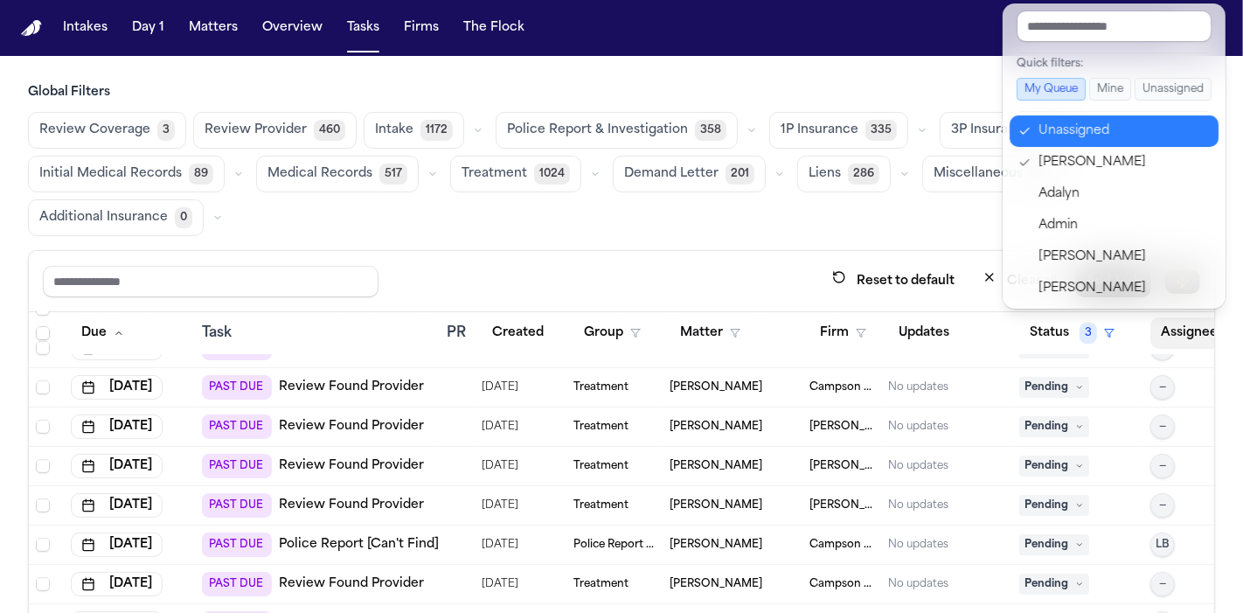
click at [1097, 132] on div "Unassigned" at bounding box center [1123, 131] width 170 height 21
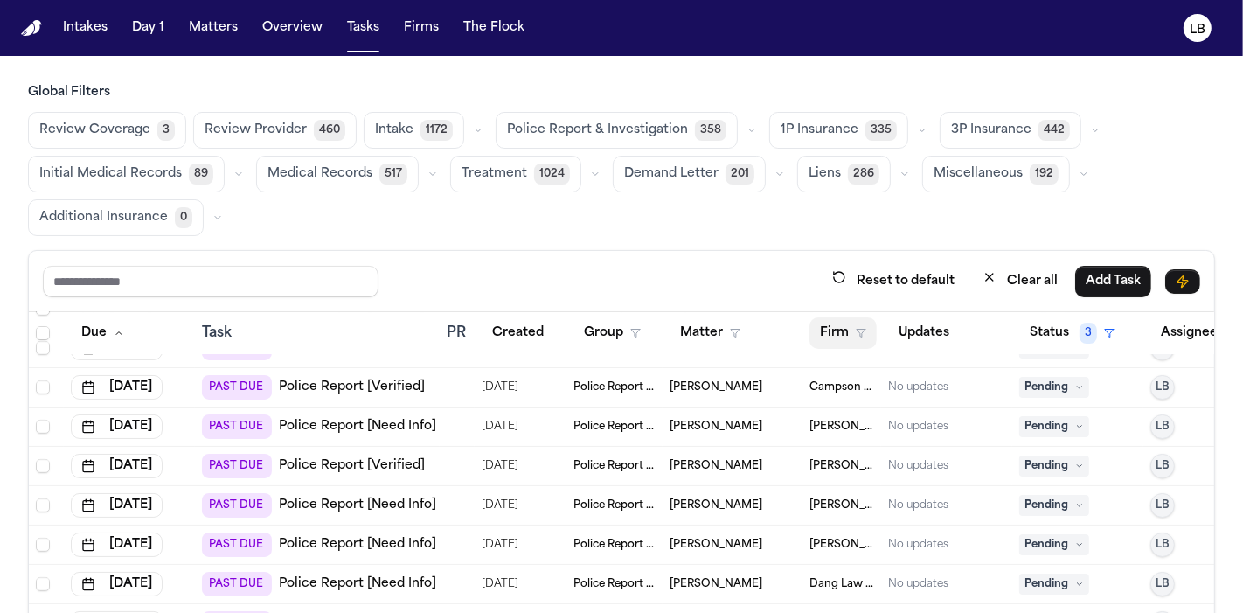
click at [843, 322] on button "Firm" at bounding box center [842, 332] width 67 height 31
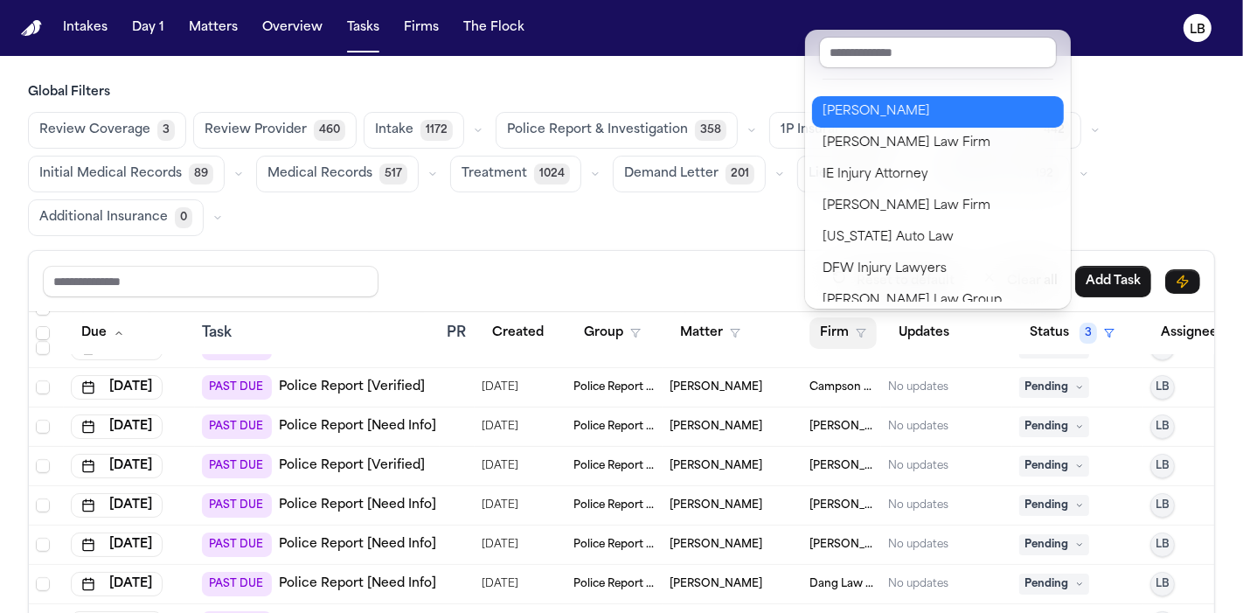
scroll to position [324, 0]
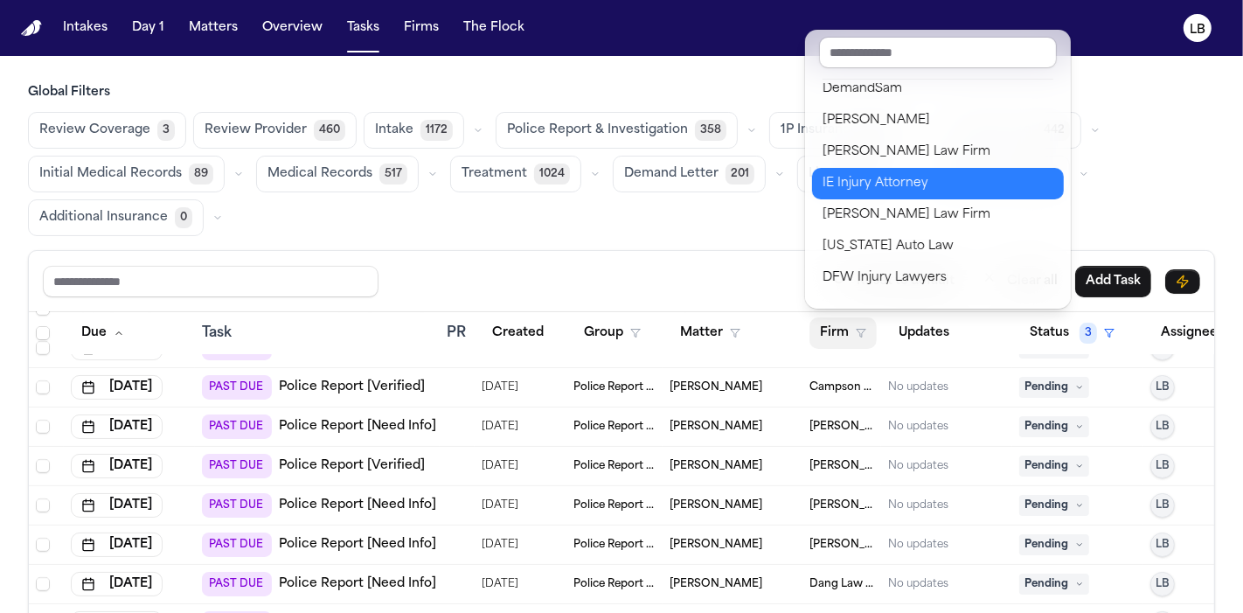
click at [851, 173] on div "IE Injury Attorney" at bounding box center [937, 183] width 231 height 21
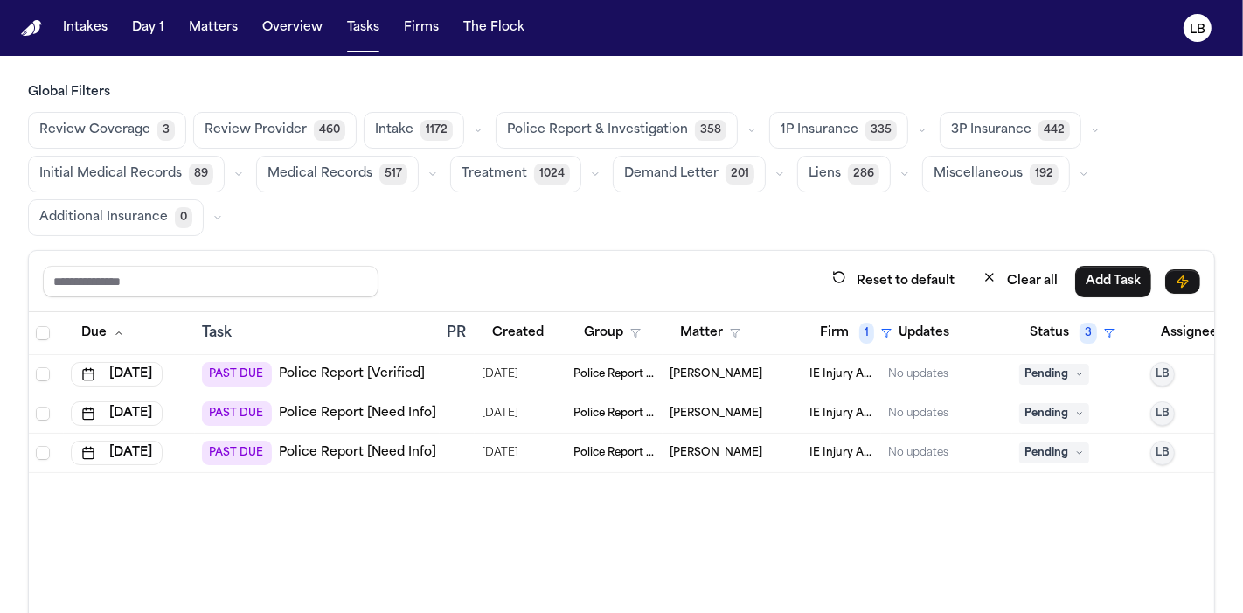
scroll to position [0, 0]
click at [604, 368] on span "Police Report & Investigation" at bounding box center [614, 374] width 82 height 14
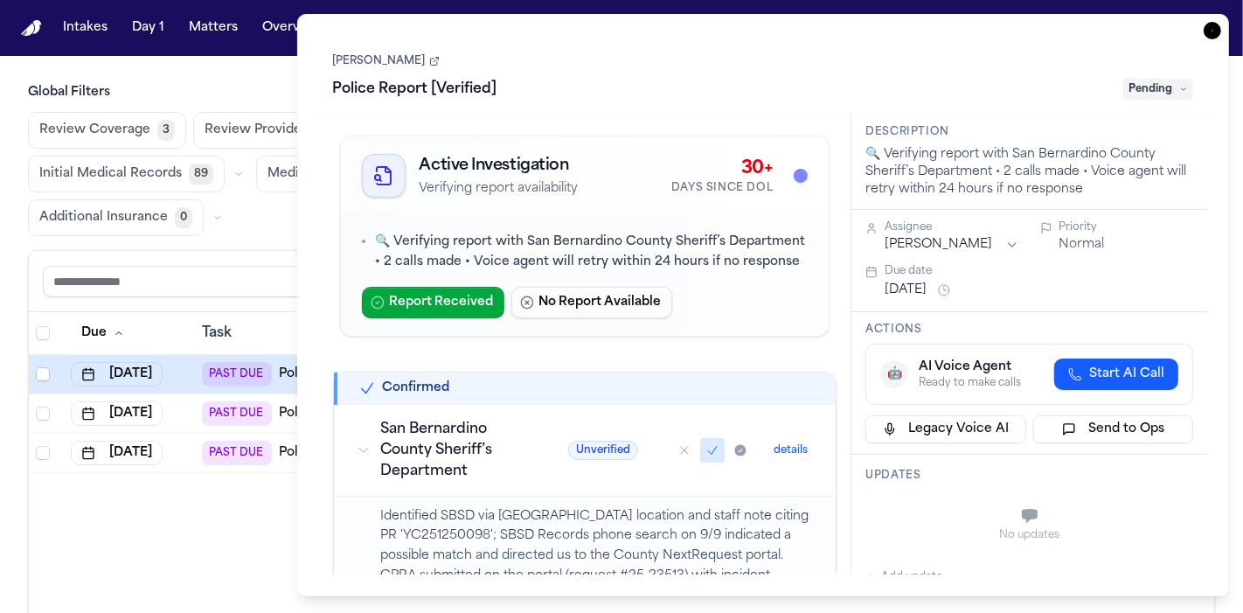
click at [410, 66] on link "Estefany Carver" at bounding box center [386, 61] width 107 height 14
click at [179, 61] on main "Global Filters Review Coverage 3 Review Provider 460 Intake 1172 Police Report …" at bounding box center [621, 334] width 1243 height 557
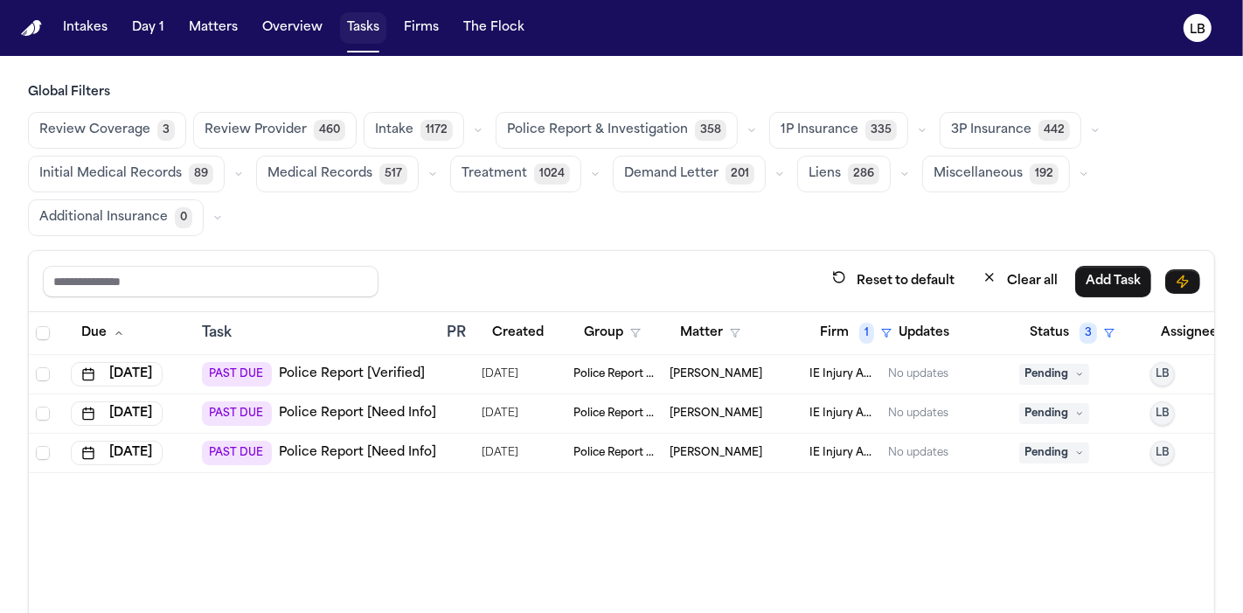
click at [340, 24] on button "Tasks" at bounding box center [363, 27] width 46 height 31
click at [369, 30] on button "Tasks" at bounding box center [363, 27] width 46 height 31
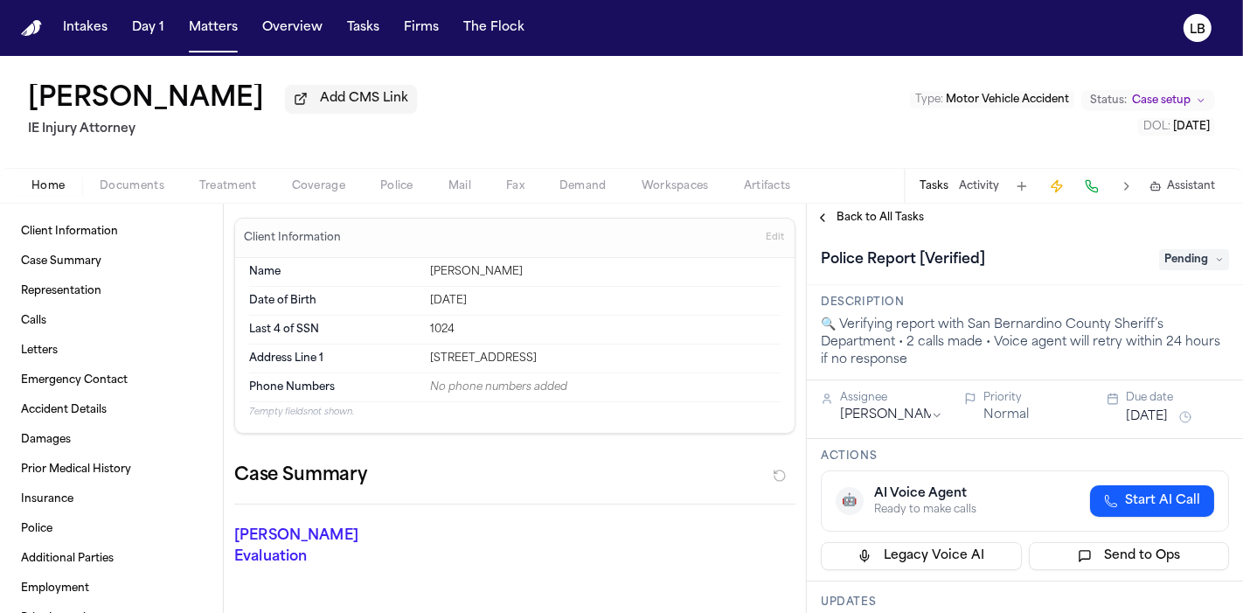
drag, startPoint x: 239, startPoint y: 108, endPoint x: 28, endPoint y: 105, distance: 211.5
click at [28, 105] on div "[PERSON_NAME] Add CMS Link" at bounding box center [222, 99] width 389 height 31
copy h1 "[PERSON_NAME]"
click at [0, 149] on div "[PERSON_NAME] Add CMS Link IE Injury Attorney Type : Motor Vehicle Accident Sta…" at bounding box center [621, 112] width 1243 height 112
drag, startPoint x: 246, startPoint y: 98, endPoint x: 36, endPoint y: 96, distance: 209.7
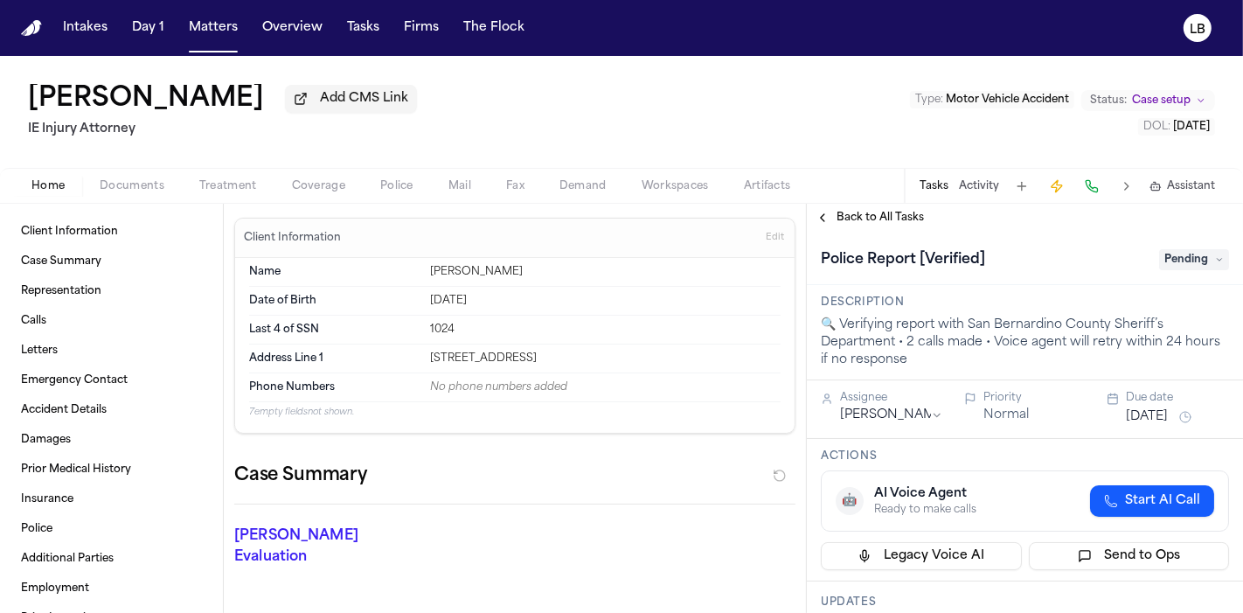
click at [36, 96] on div "[PERSON_NAME] Add CMS Link" at bounding box center [222, 99] width 389 height 31
copy h1 "[PERSON_NAME]"
click at [1182, 268] on span "Pending" at bounding box center [1194, 259] width 70 height 21
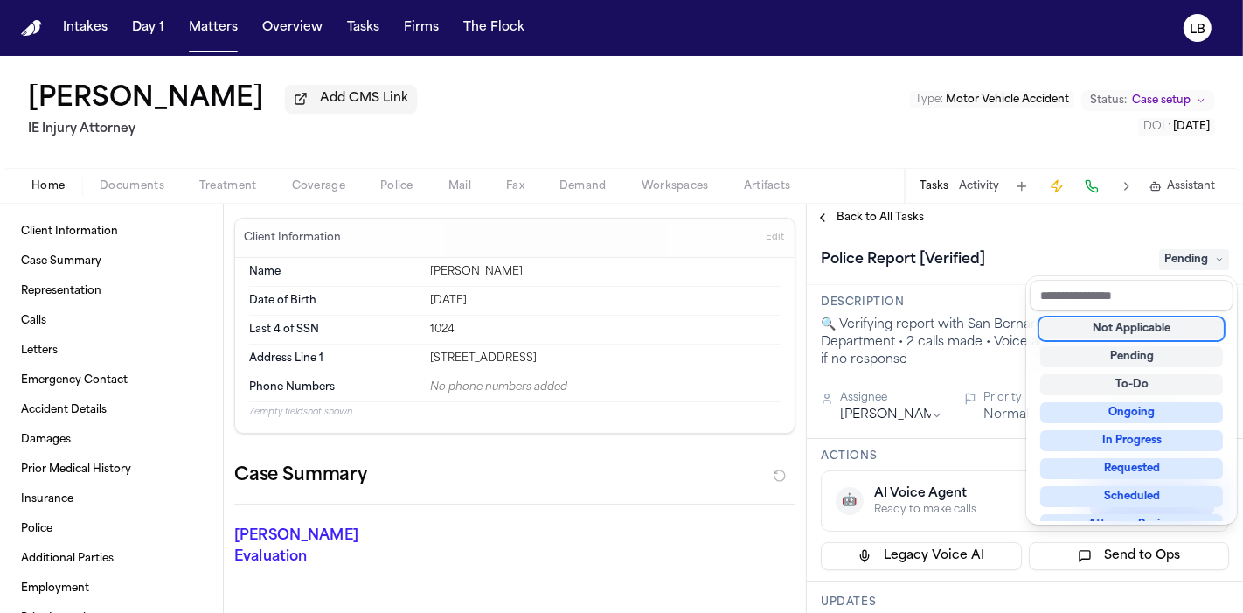
click at [1151, 330] on div "Not Applicable" at bounding box center [1131, 328] width 183 height 21
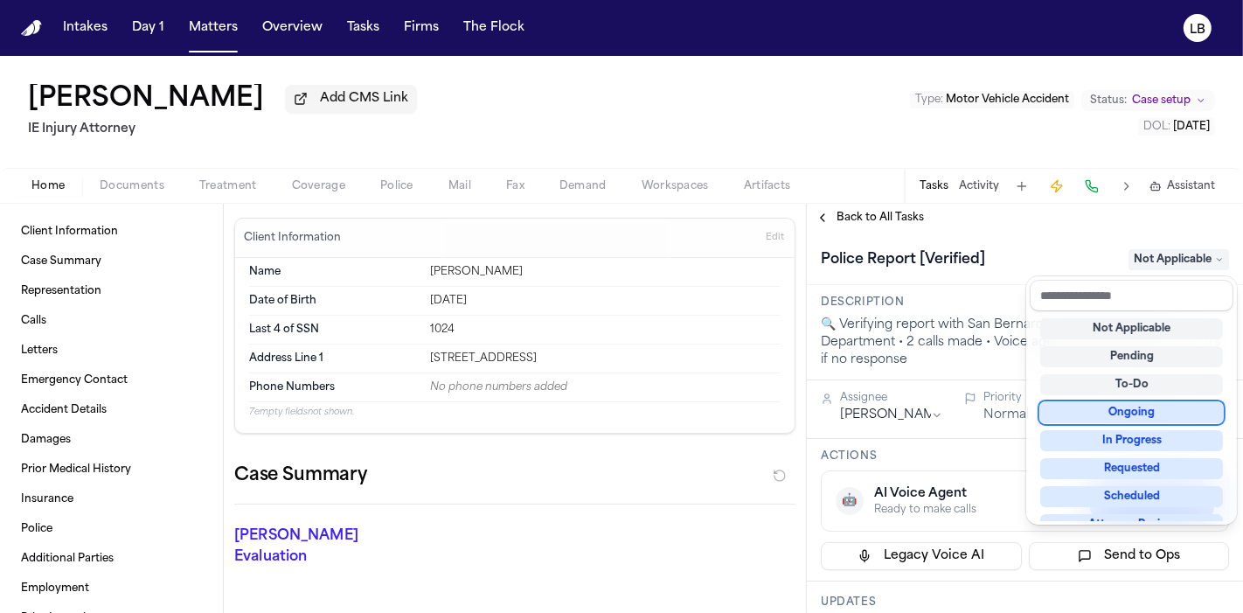
click at [366, 37] on div "Intakes Day 1 Matters Overview Tasks Firms The Flock LB [PERSON_NAME] Add CMS L…" at bounding box center [621, 306] width 1243 height 613
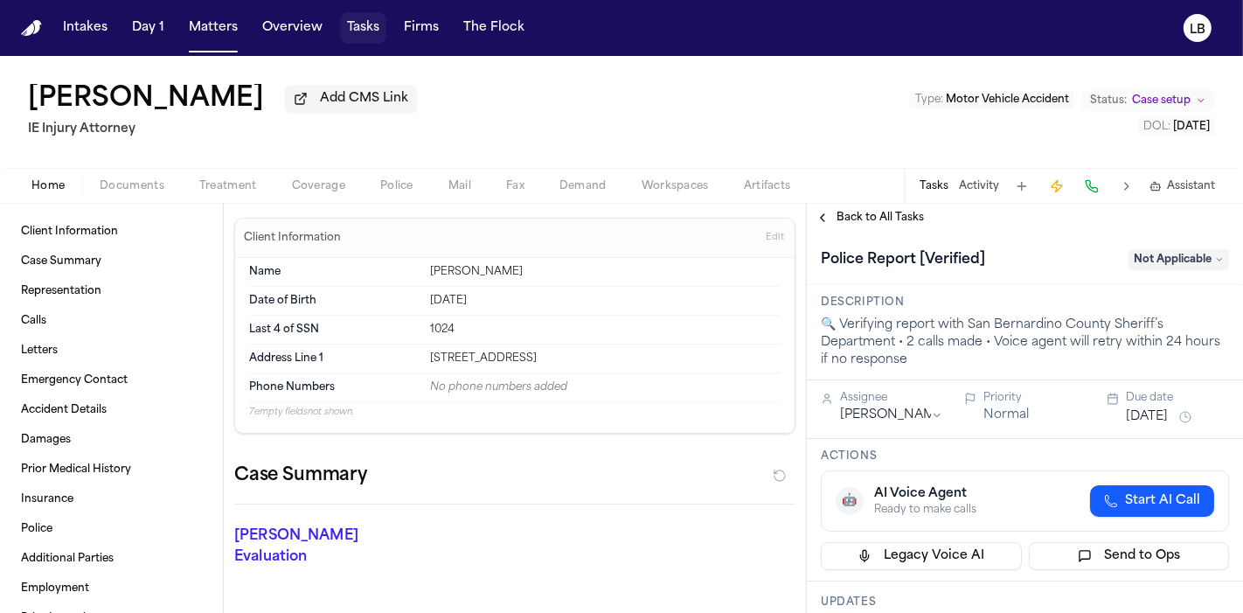
click at [362, 29] on button "Tasks" at bounding box center [363, 27] width 46 height 31
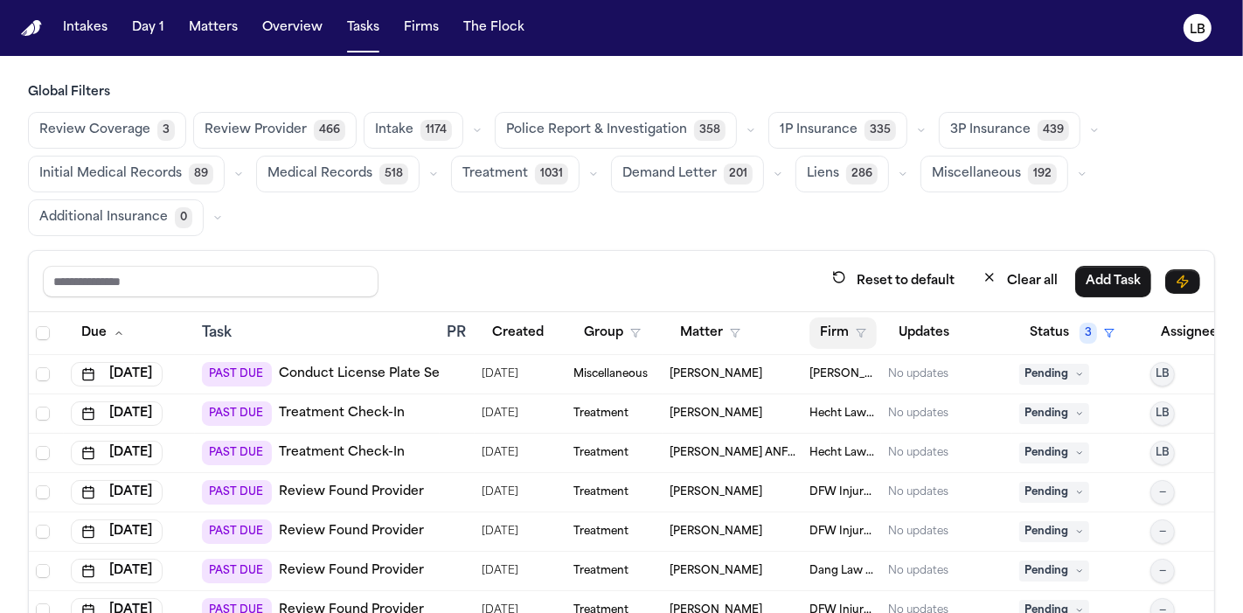
click at [839, 321] on button "Firm" at bounding box center [842, 332] width 67 height 31
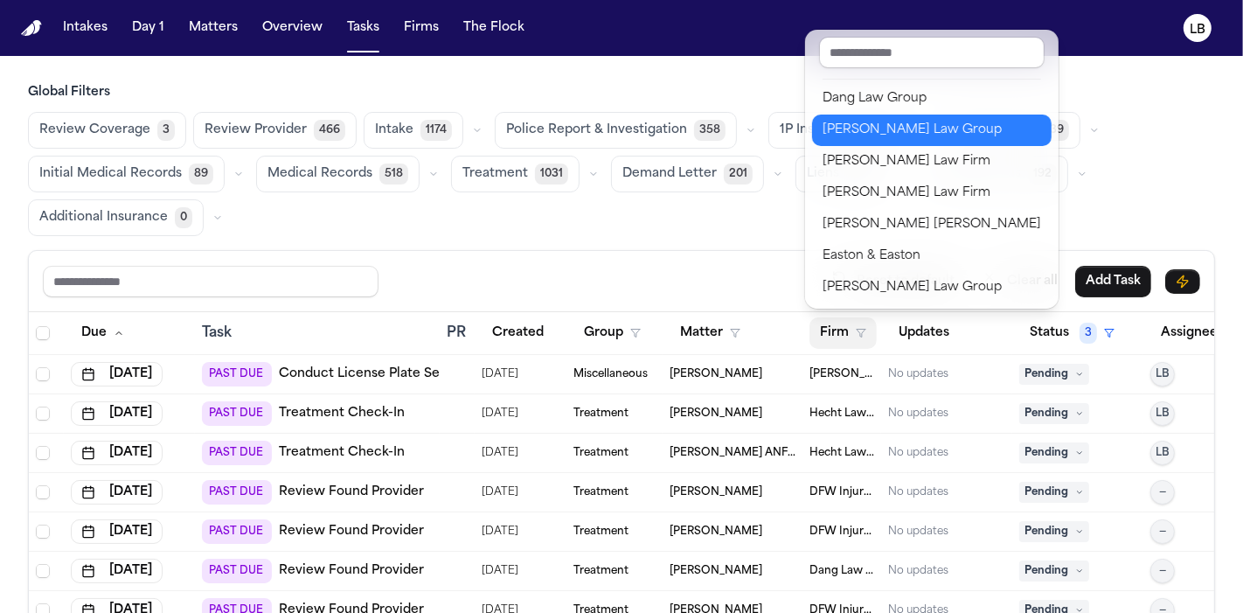
scroll to position [96, 0]
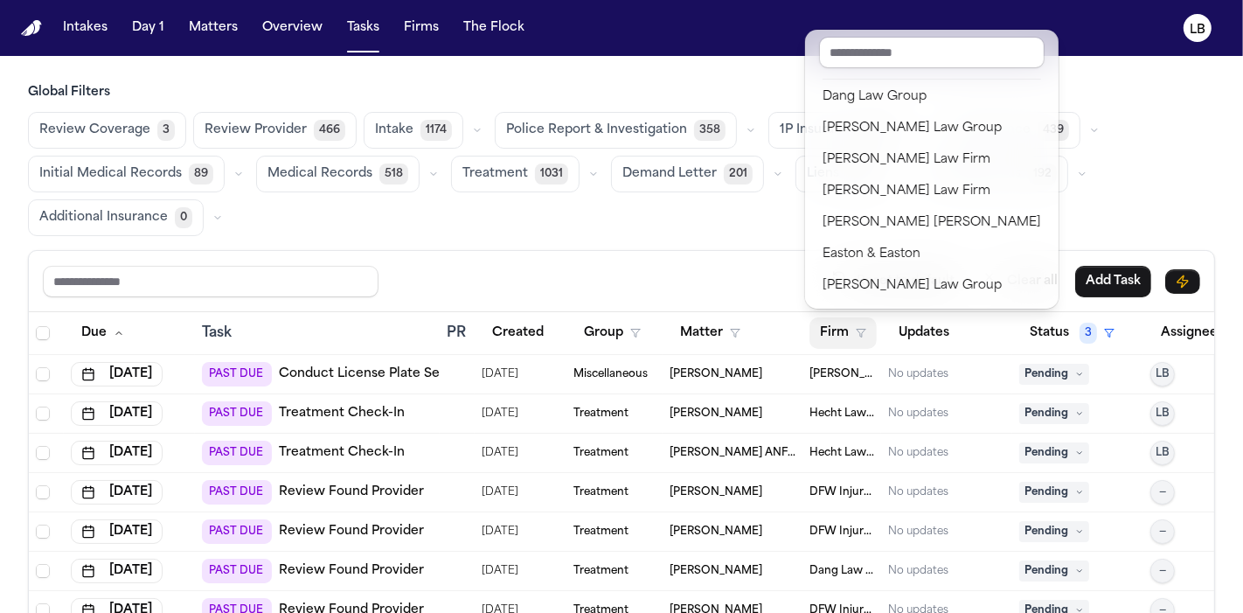
click at [761, 205] on div "Global Filters Review Coverage 3 Review Provider 466 Intake 1174 Police Report …" at bounding box center [621, 408] width 1187 height 649
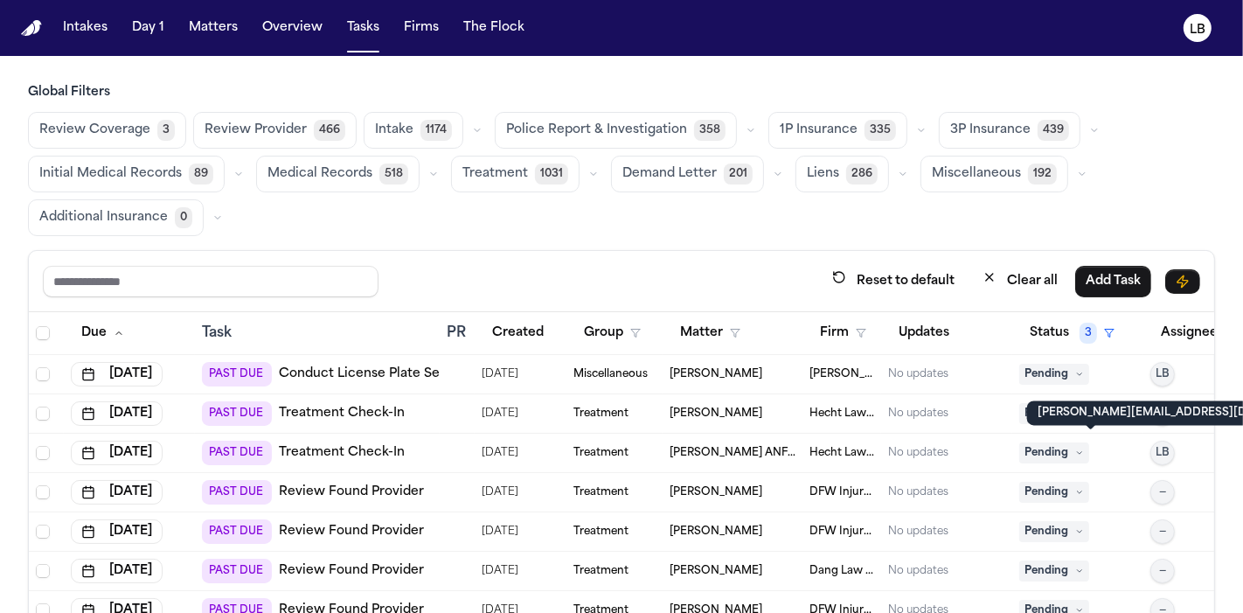
scroll to position [0, 72]
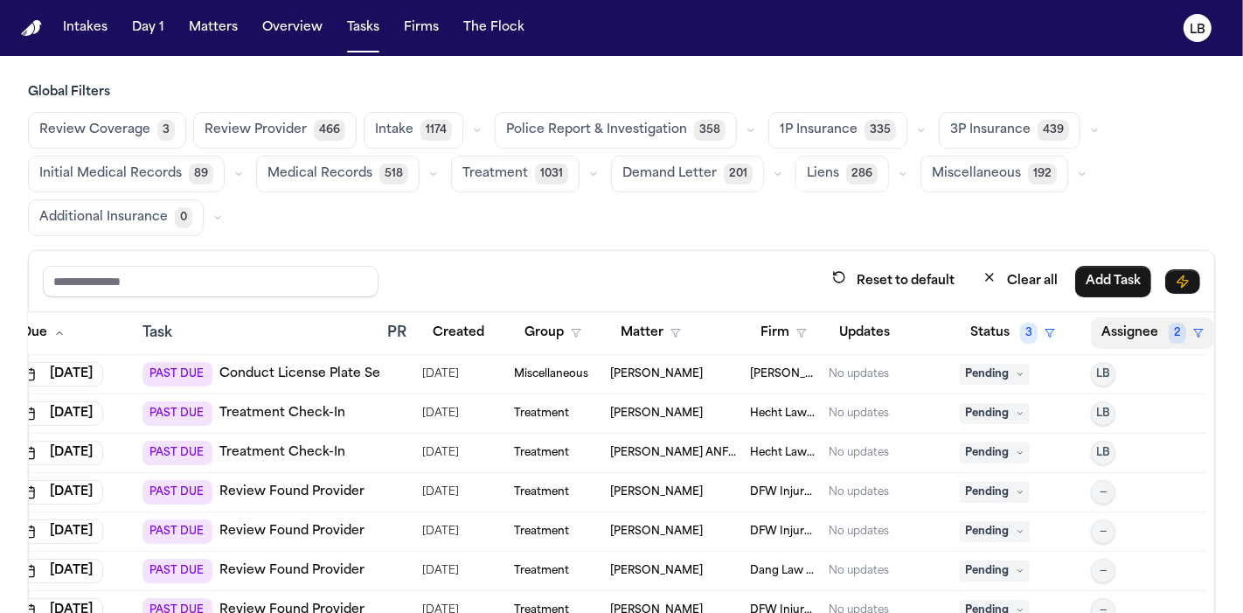
click at [1144, 325] on button "Assignee 2" at bounding box center [1152, 332] width 123 height 31
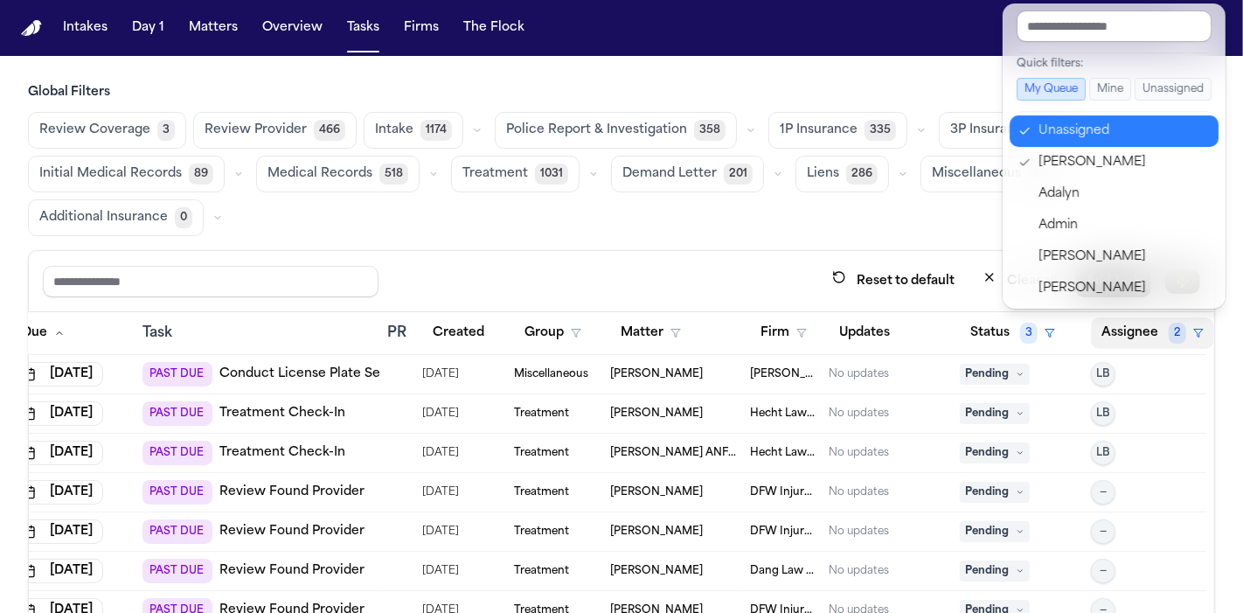
click at [1109, 123] on div "Unassigned" at bounding box center [1123, 131] width 170 height 21
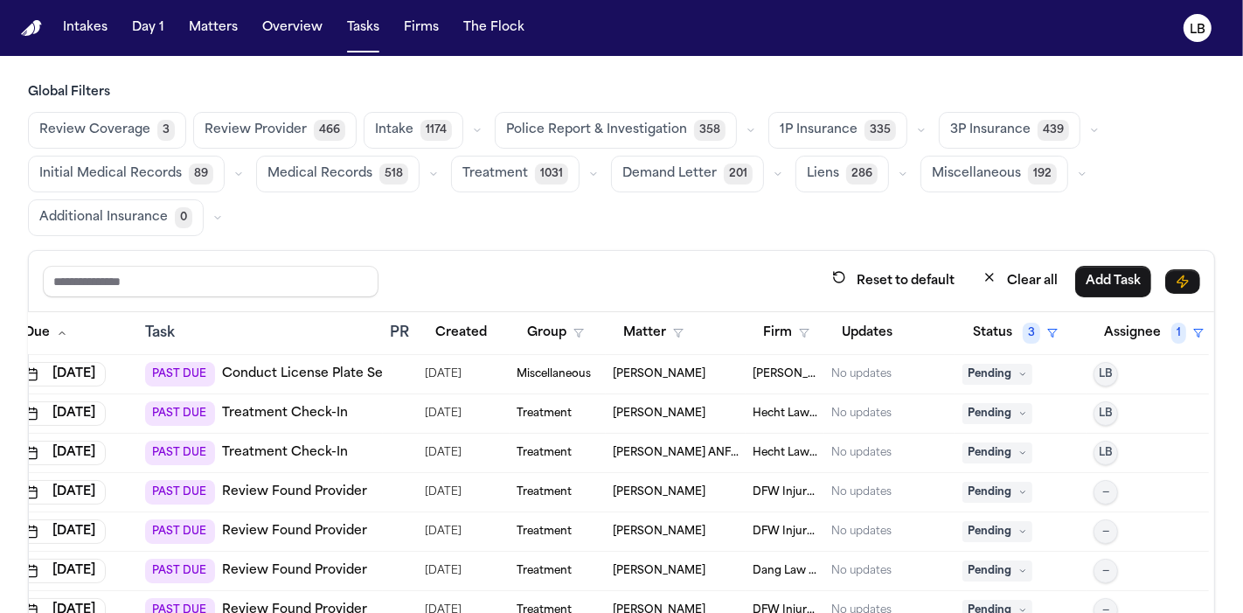
scroll to position [0, 65]
click at [776, 324] on button "Firm" at bounding box center [785, 332] width 67 height 31
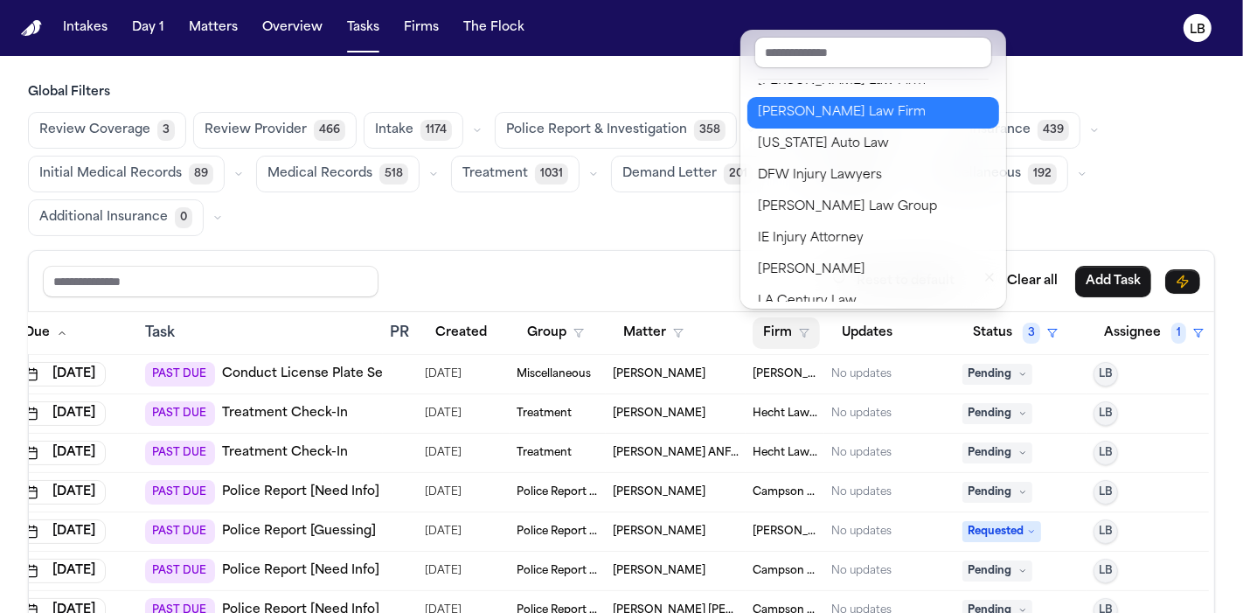
scroll to position [396, 0]
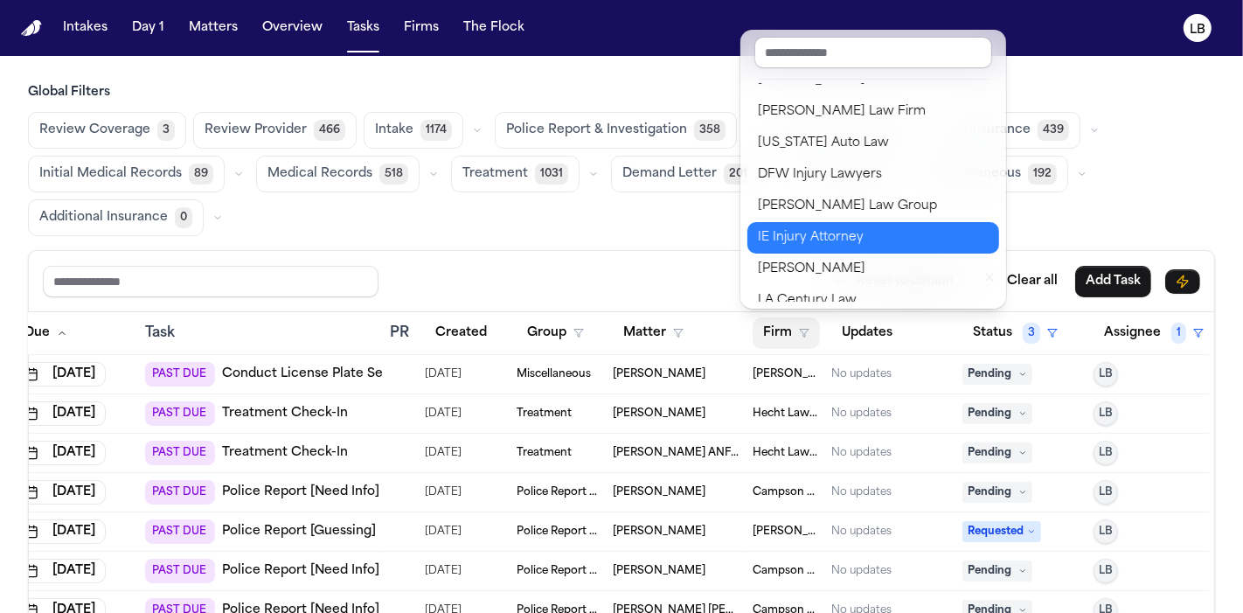
click at [808, 239] on div "IE Injury Attorney" at bounding box center [873, 237] width 231 height 21
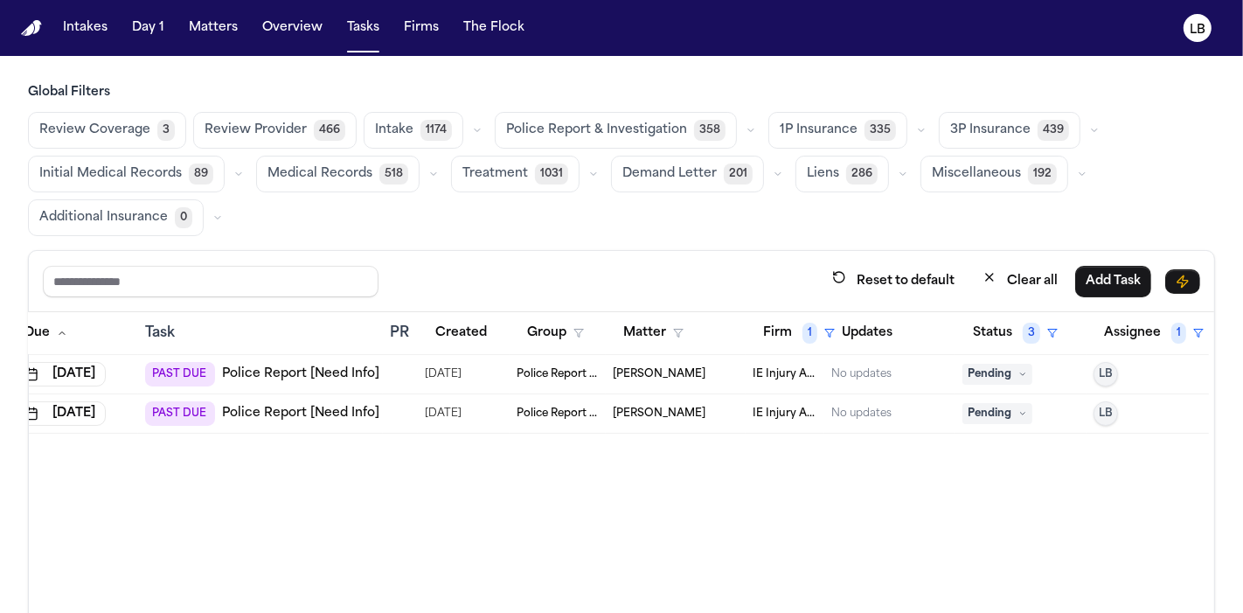
scroll to position [0, 54]
click at [608, 375] on td "[PERSON_NAME]" at bounding box center [678, 374] width 140 height 39
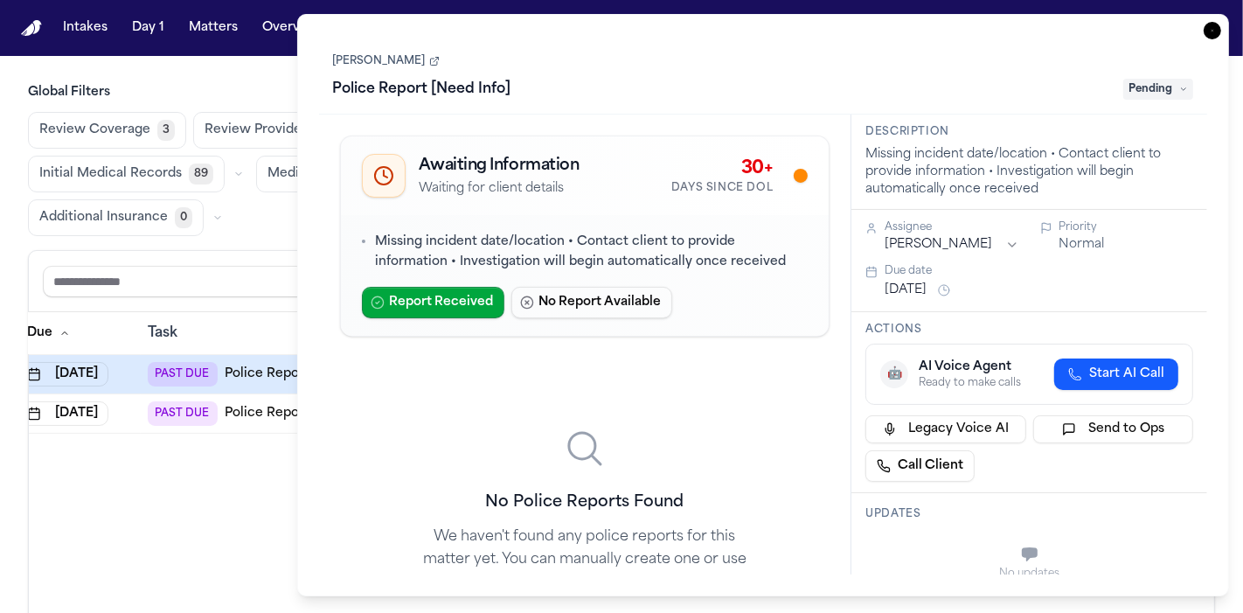
click at [1141, 87] on span "Pending" at bounding box center [1158, 89] width 70 height 21
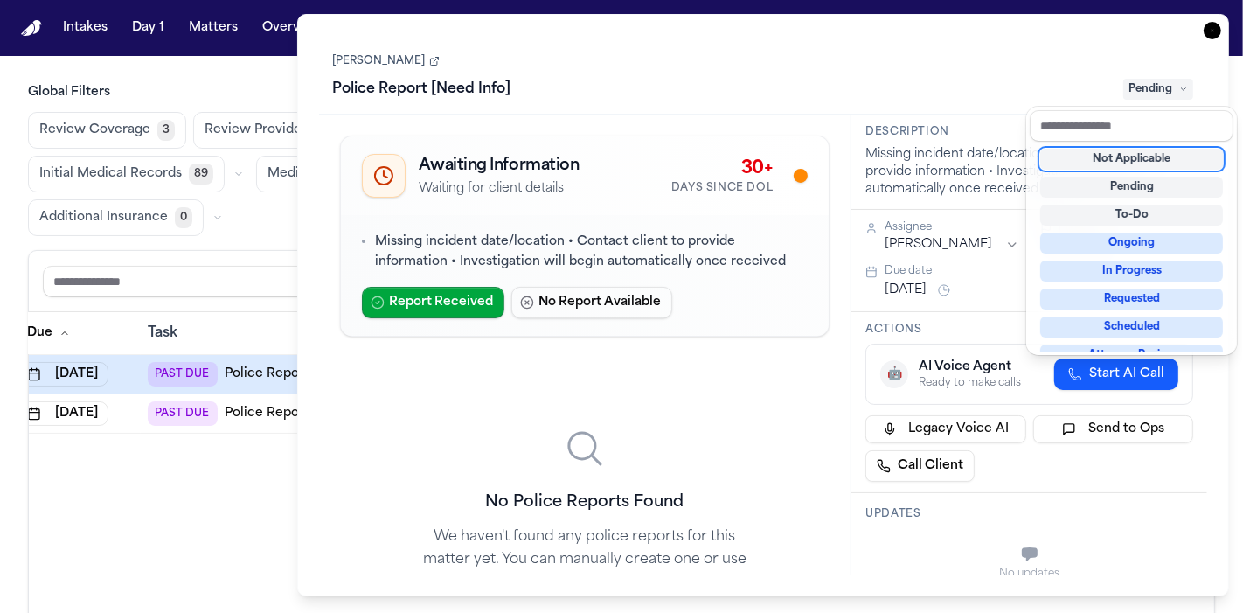
click at [1113, 158] on div "Not Applicable" at bounding box center [1131, 159] width 183 height 21
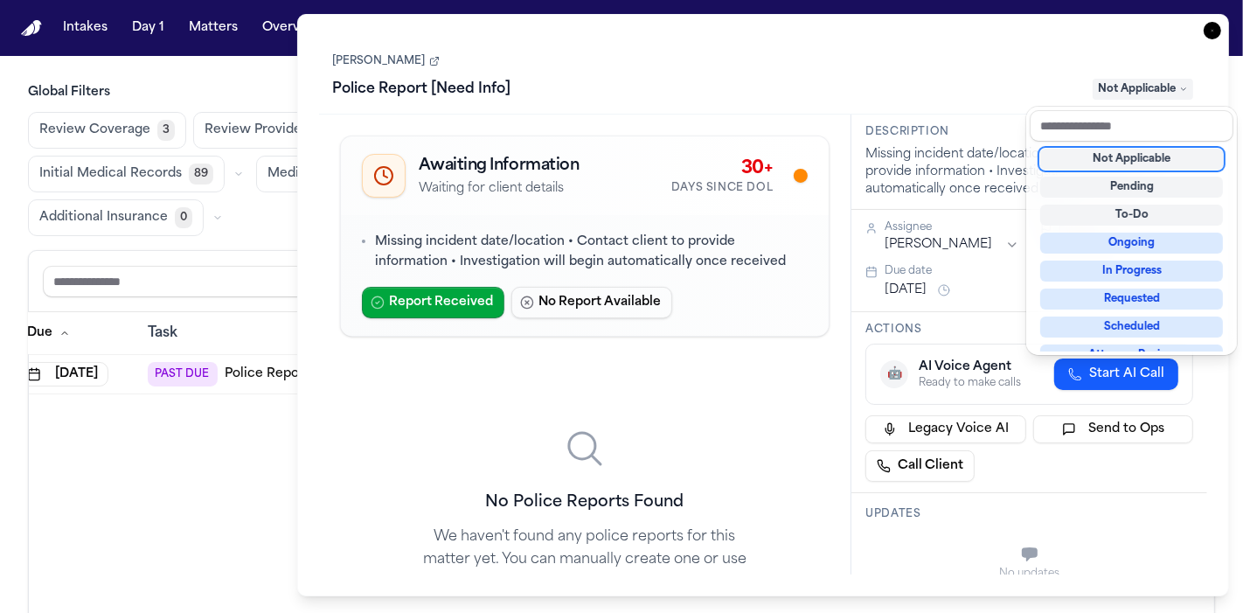
click at [223, 440] on div "Due Task PR Created Group Matter Firm 1 Updates Status 3 Assignee 1 [DATE] PAST…" at bounding box center [621, 522] width 1185 height 420
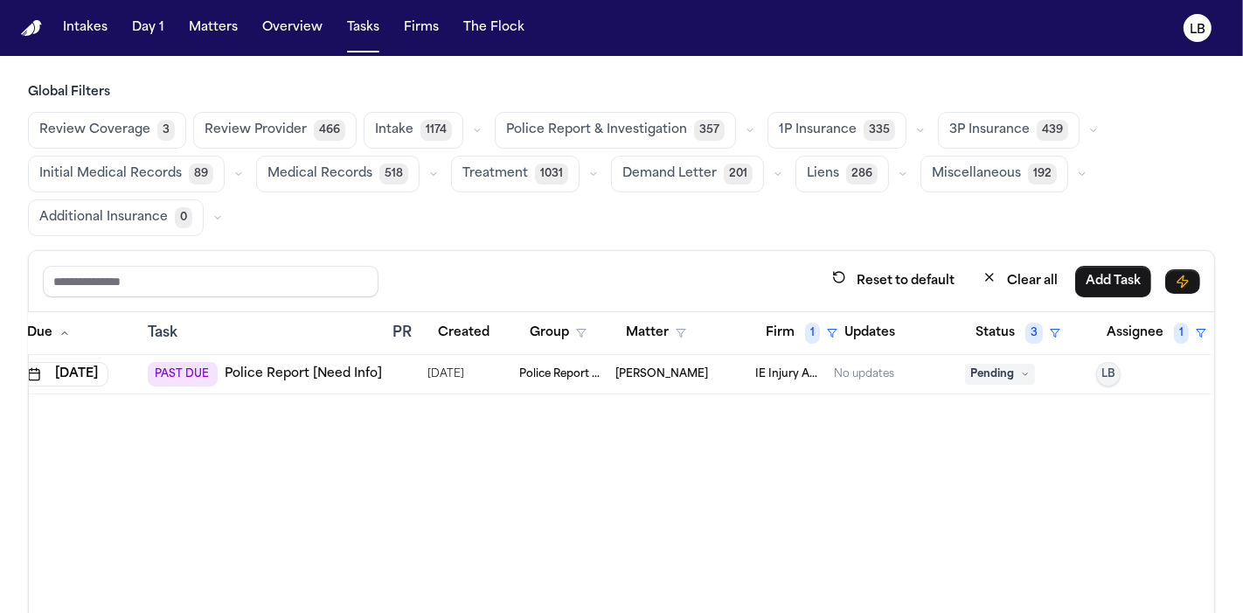
click at [571, 371] on span "Police Report & Investigation" at bounding box center [560, 374] width 82 height 14
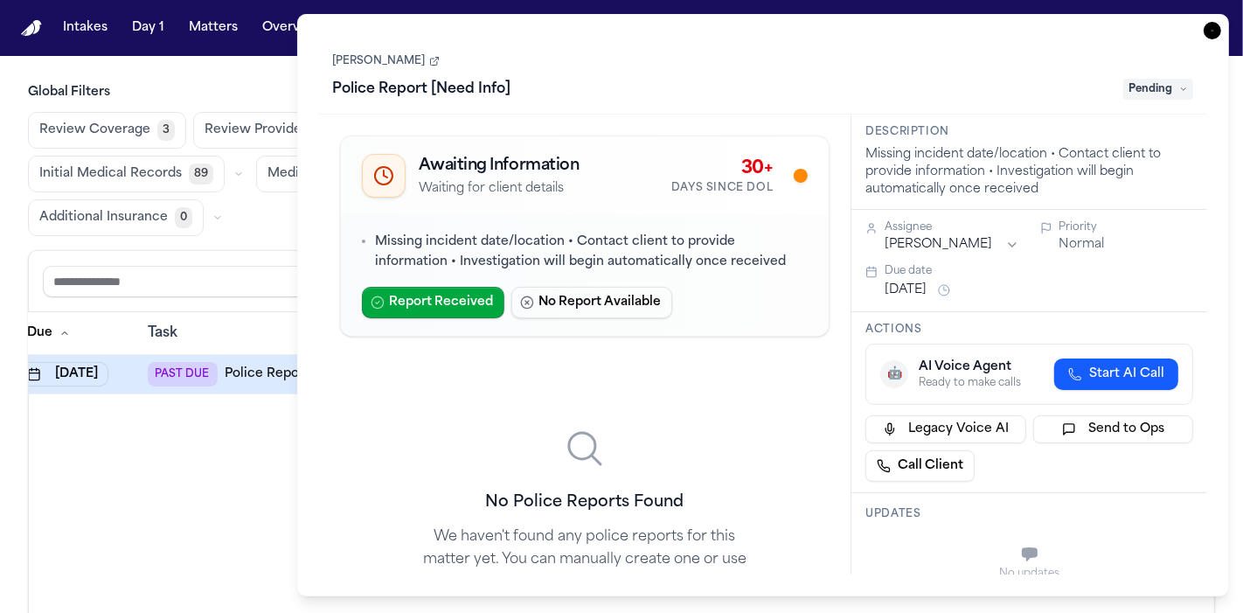
click at [1181, 93] on icon at bounding box center [1183, 89] width 9 height 9
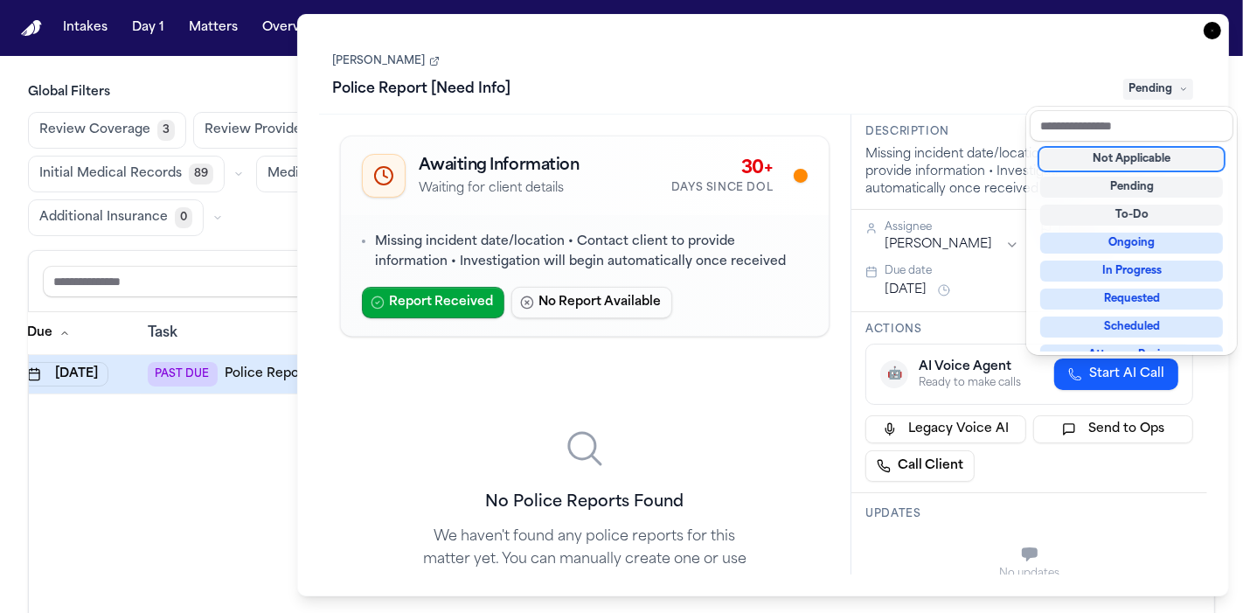
click at [1150, 150] on div "Not Applicable" at bounding box center [1131, 159] width 183 height 21
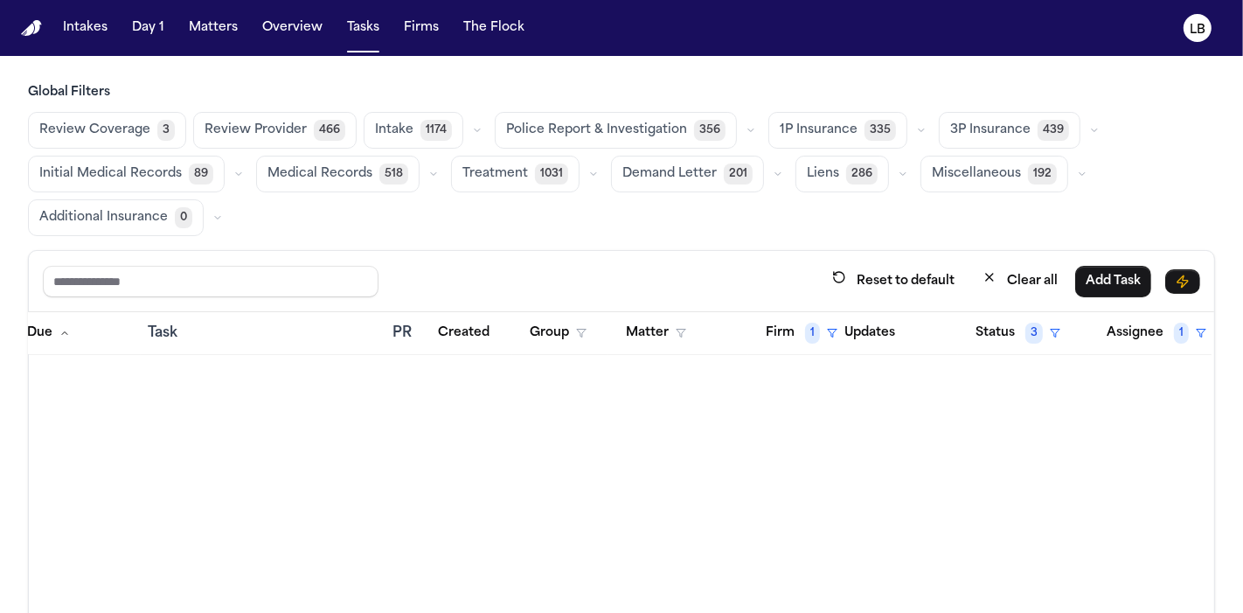
click at [266, 61] on main "Global Filters Review Coverage 3 Review Provider 466 Intake 1174 Police Report …" at bounding box center [621, 334] width 1243 height 557
click at [351, 18] on button "Tasks" at bounding box center [363, 27] width 46 height 31
click at [351, 24] on button "Tasks" at bounding box center [363, 27] width 46 height 31
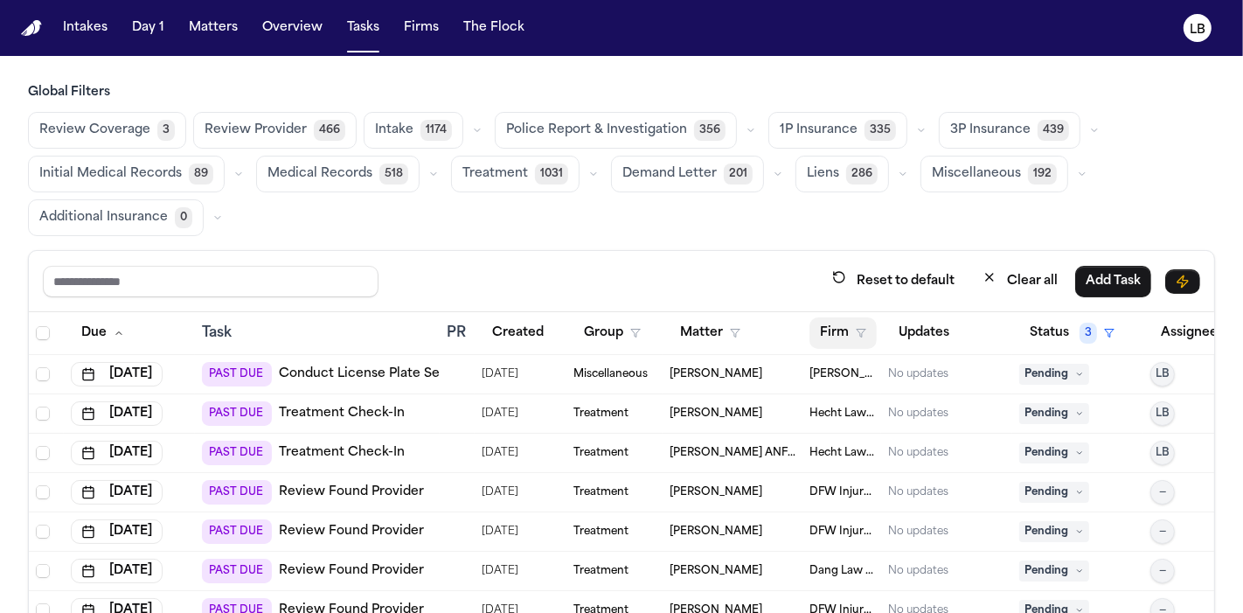
click at [842, 334] on button "Firm" at bounding box center [842, 332] width 67 height 31
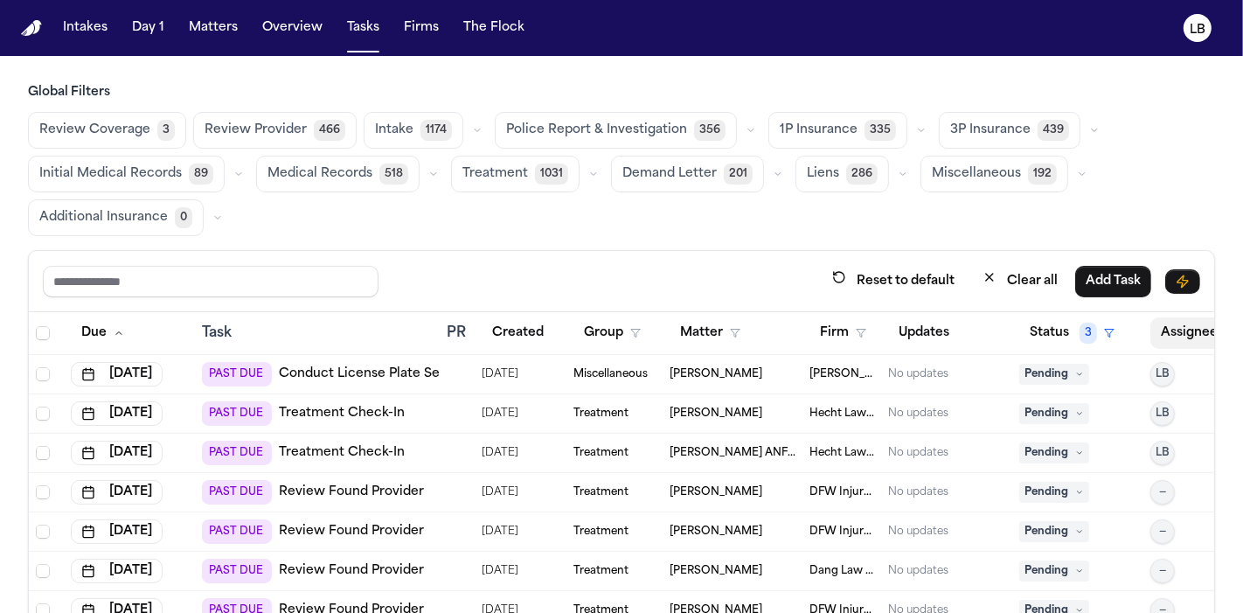
click at [1162, 328] on button "Assignee 2" at bounding box center [1211, 332] width 123 height 31
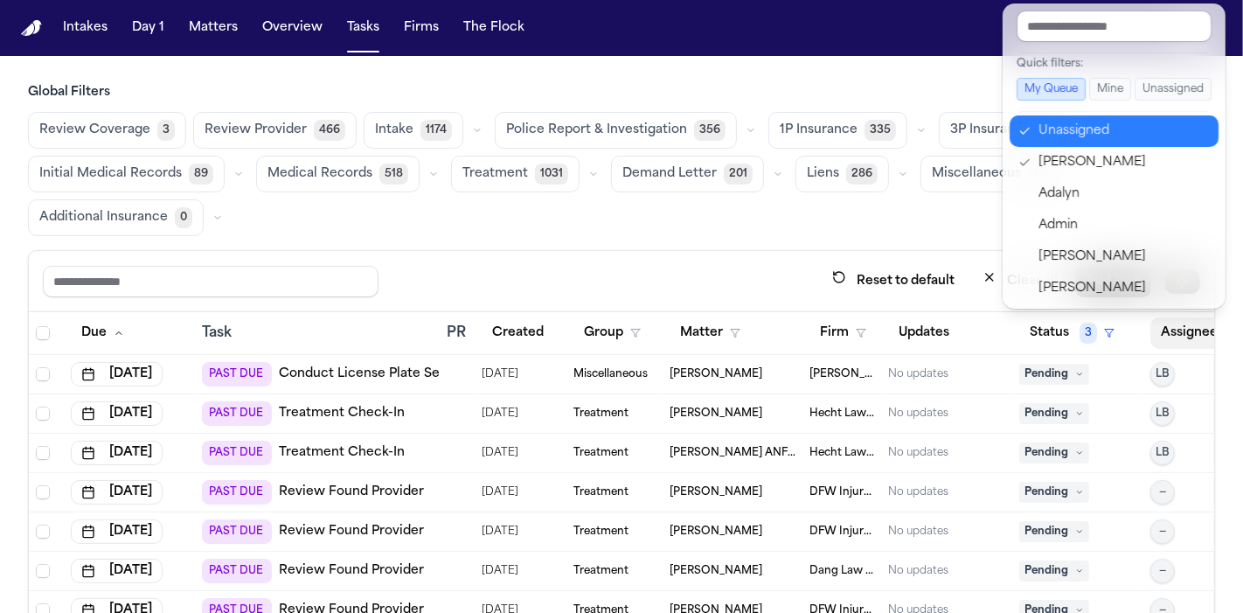
click at [1069, 125] on div "Unassigned" at bounding box center [1123, 131] width 170 height 21
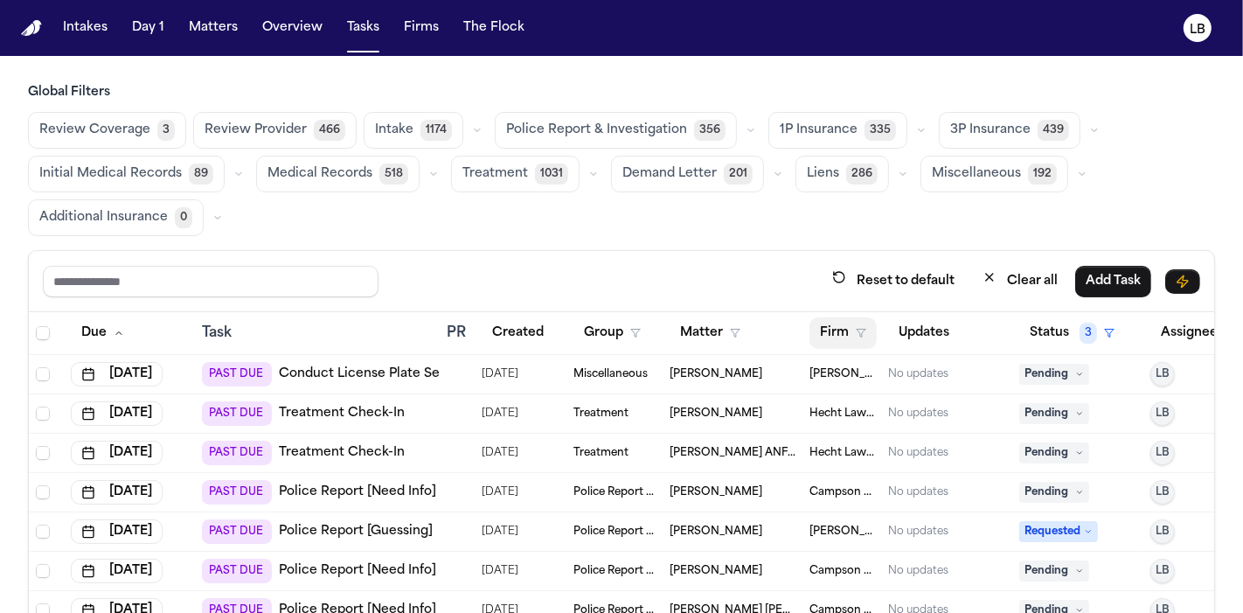
click at [838, 337] on button "Firm" at bounding box center [842, 332] width 67 height 31
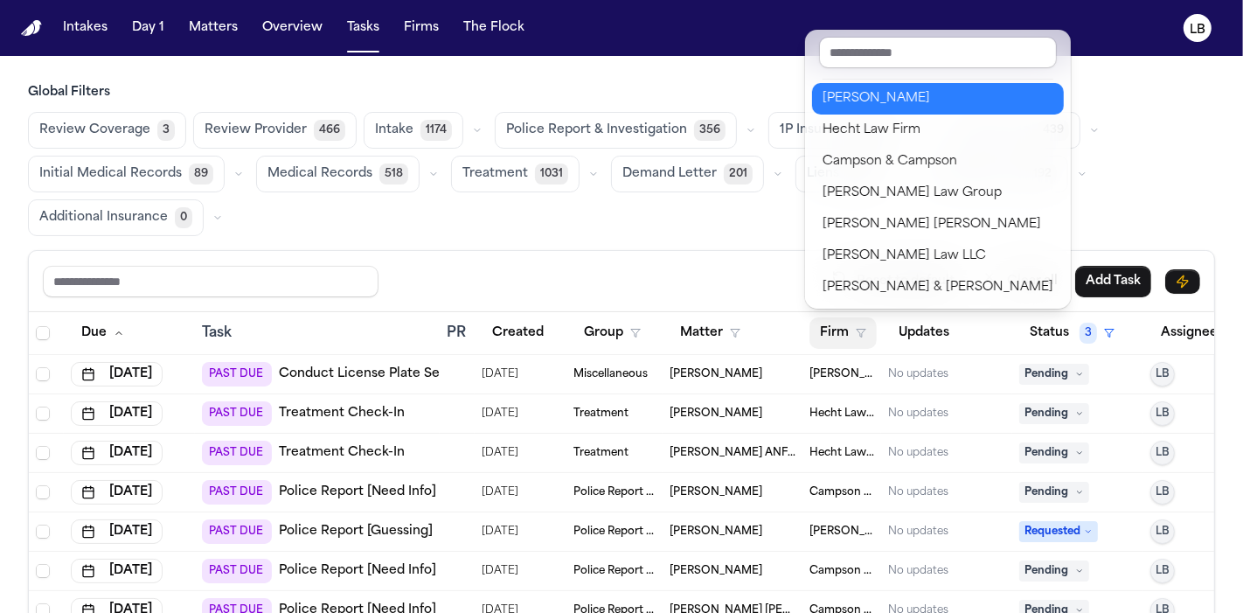
click at [871, 106] on div "Gammill" at bounding box center [937, 98] width 231 height 21
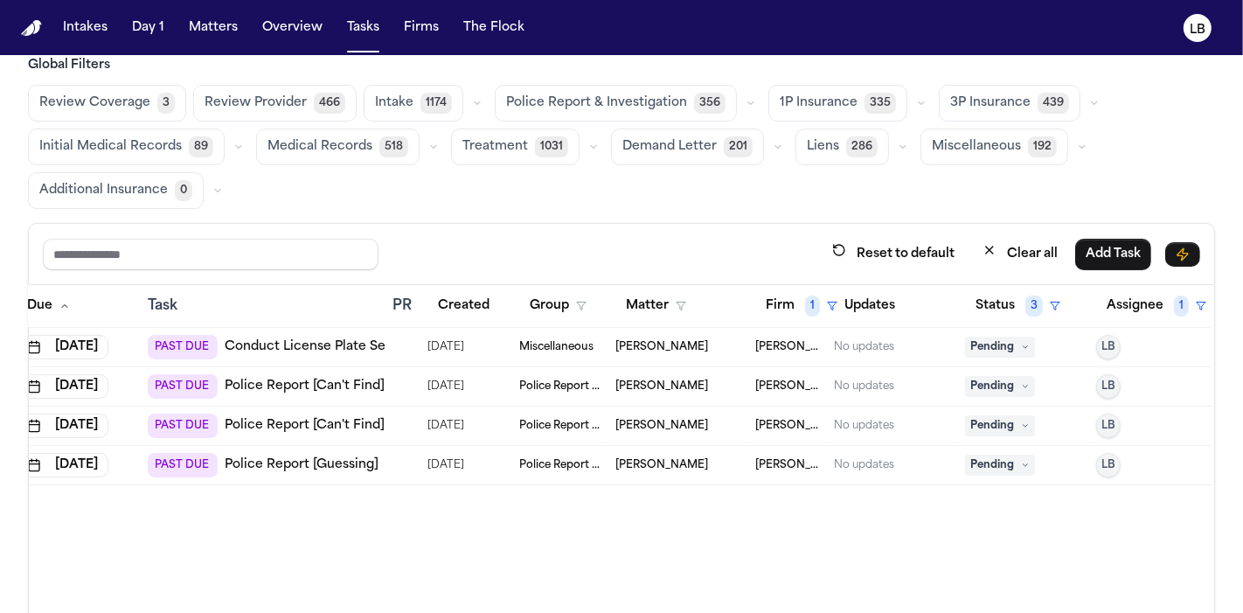
scroll to position [28, 0]
click at [351, 463] on link "Police Report [Guessing]" at bounding box center [302, 463] width 154 height 17
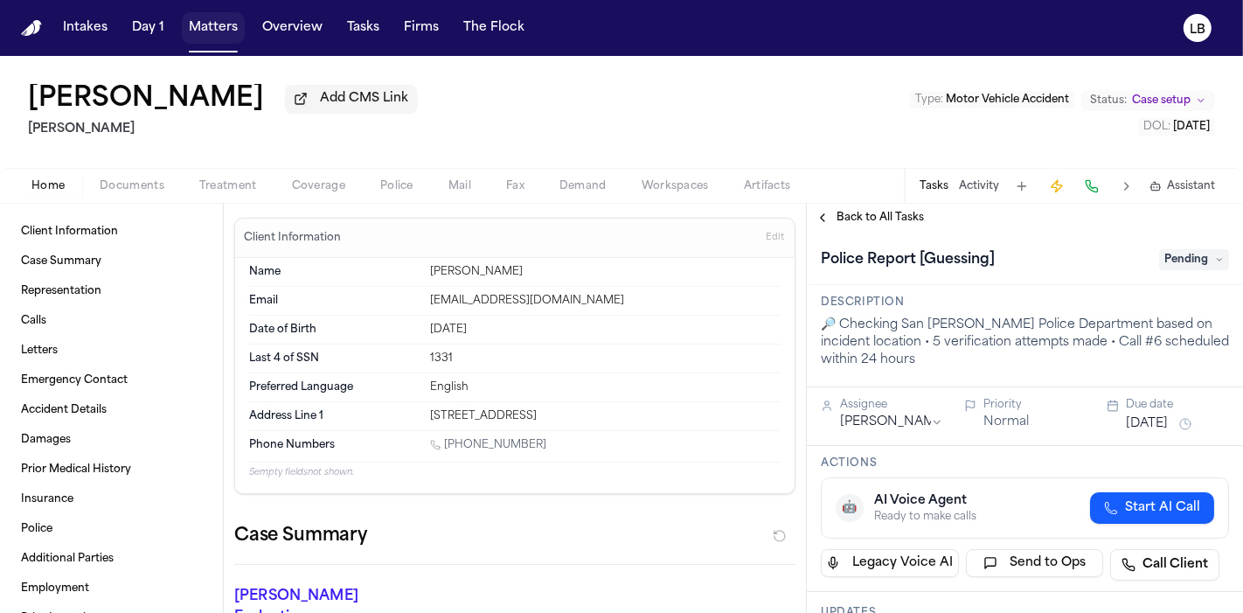
click at [231, 25] on button "Matters" at bounding box center [213, 27] width 63 height 31
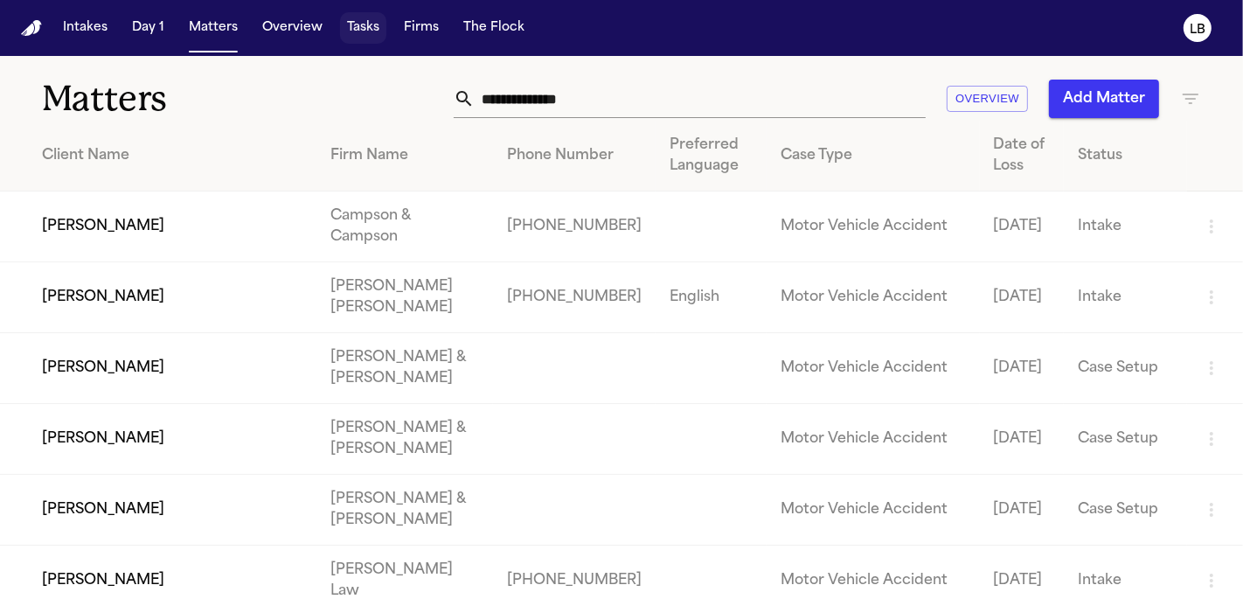
click at [343, 30] on button "Tasks" at bounding box center [363, 27] width 46 height 31
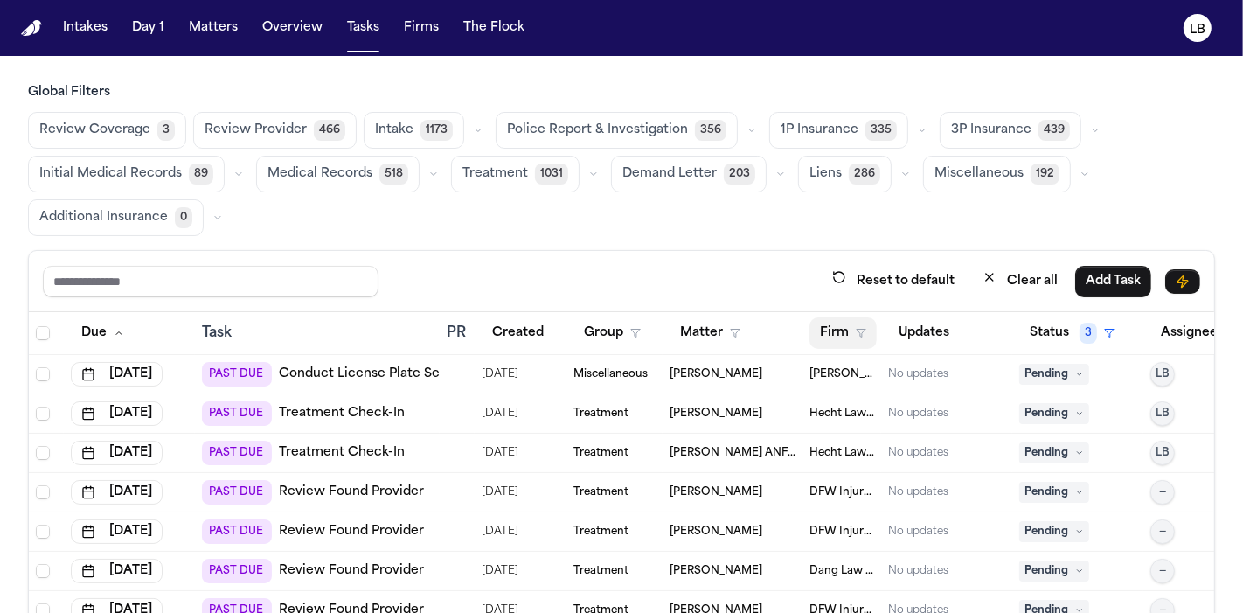
click at [858, 330] on polygon "button" at bounding box center [860, 333] width 9 height 8
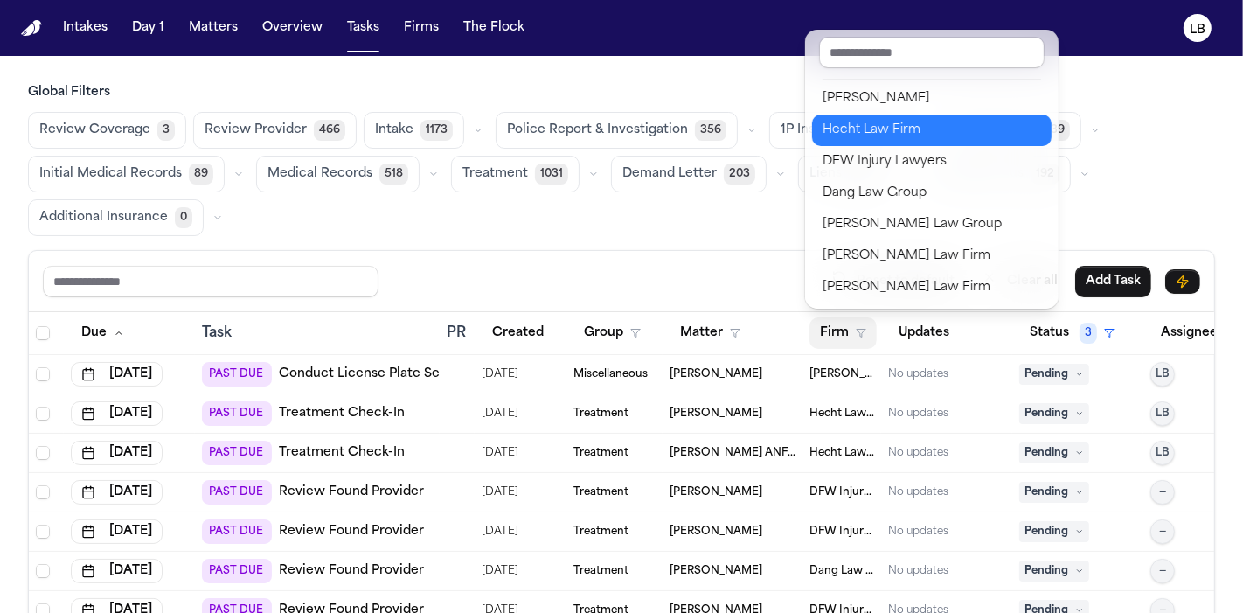
click at [852, 138] on div "Hecht Law Firm" at bounding box center [931, 130] width 218 height 21
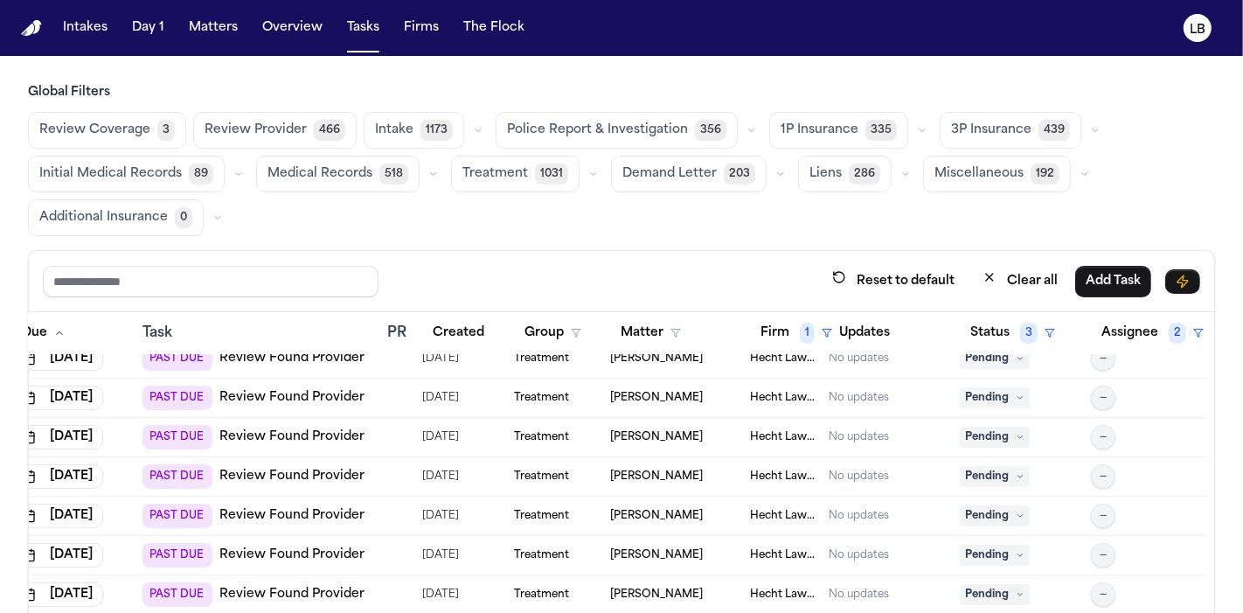
scroll to position [145, 0]
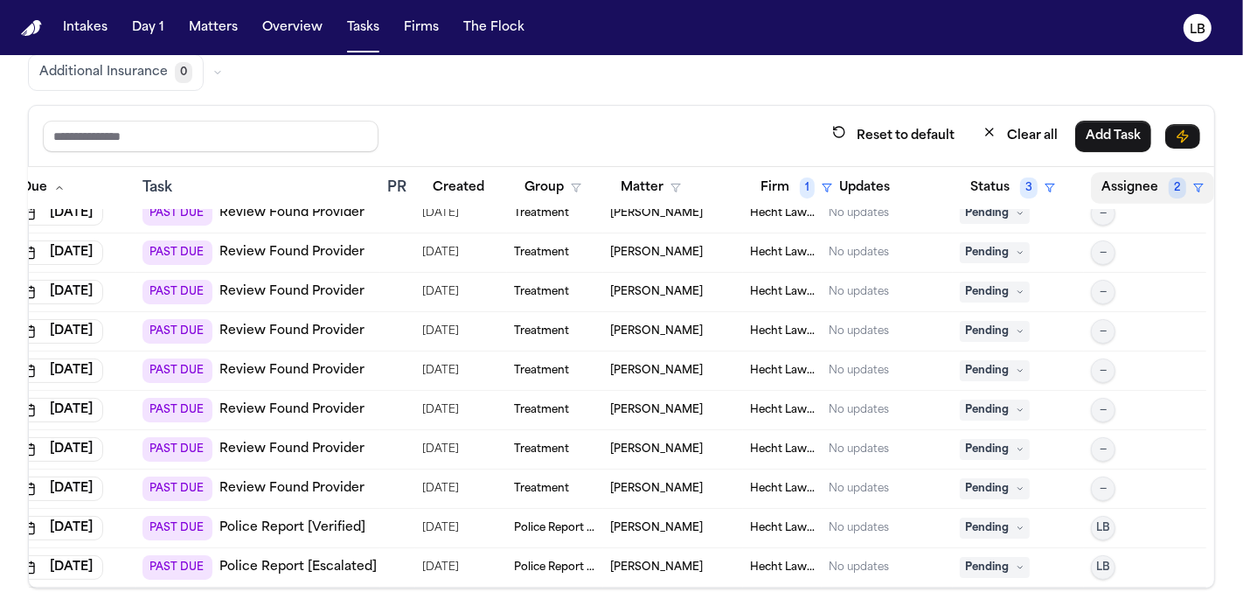
click at [1131, 172] on button "Assignee 2" at bounding box center [1152, 187] width 123 height 31
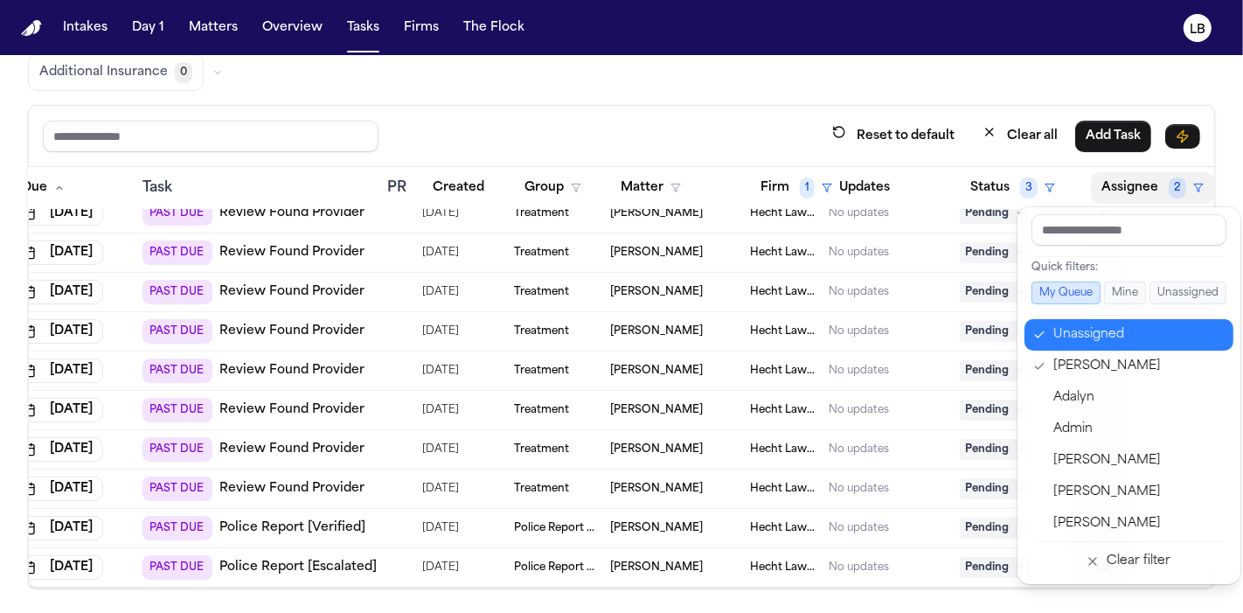
click at [1111, 336] on div "Unassigned" at bounding box center [1138, 334] width 170 height 21
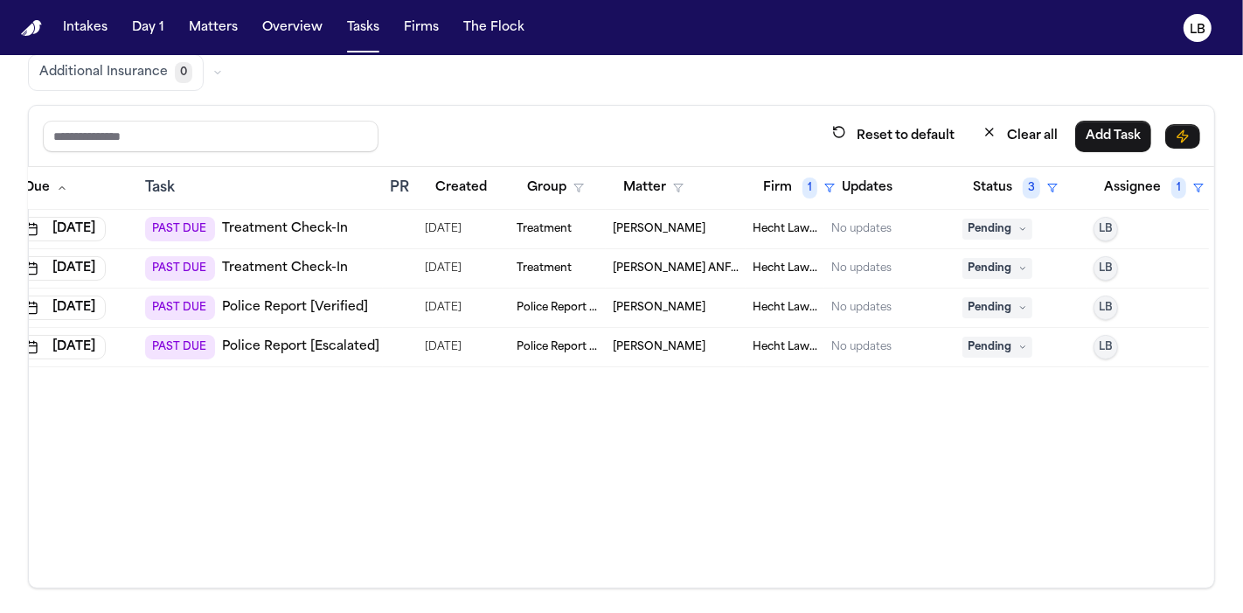
scroll to position [0, 54]
click at [405, 306] on div at bounding box center [399, 308] width 14 height 14
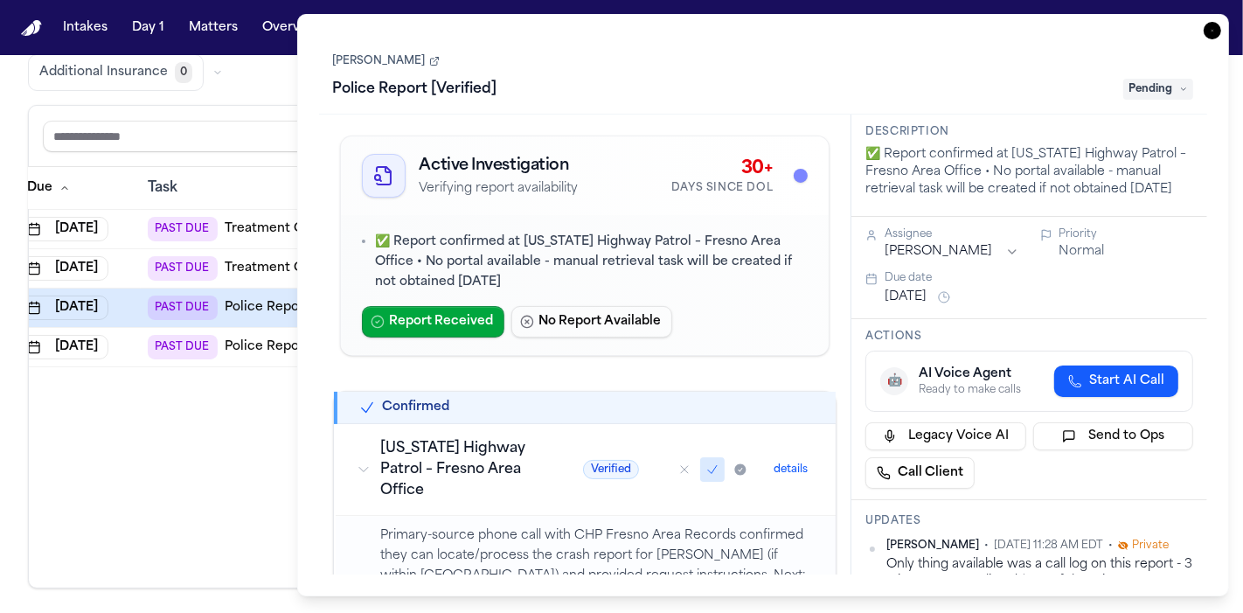
click at [411, 59] on link "[PERSON_NAME]" at bounding box center [386, 61] width 107 height 14
click at [1216, 30] on icon "button" at bounding box center [1211, 30] width 17 height 17
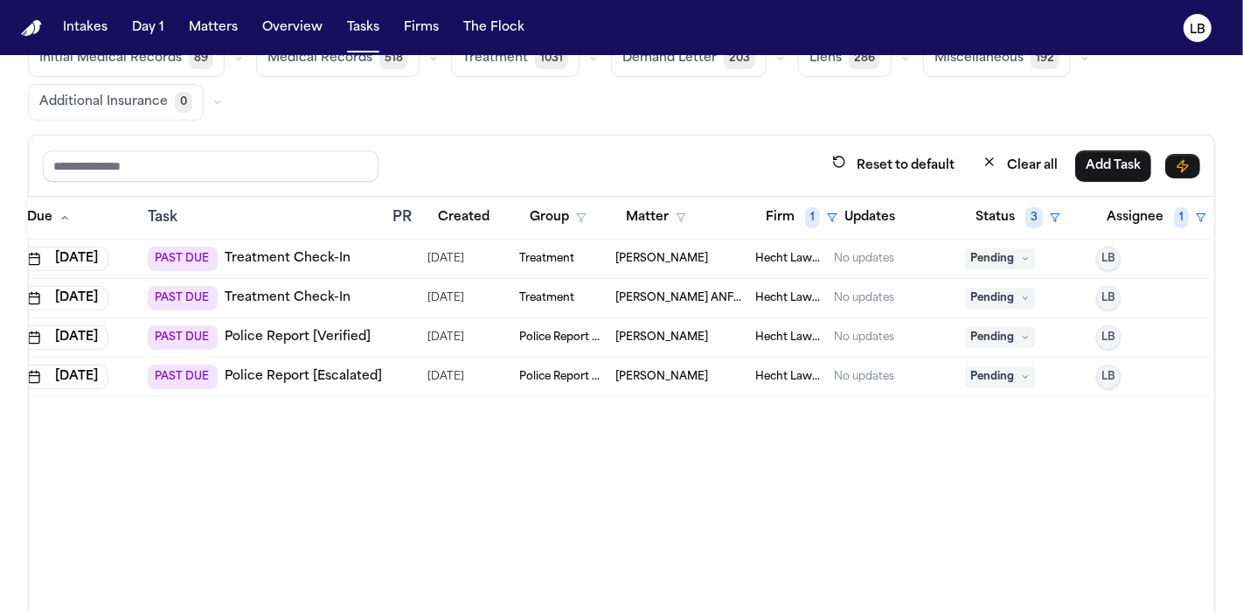
scroll to position [90, 0]
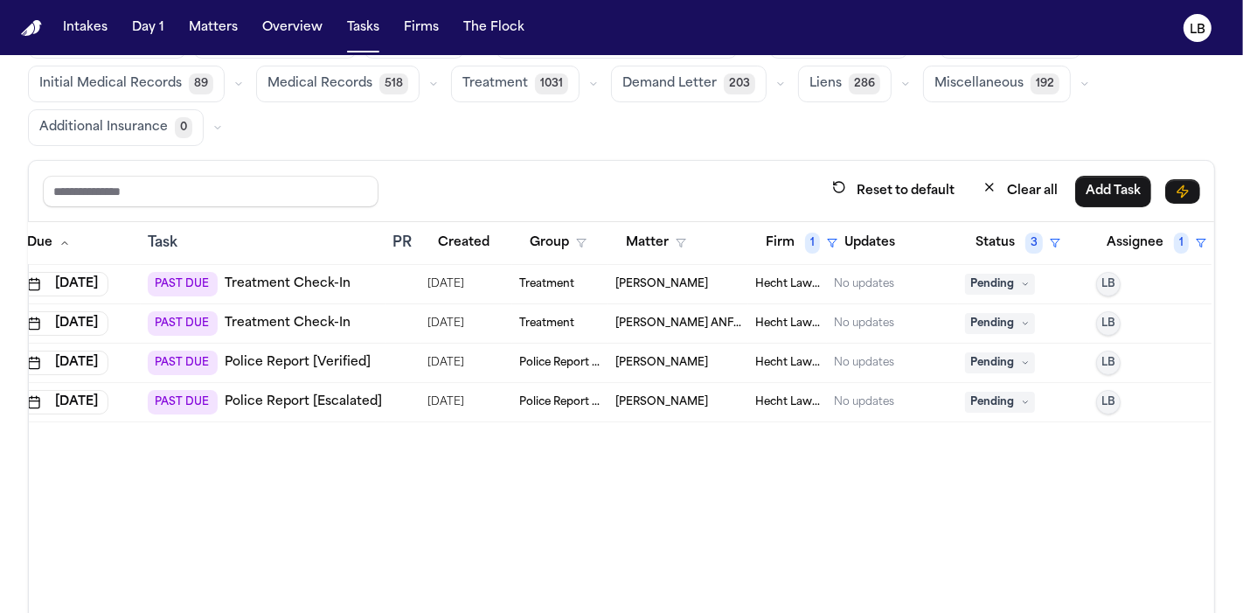
click at [653, 398] on span "[PERSON_NAME]" at bounding box center [661, 402] width 93 height 14
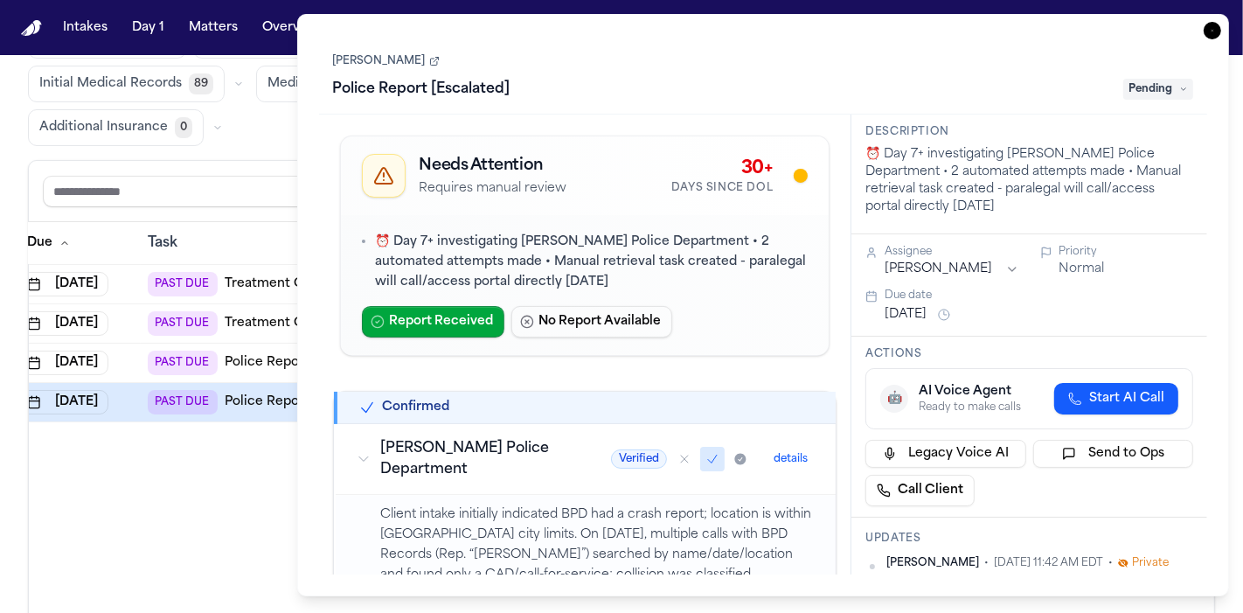
click at [396, 60] on link "[PERSON_NAME]" at bounding box center [386, 61] width 107 height 14
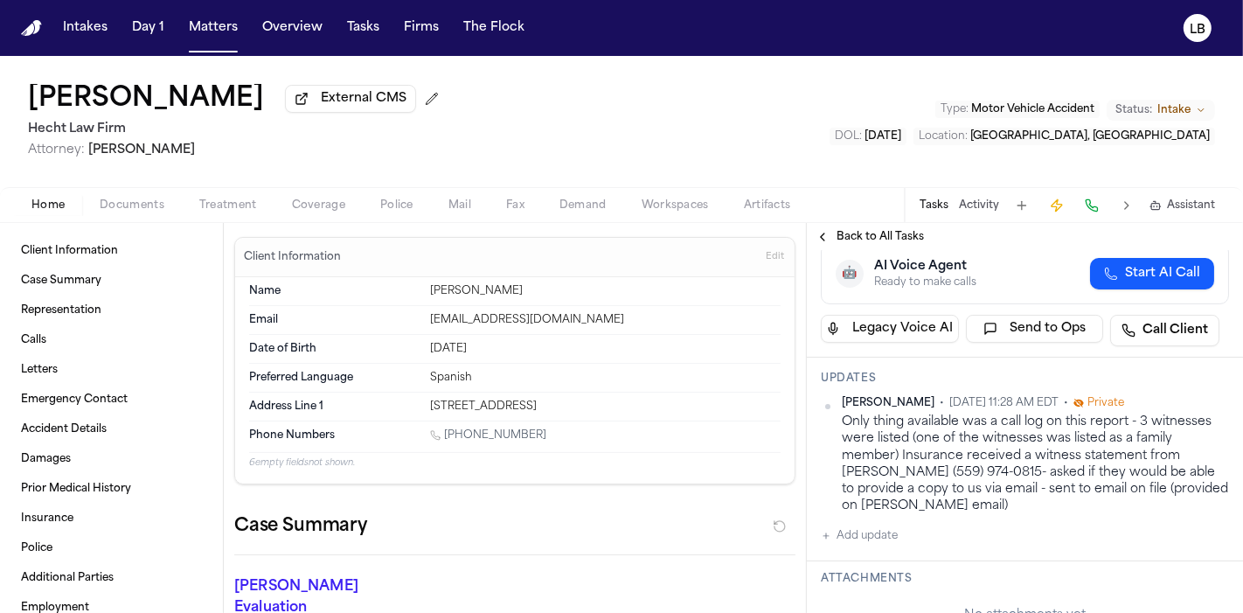
scroll to position [257, 0]
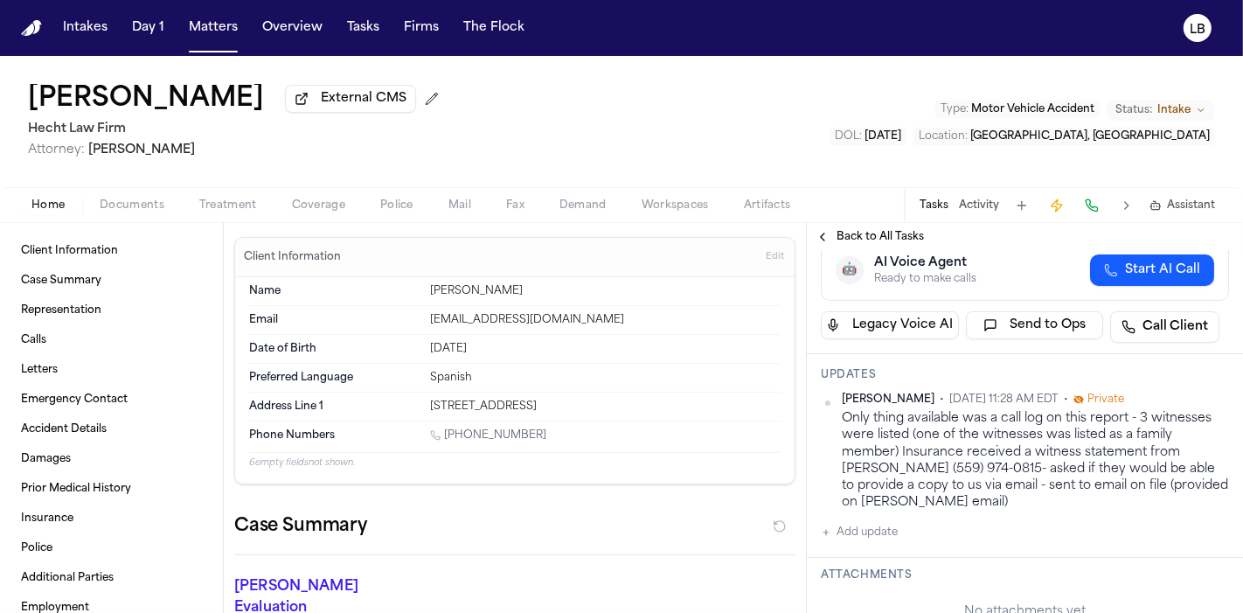
click at [385, 207] on span "Police" at bounding box center [396, 205] width 33 height 14
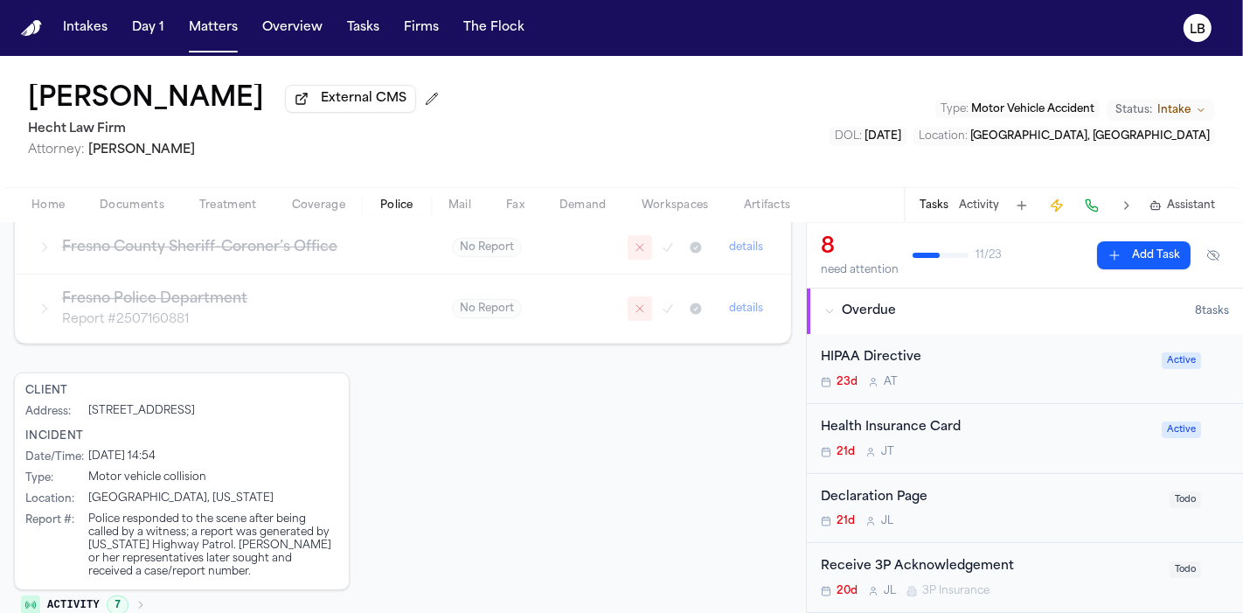
scroll to position [581, 0]
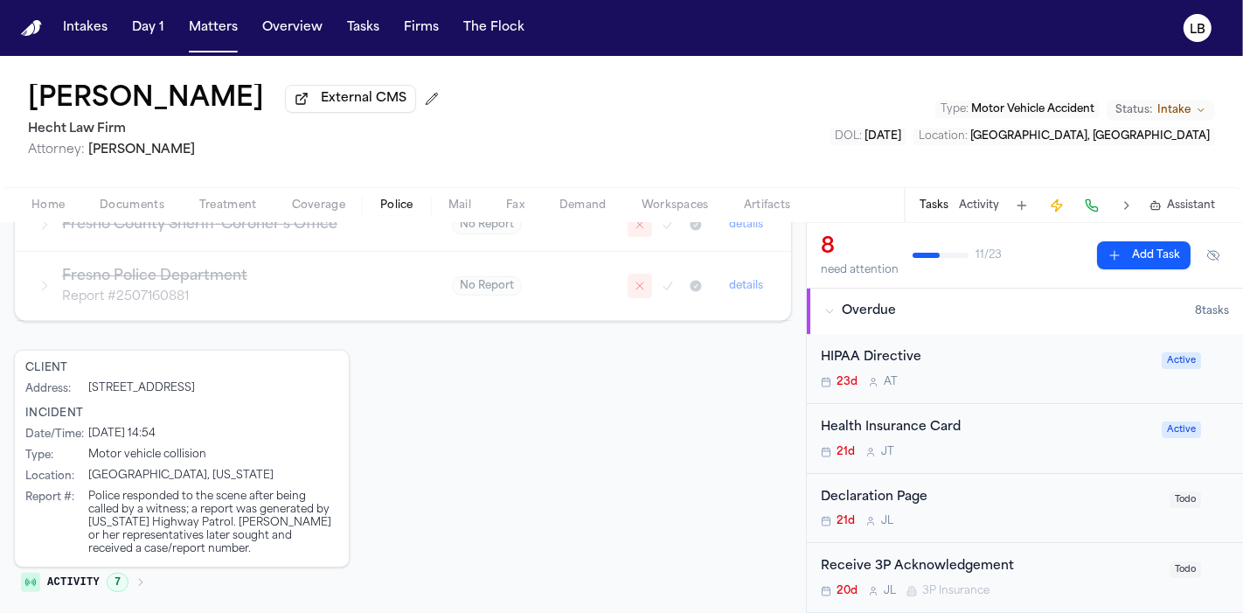
click at [986, 198] on button "Activity" at bounding box center [979, 205] width 40 height 14
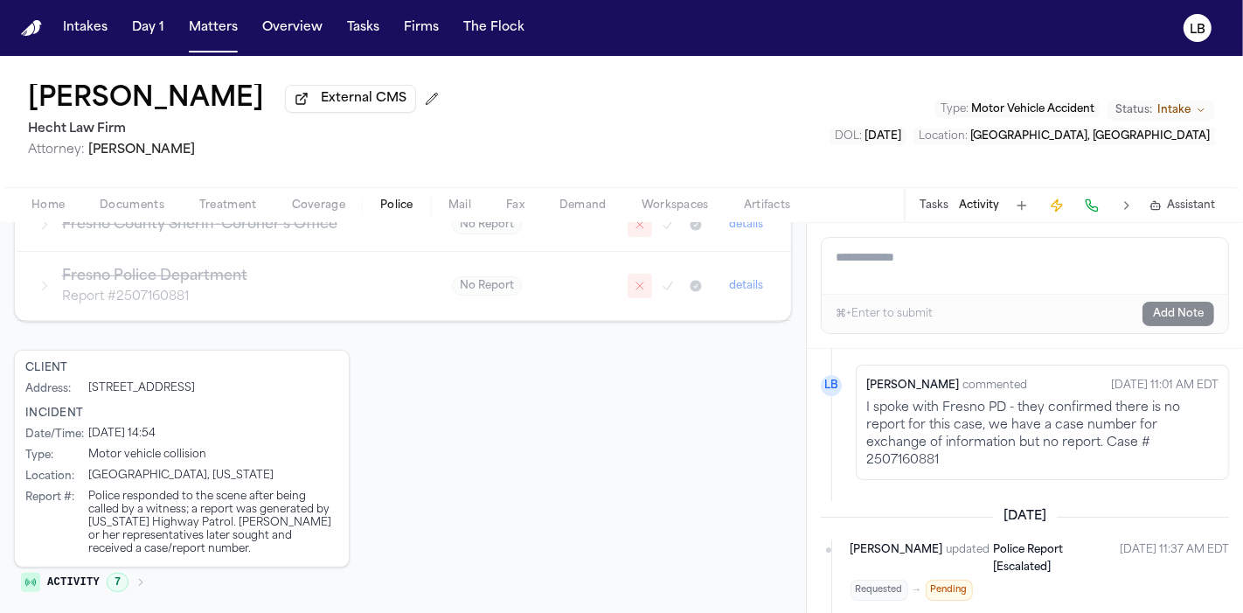
scroll to position [153, 0]
click at [916, 452] on p "I spoke with Fresno PD - they confirmed there is no report for this case, we ha…" at bounding box center [1042, 433] width 352 height 70
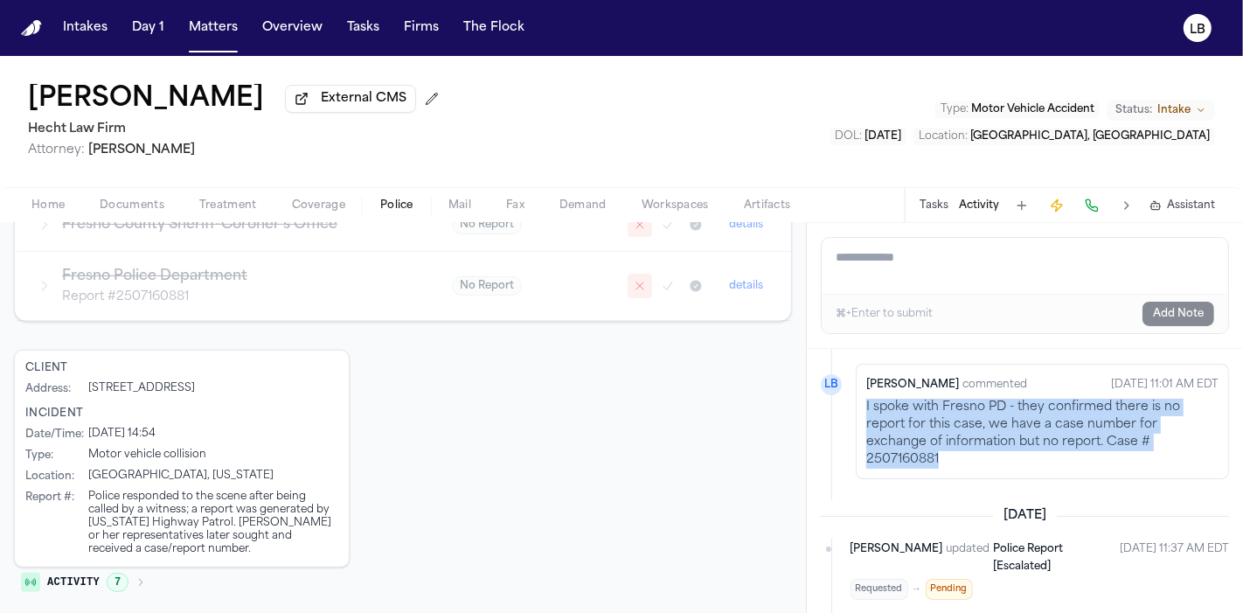
drag, startPoint x: 867, startPoint y: 405, endPoint x: 966, endPoint y: 461, distance: 113.1
click at [966, 461] on p "I spoke with Fresno PD - they confirmed there is no report for this case, we ha…" at bounding box center [1042, 433] width 352 height 70
copy p "I spoke with Fresno PD - they confirmed there is no report for this case, we ha…"
click at [941, 201] on button "Tasks" at bounding box center [933, 205] width 29 height 14
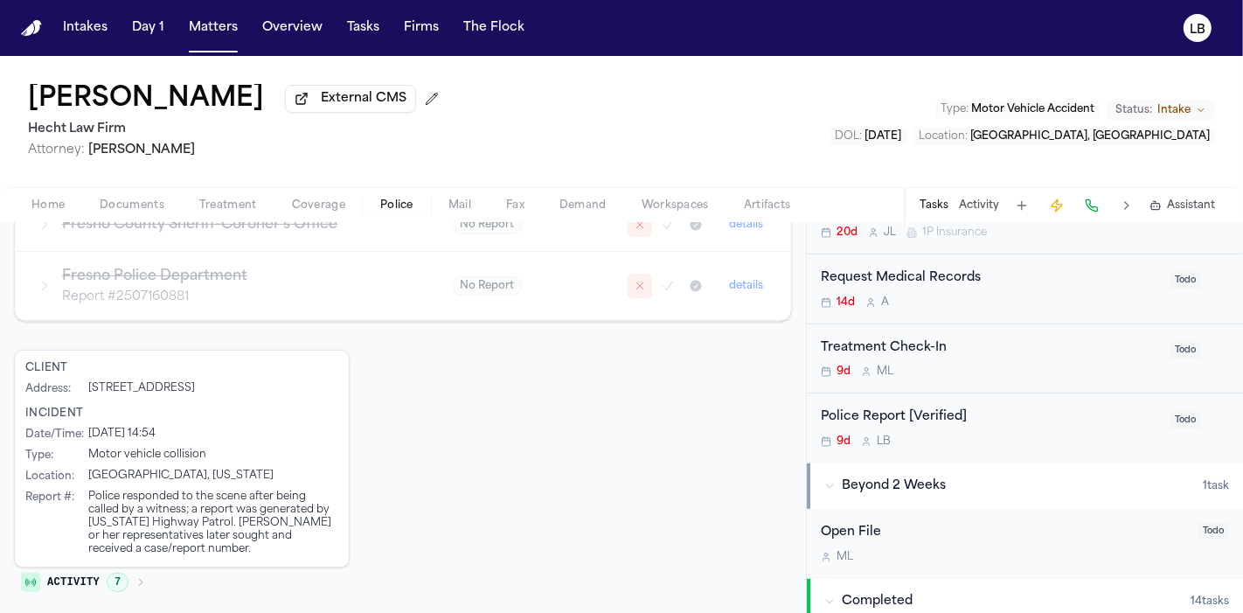
scroll to position [426, 0]
click at [1002, 405] on div "Police Report [Verified] 9d L B Todo" at bounding box center [1025, 429] width 436 height 69
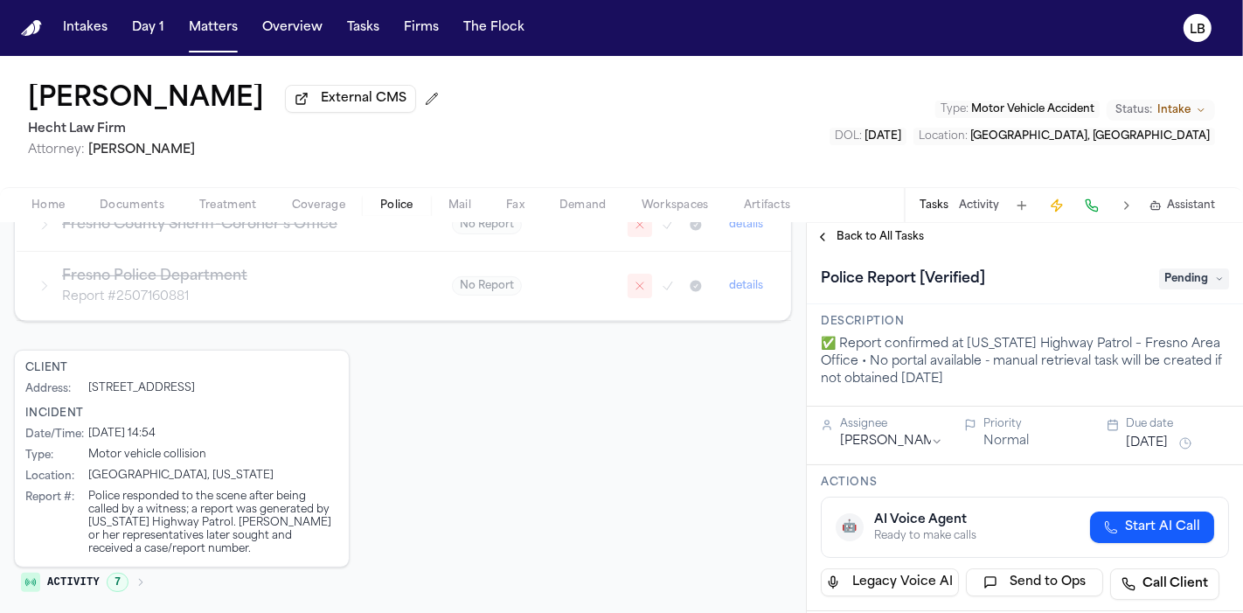
click at [1183, 279] on span "Pending" at bounding box center [1194, 278] width 70 height 21
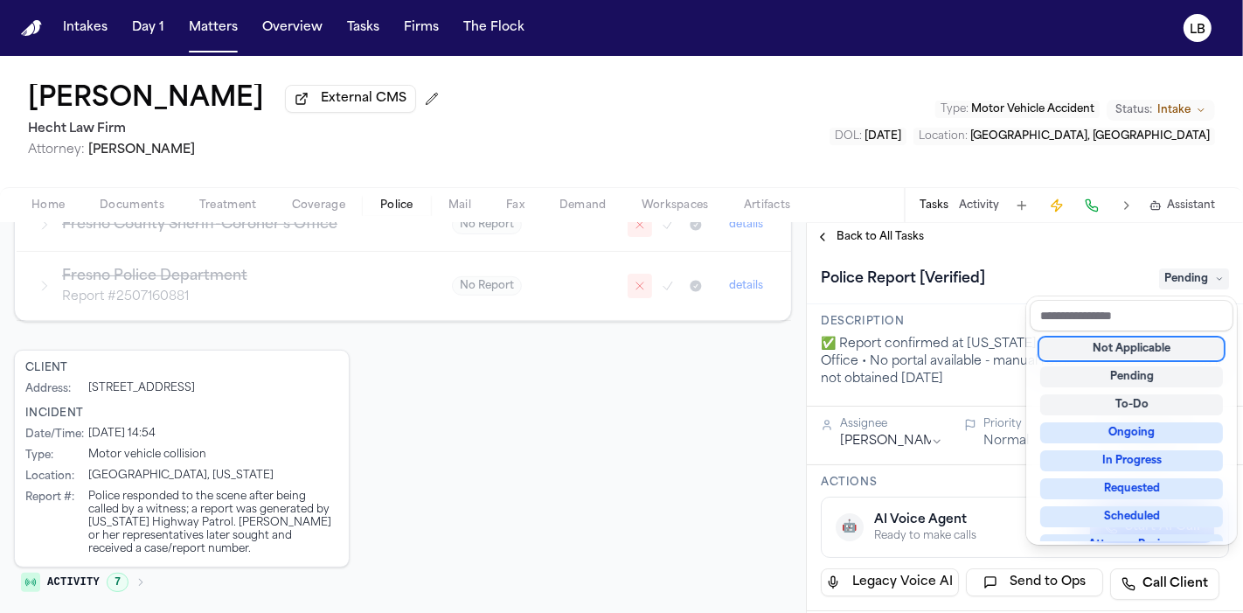
click at [1119, 338] on div "Not Applicable" at bounding box center [1131, 348] width 183 height 21
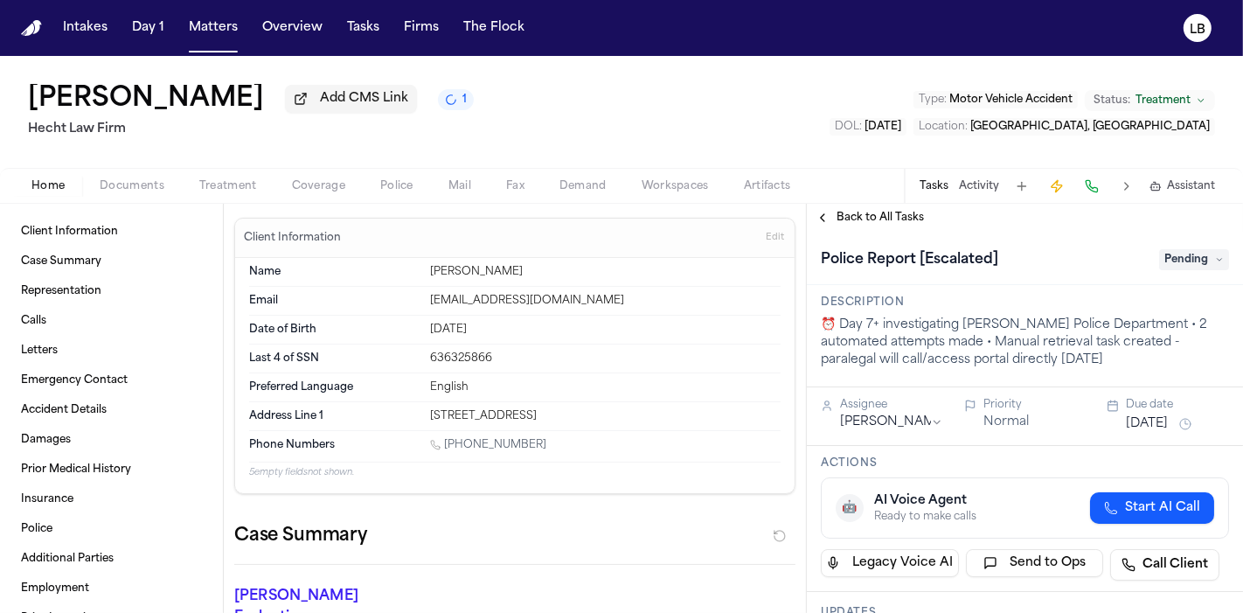
click at [131, 195] on span "button" at bounding box center [132, 196] width 86 height 2
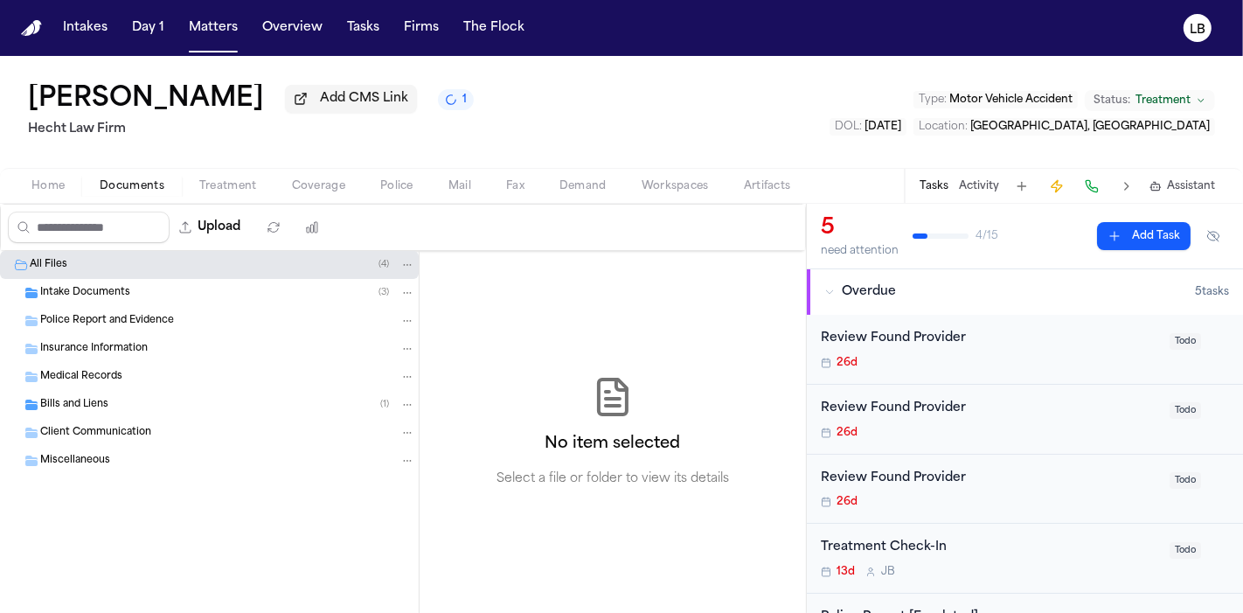
click at [102, 293] on span "Intake Documents" at bounding box center [85, 293] width 90 height 15
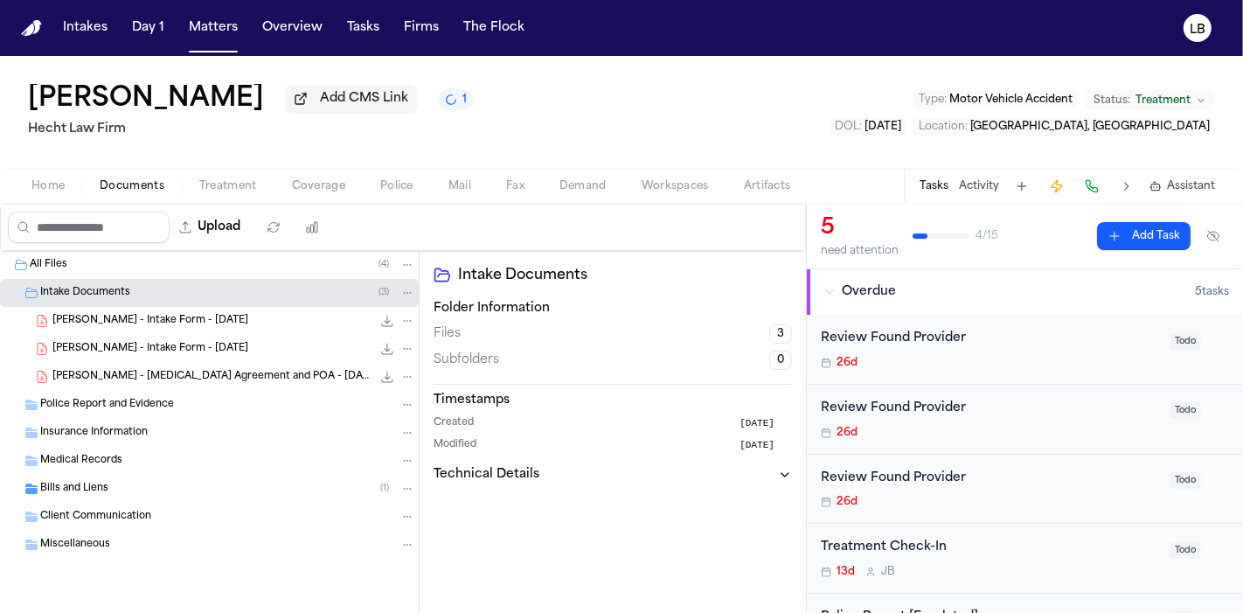
click at [120, 323] on span "[PERSON_NAME] - Intake Form - [DATE]" at bounding box center [150, 321] width 196 height 15
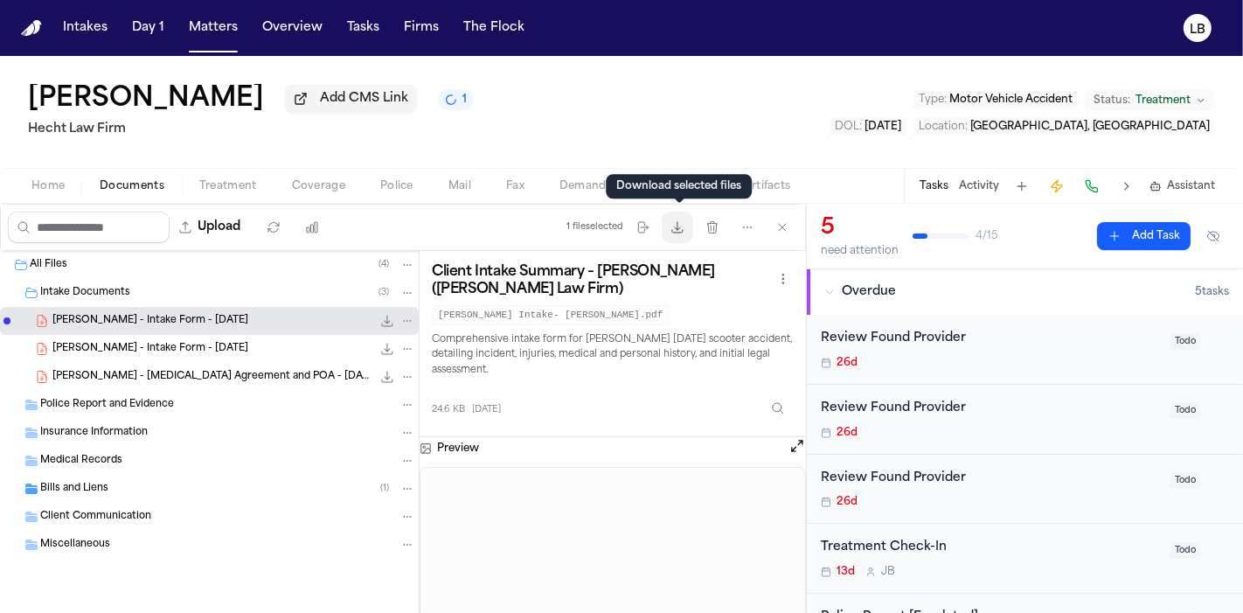
click at [682, 220] on icon "button" at bounding box center [677, 227] width 14 height 14
click at [189, 398] on div "Police Report and Evidence" at bounding box center [227, 405] width 375 height 16
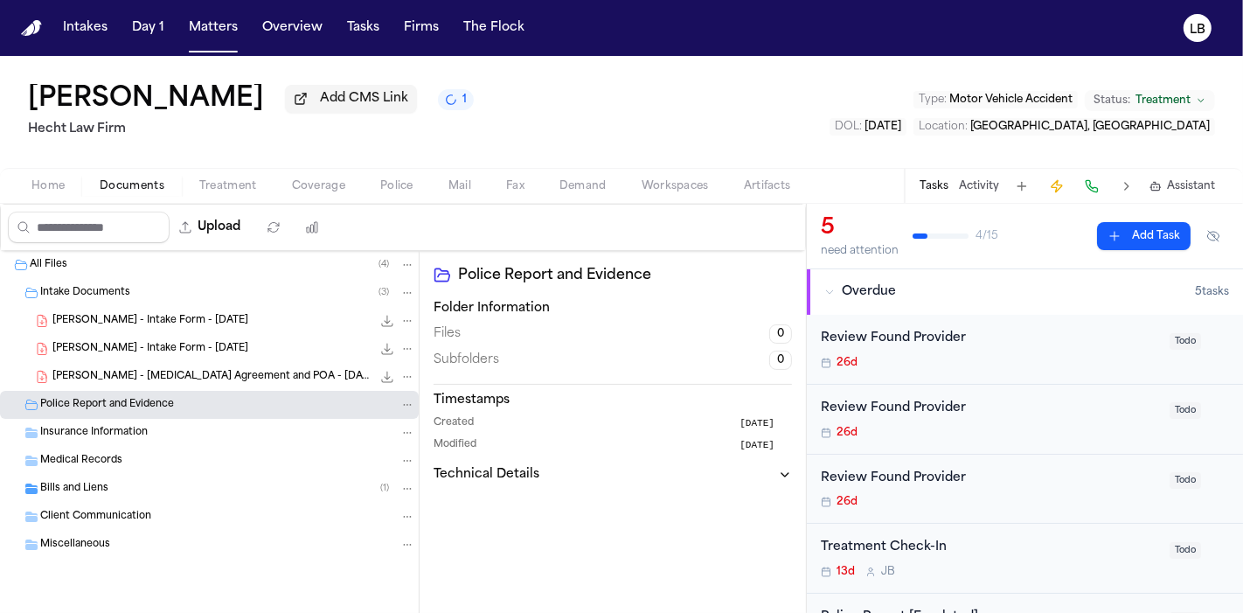
click at [73, 138] on h2 "Hecht Law Firm" at bounding box center [251, 129] width 446 height 21
click at [55, 219] on input "Search files" at bounding box center [89, 226] width 162 height 31
click at [191, 322] on span "[PERSON_NAME] - Intake Form - [DATE]" at bounding box center [150, 321] width 196 height 15
